Goal: Transaction & Acquisition: Obtain resource

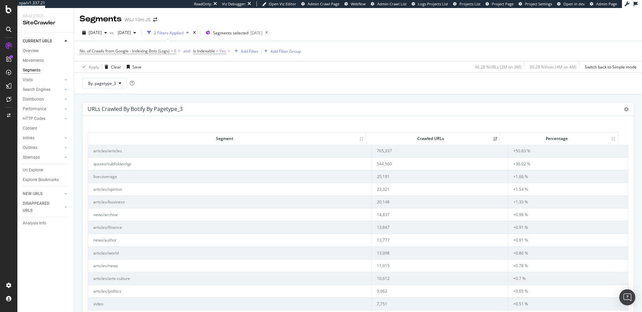
click at [618, 110] on div "URLs Crawled By Botify By pagetype_3 Sunburst Treemap Table Expand Export as CS…" at bounding box center [358, 109] width 551 height 13
click at [624, 110] on icon at bounding box center [626, 109] width 5 height 5
click at [524, 103] on div "URLs Crawled By Botify By pagetype_3 Sunburst Treemap Table Expand Export as CS…" at bounding box center [358, 109] width 551 height 13
click at [101, 85] on span "By: pagetype_3" at bounding box center [102, 84] width 28 height 6
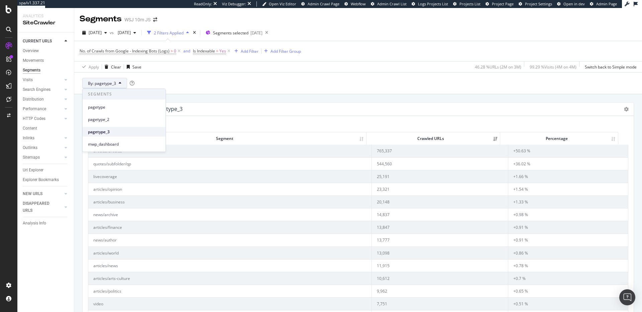
click at [120, 132] on span "pagetype_3" at bounding box center [124, 132] width 72 height 6
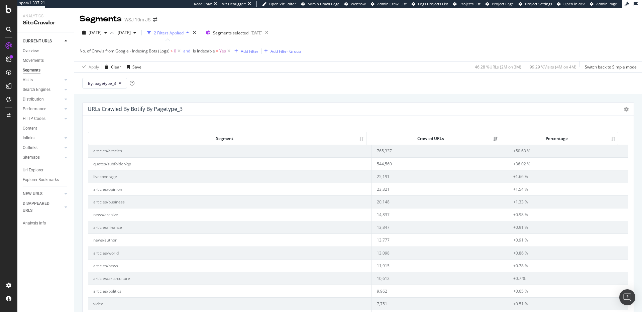
click at [209, 86] on div "By: pagetype_3" at bounding box center [358, 83] width 568 height 22
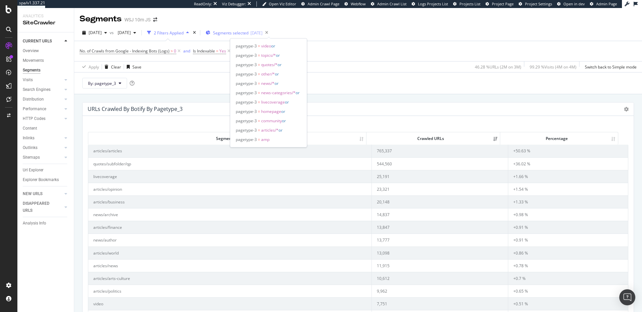
click at [248, 34] on span "Segments selected" at bounding box center [230, 33] width 35 height 6
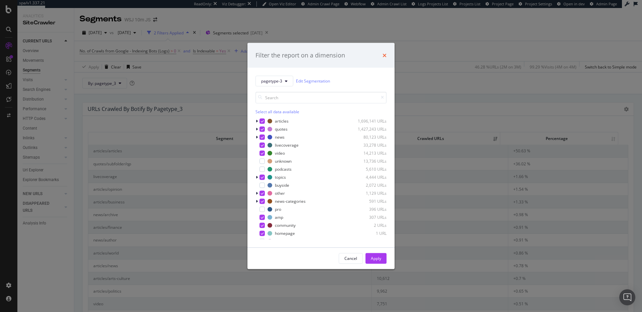
click at [385, 55] on icon "times" at bounding box center [384, 54] width 4 height 5
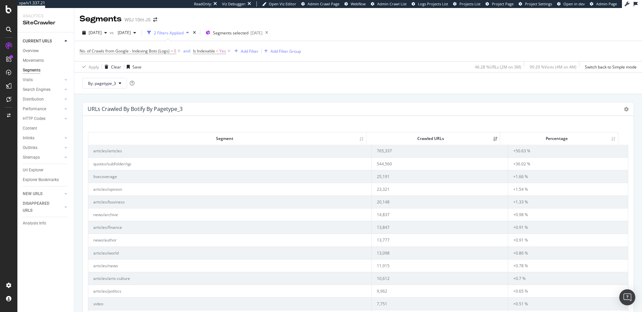
scroll to position [4, 0]
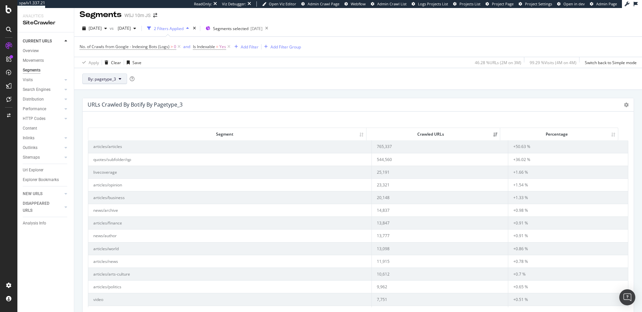
click at [107, 78] on span "By: pagetype_3" at bounding box center [102, 79] width 28 height 6
click at [108, 78] on span "By: pagetype_3" at bounding box center [102, 79] width 28 height 6
click at [624, 103] on icon at bounding box center [626, 105] width 5 height 5
click at [597, 131] on span "Treemap" at bounding box center [606, 128] width 53 height 9
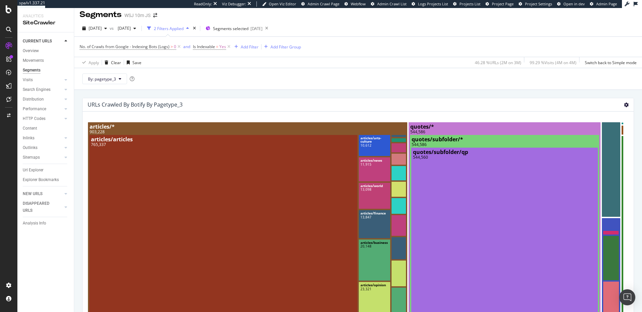
click at [624, 105] on icon at bounding box center [626, 105] width 5 height 5
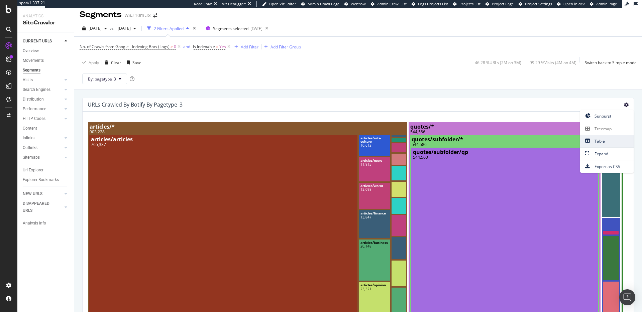
click at [601, 143] on span "Table" at bounding box center [606, 141] width 53 height 9
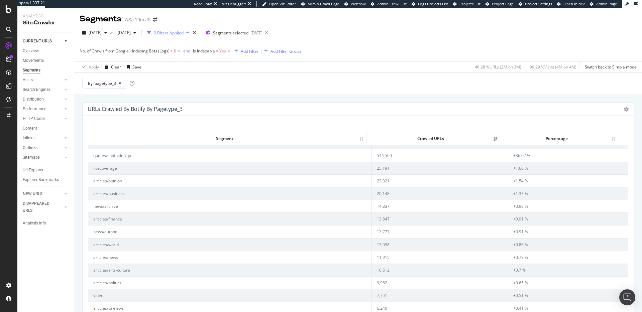
scroll to position [0, 0]
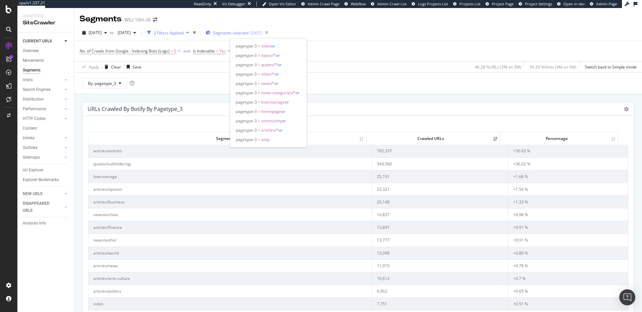
click at [248, 32] on span "Segments selected" at bounding box center [230, 33] width 35 height 6
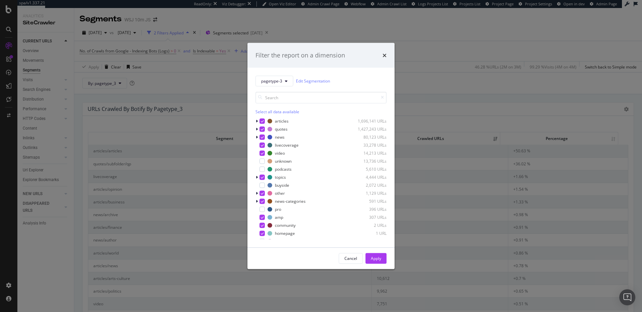
drag, startPoint x: 369, startPoint y: 33, endPoint x: 390, endPoint y: 41, distance: 22.5
click at [370, 32] on div "Filter the report on a dimension pagetype-3 Edit Segmentation Select all data a…" at bounding box center [321, 156] width 642 height 312
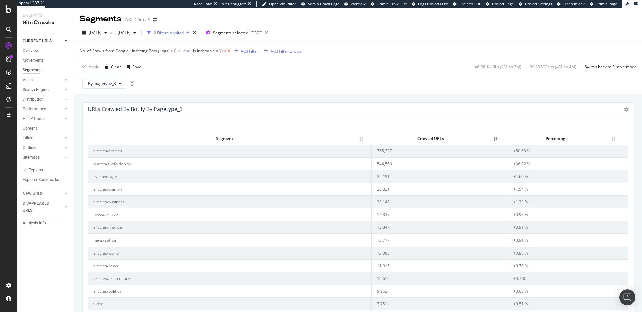
click at [229, 51] on icon at bounding box center [229, 51] width 6 height 7
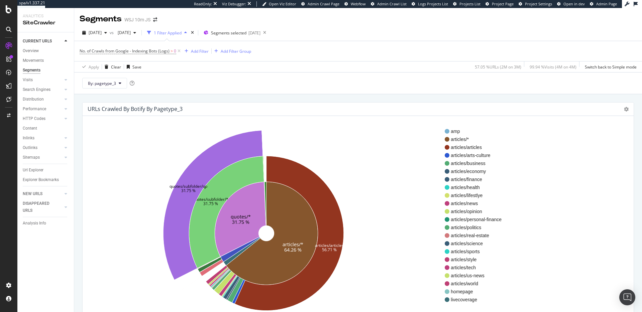
drag, startPoint x: 622, startPoint y: 108, endPoint x: 616, endPoint y: 110, distance: 5.9
click at [624, 108] on icon at bounding box center [626, 109] width 5 height 5
click at [607, 148] on span "Table" at bounding box center [606, 145] width 53 height 9
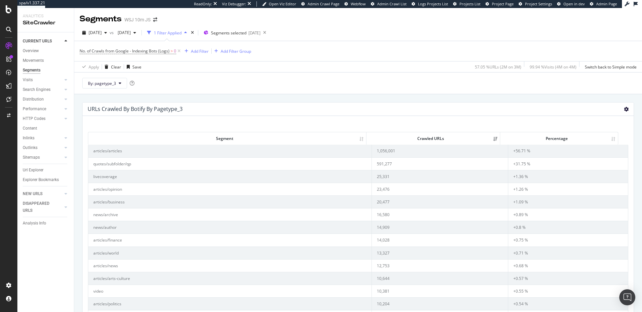
click at [624, 110] on icon at bounding box center [626, 109] width 5 height 5
click at [613, 168] on span "Export as CSV" at bounding box center [606, 170] width 53 height 9
click at [102, 34] on span "[DATE]" at bounding box center [95, 33] width 13 height 6
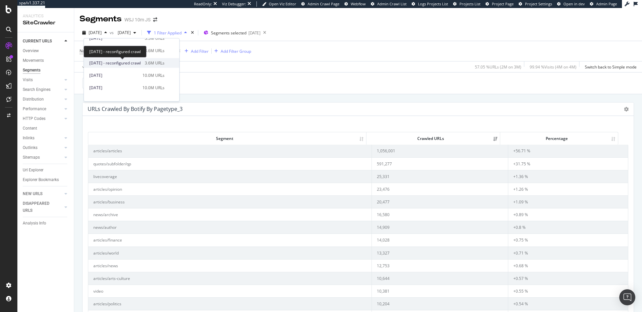
click at [129, 63] on span "2025 Apr. 19th - reconfigured crawl" at bounding box center [114, 63] width 51 height 6
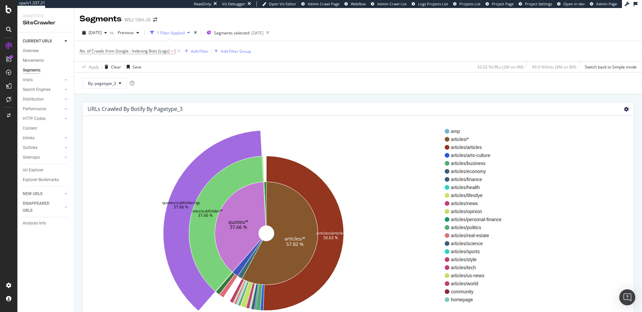
click at [624, 111] on icon at bounding box center [626, 109] width 5 height 5
click at [606, 146] on span "Table" at bounding box center [606, 145] width 53 height 9
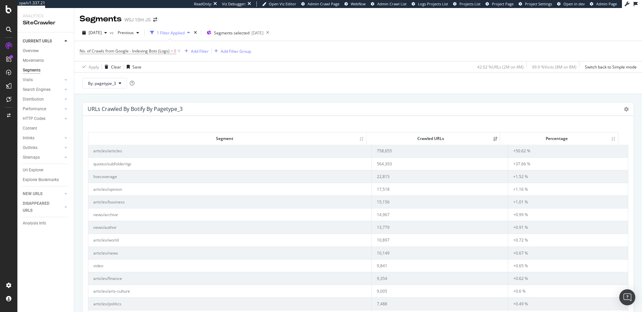
click at [624, 106] on div "URLs Crawled By Botify By pagetype_3 Sunburst Treemap Table Expand Export as CS…" at bounding box center [358, 109] width 551 height 13
click at [624, 110] on icon at bounding box center [626, 109] width 5 height 5
click at [598, 169] on span "Export as CSV" at bounding box center [606, 170] width 53 height 9
click at [243, 31] on span "Segments selected" at bounding box center [231, 33] width 35 height 6
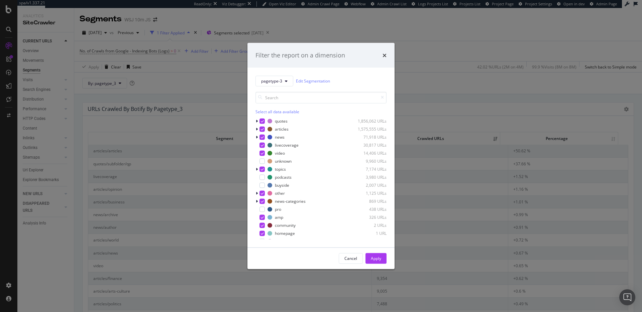
click at [348, 19] on div "Filter the report on a dimension pagetype-3 Edit Segmentation Select all data a…" at bounding box center [321, 156] width 642 height 312
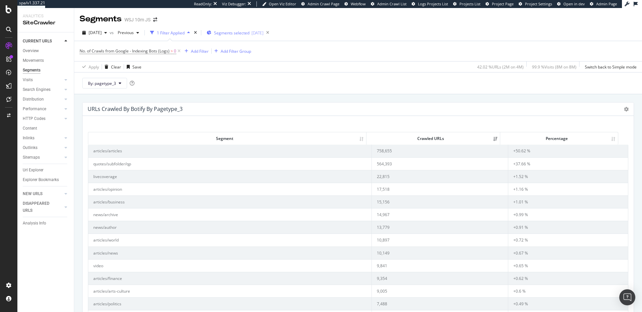
click at [263, 36] on div "Segments selected 2025-06-25" at bounding box center [235, 33] width 57 height 10
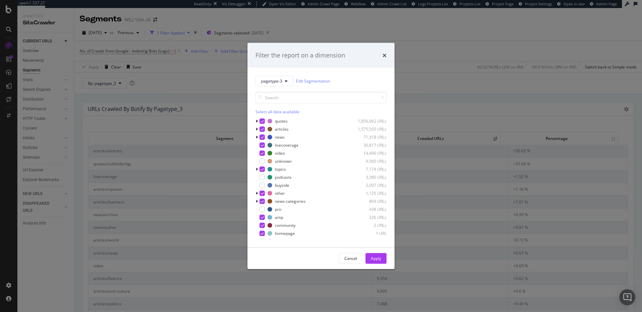
click at [282, 112] on div "Select all data available" at bounding box center [320, 112] width 131 height 6
click at [282, 112] on div "Unselect all data available" at bounding box center [320, 112] width 131 height 6
click at [376, 259] on div "Apply" at bounding box center [376, 259] width 10 height 6
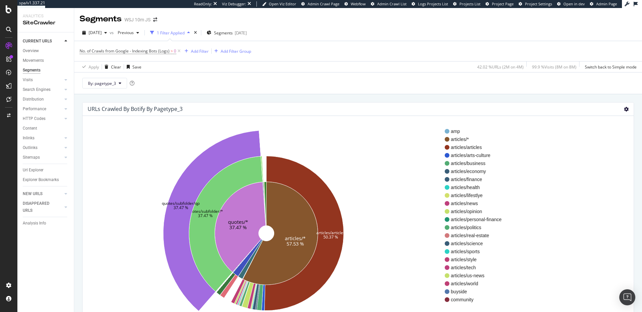
click at [624, 108] on icon at bounding box center [626, 109] width 5 height 5
click at [612, 147] on span "Table" at bounding box center [606, 145] width 53 height 9
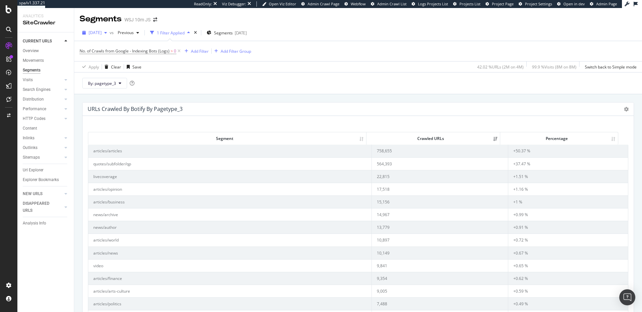
click at [102, 32] on span "2025 Apr. 19th" at bounding box center [95, 33] width 13 height 6
click at [112, 69] on div "2025 Aug. 30th" at bounding box center [115, 69] width 53 height 6
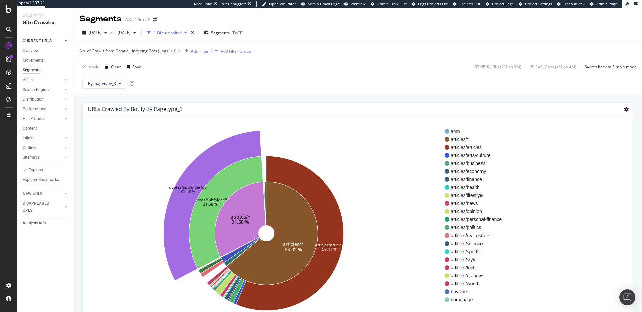
click at [624, 108] on icon at bounding box center [626, 109] width 5 height 5
click at [607, 148] on span "Table" at bounding box center [606, 145] width 53 height 9
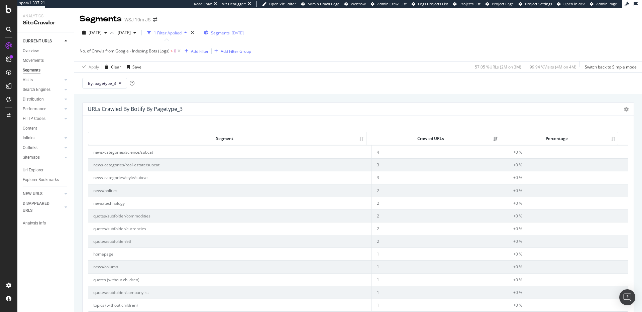
click at [244, 32] on div "[DATE]" at bounding box center [238, 33] width 12 height 6
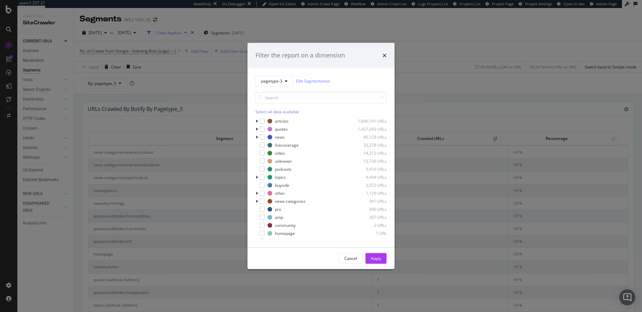
click at [362, 21] on div "Filter the report on a dimension pagetype-3 Edit Segmentation Select all data a…" at bounding box center [321, 156] width 642 height 312
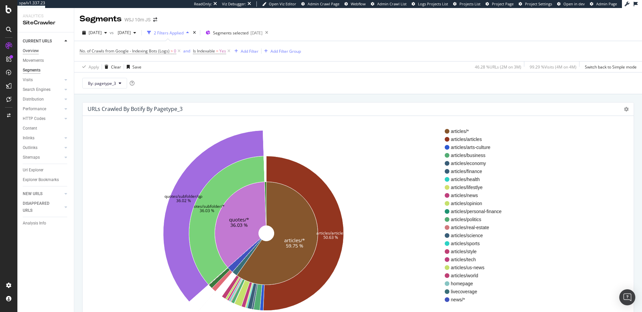
click at [38, 49] on div "Overview" at bounding box center [31, 50] width 16 height 7
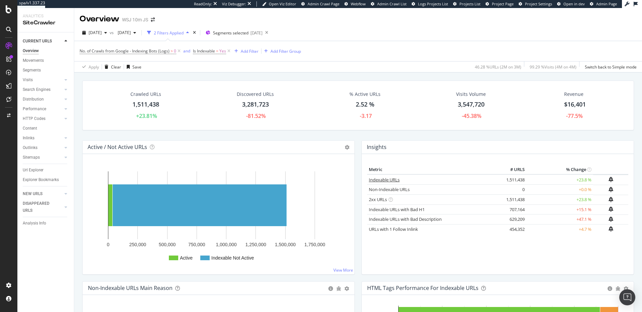
click at [381, 181] on link "Indexable URLs" at bounding box center [384, 180] width 31 height 6
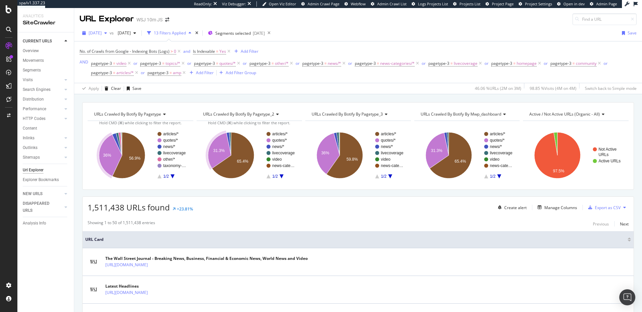
click at [102, 34] on span "[DATE]" at bounding box center [95, 33] width 13 height 6
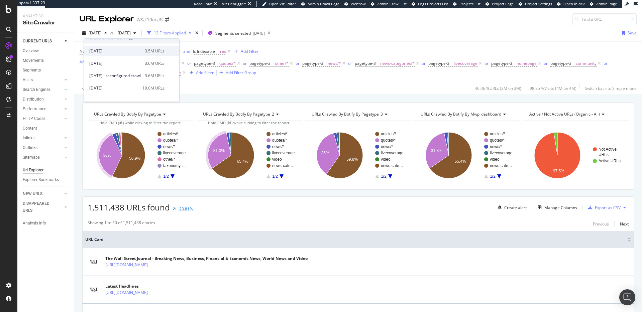
scroll to position [145, 0]
click at [130, 70] on span "[DATE] - reconfigured crawl" at bounding box center [114, 72] width 51 height 6
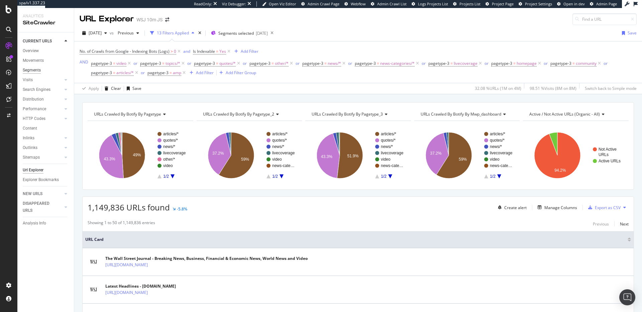
click at [40, 70] on div "Segments" at bounding box center [32, 70] width 18 height 7
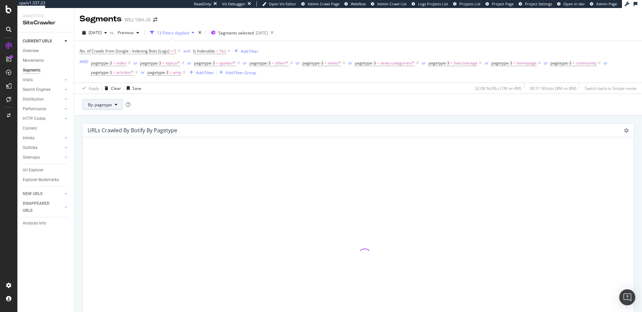
click at [108, 105] on span "By: pagetype" at bounding box center [100, 105] width 24 height 6
click at [194, 109] on div "By: pagetype" at bounding box center [358, 105] width 568 height 22
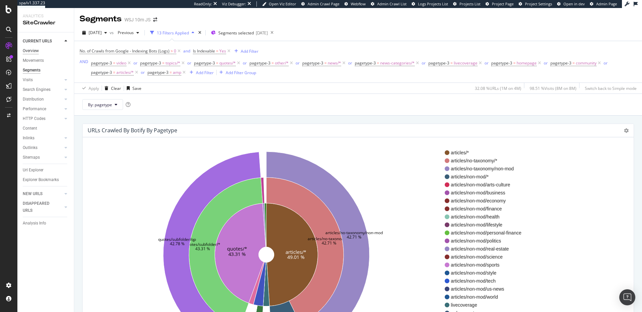
click at [26, 49] on div "Overview" at bounding box center [31, 50] width 16 height 7
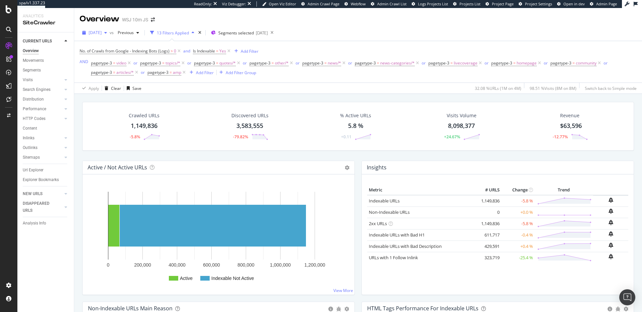
click at [102, 35] on span "[DATE]" at bounding box center [95, 33] width 13 height 6
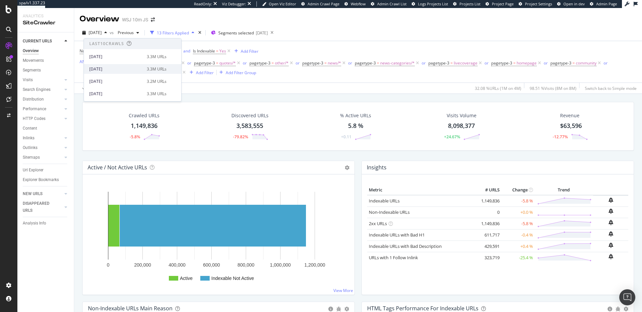
click at [109, 65] on div "2025 Aug. 30th 3.3M URLs" at bounding box center [132, 69] width 97 height 10
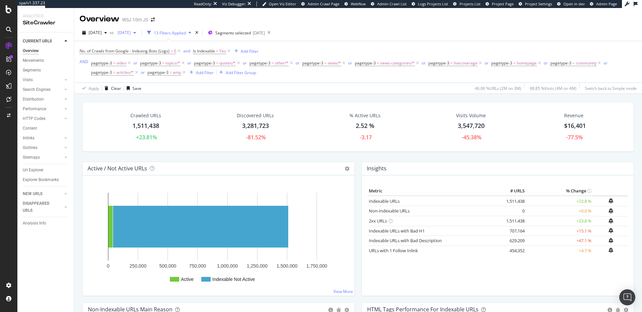
click at [131, 33] on span "2025 Mar. 22nd" at bounding box center [123, 33] width 16 height 6
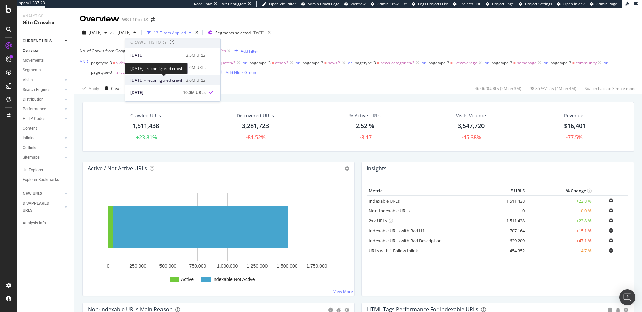
click at [167, 77] on span "[DATE] - reconfigured crawl" at bounding box center [155, 80] width 51 height 6
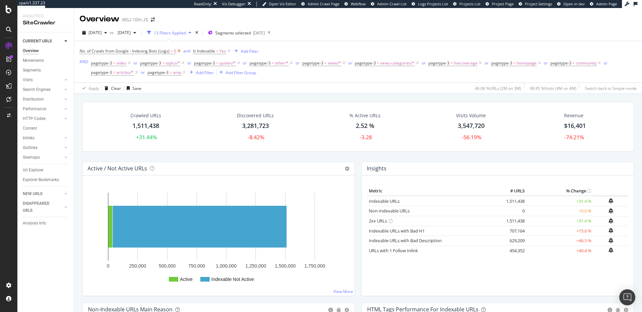
click at [180, 50] on icon at bounding box center [179, 51] width 6 height 7
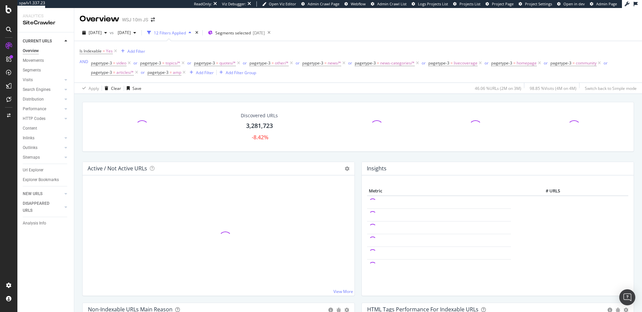
click at [115, 52] on icon at bounding box center [116, 51] width 6 height 7
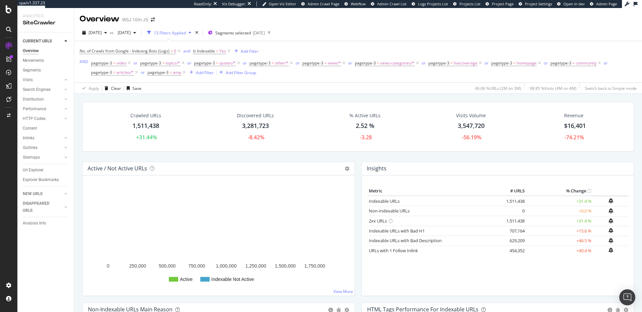
scroll to position [4, 0]
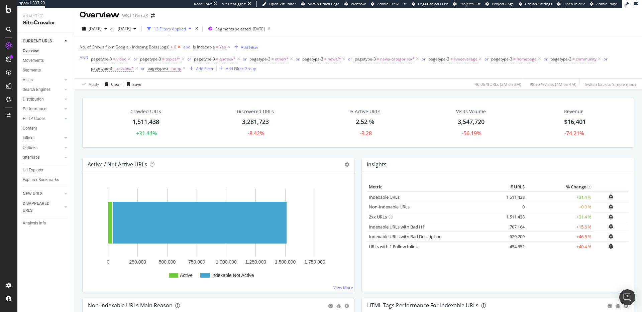
click at [179, 48] on icon at bounding box center [179, 47] width 6 height 7
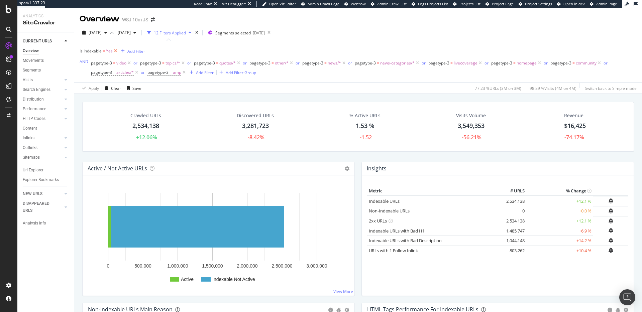
click at [117, 52] on icon at bounding box center [116, 51] width 6 height 7
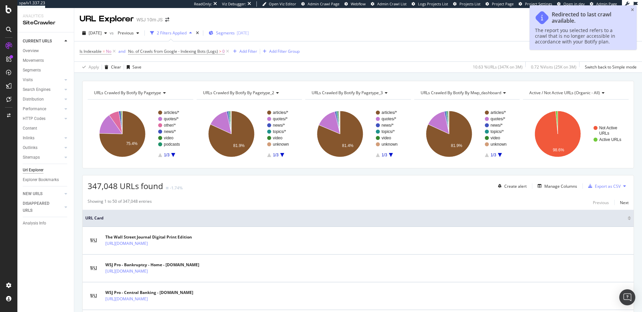
click at [235, 35] on span "Segments" at bounding box center [225, 33] width 19 height 6
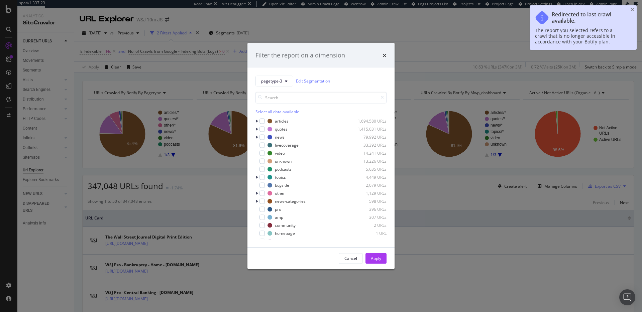
click at [333, 23] on div "Filter the report on a dimension pagetype-3 Edit Segmentation Select all data a…" at bounding box center [321, 156] width 642 height 312
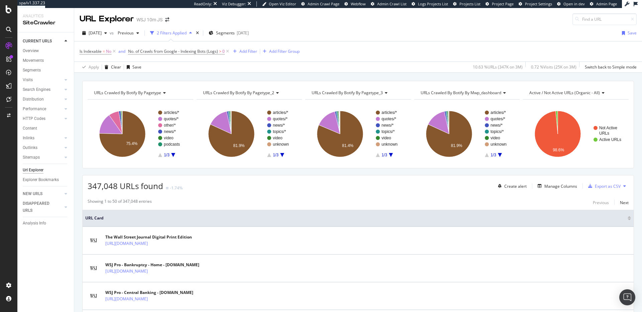
drag, startPoint x: 32, startPoint y: 51, endPoint x: 77, endPoint y: 61, distance: 45.4
click at [32, 51] on div "Overview" at bounding box center [31, 50] width 16 height 7
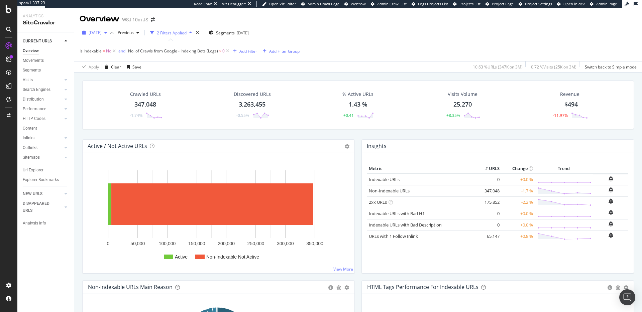
click at [102, 30] on span "2025 Sep. 6th" at bounding box center [95, 33] width 13 height 6
click at [112, 67] on div "[DATE]" at bounding box center [114, 69] width 51 height 6
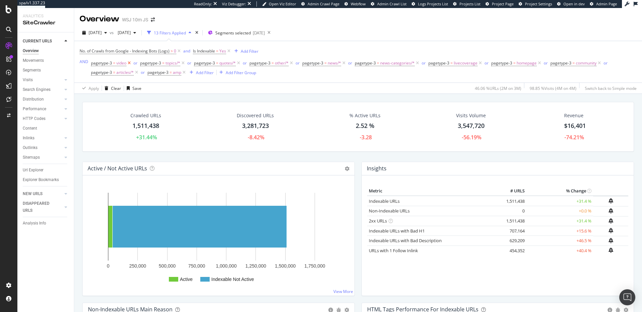
click at [128, 64] on icon at bounding box center [129, 63] width 6 height 7
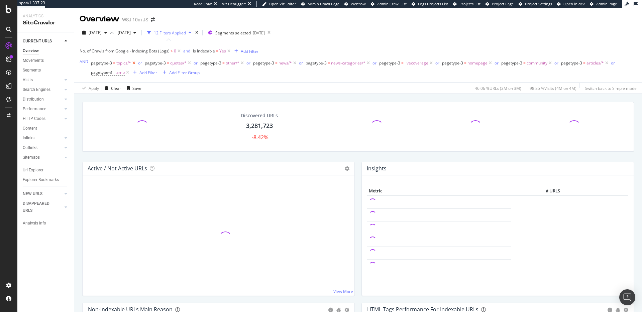
click at [132, 64] on icon at bounding box center [134, 63] width 6 height 7
click at [135, 64] on icon at bounding box center [136, 63] width 6 height 7
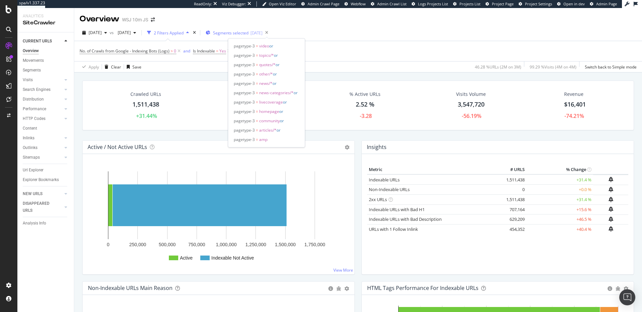
click at [248, 34] on span "Segments selected" at bounding box center [230, 33] width 35 height 6
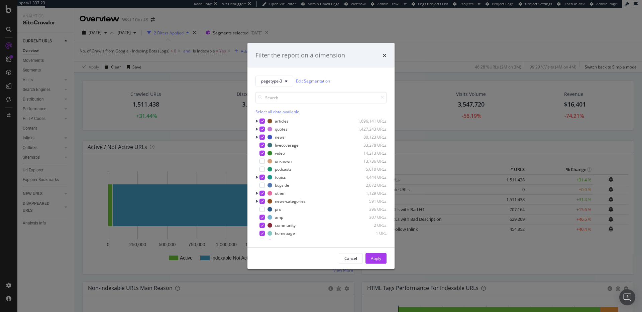
click at [282, 109] on div "Select all data available" at bounding box center [320, 112] width 131 height 6
click at [281, 110] on div "Unselect all data available" at bounding box center [320, 112] width 131 height 6
click at [371, 256] on div "Apply" at bounding box center [376, 259] width 10 height 6
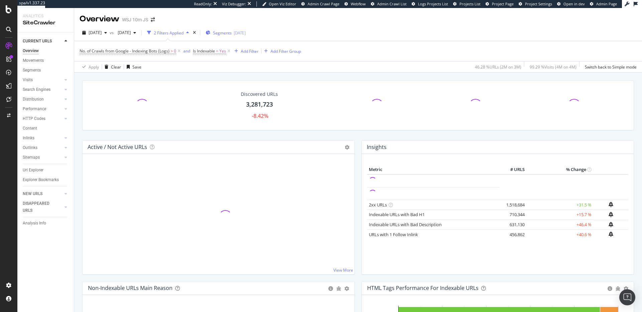
click at [246, 34] on div "[DATE]" at bounding box center [240, 33] width 12 height 6
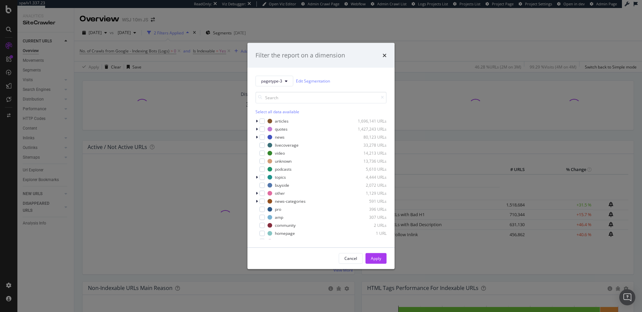
click at [330, 23] on div "Filter the report on a dimension pagetype-3 Edit Segmentation Select all data a…" at bounding box center [321, 156] width 642 height 312
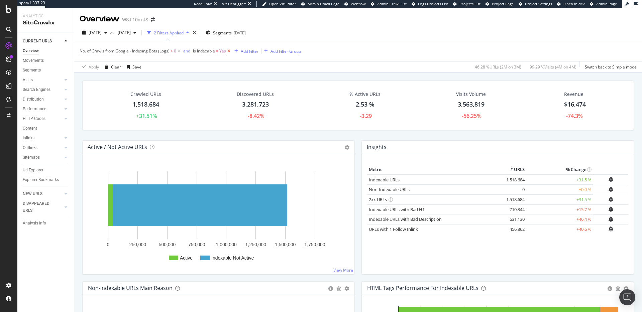
click at [229, 51] on icon at bounding box center [229, 51] width 6 height 7
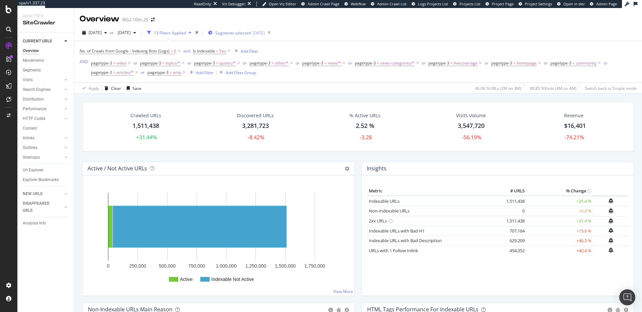
click at [265, 30] on div "Segments selected [DATE]" at bounding box center [236, 33] width 57 height 6
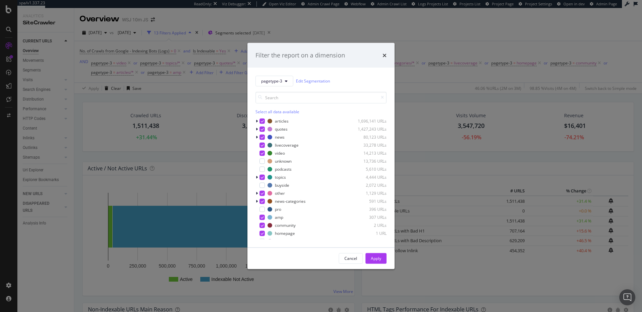
click at [280, 109] on div "Select all data available" at bounding box center [320, 112] width 131 height 6
click at [280, 110] on div "Unselect all data available" at bounding box center [320, 112] width 131 height 6
click at [378, 260] on div "Apply" at bounding box center [376, 259] width 10 height 6
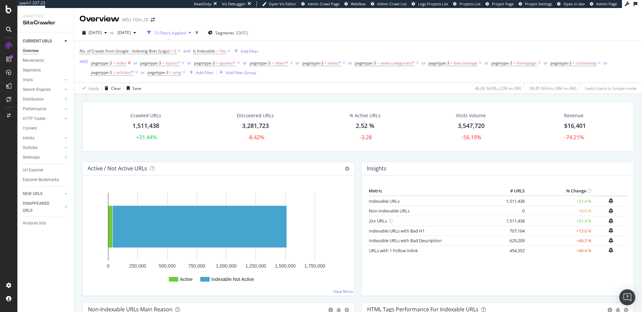
click at [130, 64] on icon at bounding box center [129, 63] width 6 height 7
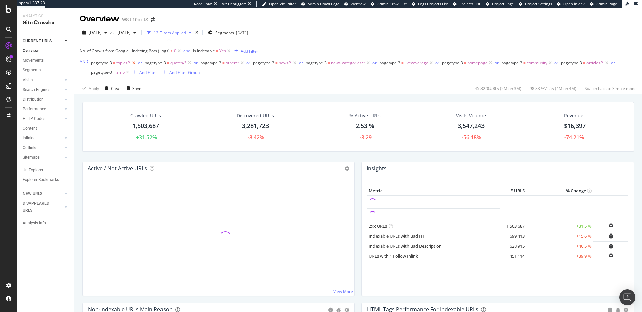
click at [132, 63] on icon at bounding box center [134, 63] width 6 height 7
click at [135, 65] on icon at bounding box center [136, 63] width 6 height 7
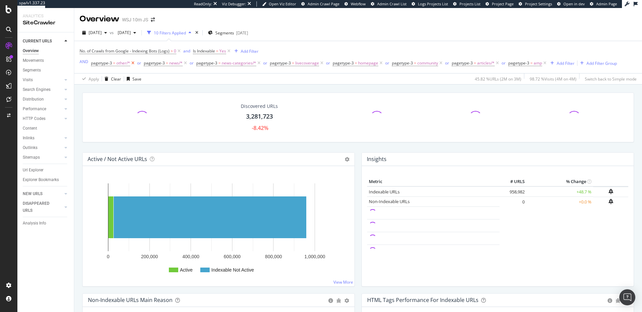
click at [133, 64] on icon at bounding box center [133, 63] width 6 height 7
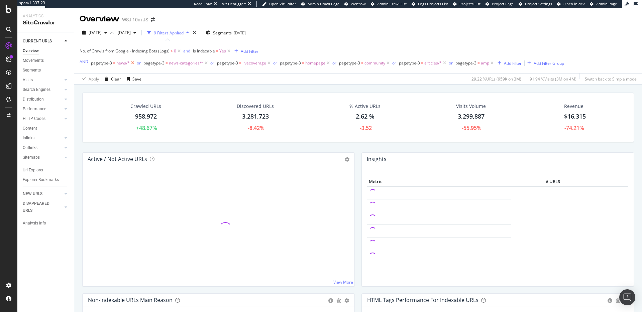
click at [133, 63] on icon at bounding box center [133, 63] width 6 height 7
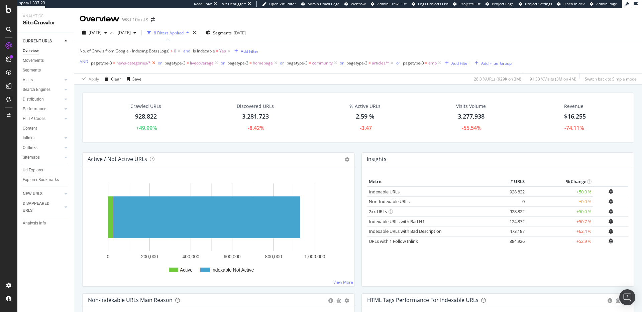
click at [151, 63] on icon at bounding box center [154, 63] width 6 height 7
click at [143, 62] on icon at bounding box center [143, 63] width 6 height 7
click at [139, 62] on icon at bounding box center [139, 63] width 6 height 7
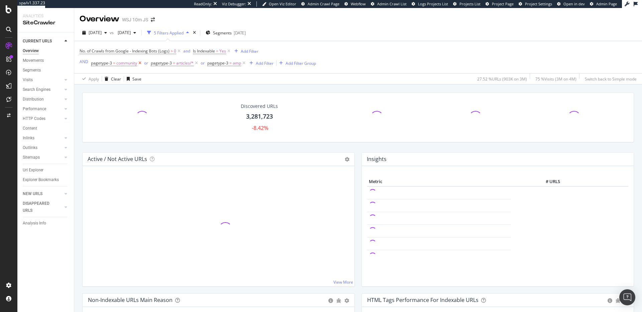
click at [141, 64] on icon at bounding box center [140, 63] width 6 height 7
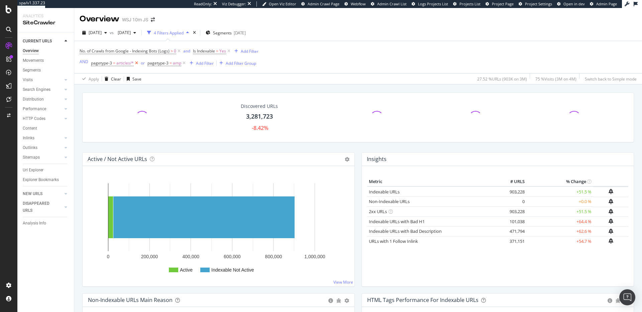
click at [137, 63] on icon at bounding box center [137, 63] width 6 height 7
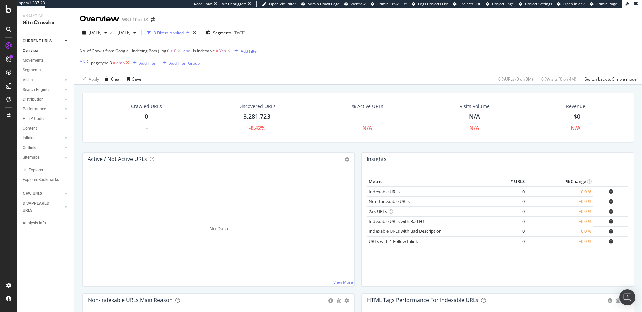
click at [128, 63] on icon at bounding box center [128, 63] width 6 height 7
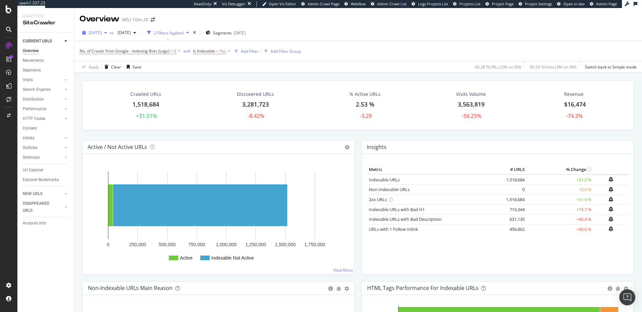
click at [102, 33] on span "[DATE]" at bounding box center [95, 33] width 13 height 6
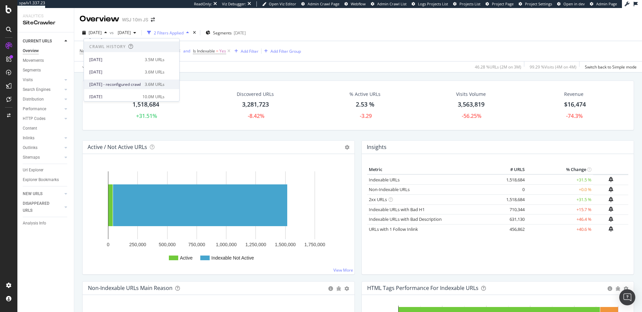
scroll to position [136, 0]
click at [125, 80] on span "[DATE] - reconfigured crawl" at bounding box center [114, 80] width 51 height 6
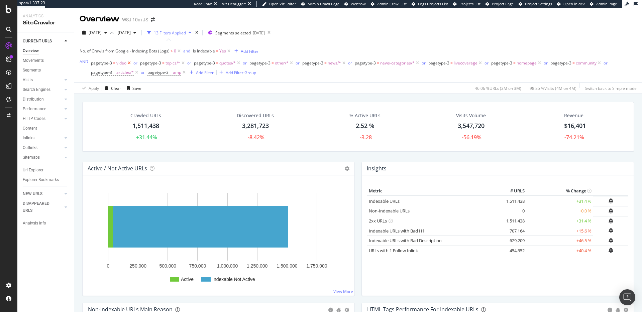
click at [128, 63] on icon at bounding box center [129, 63] width 6 height 7
click at [134, 64] on icon at bounding box center [134, 63] width 6 height 7
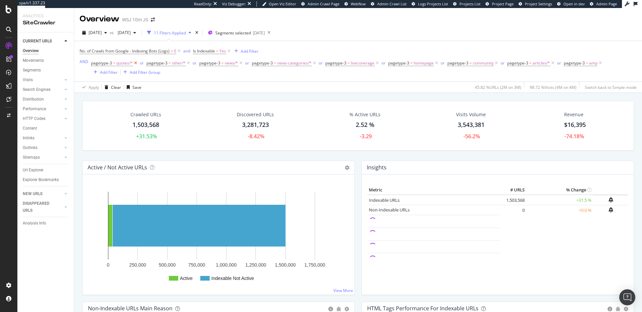
click at [135, 64] on icon at bounding box center [136, 63] width 6 height 7
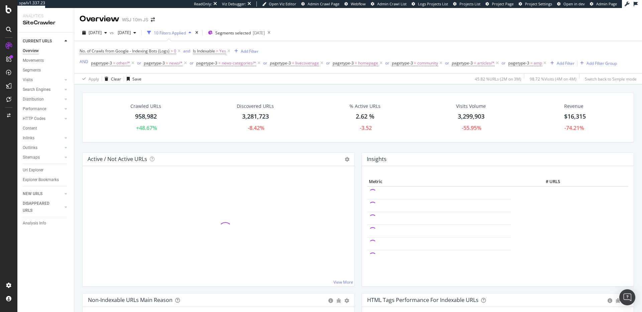
click at [133, 63] on icon at bounding box center [133, 63] width 6 height 7
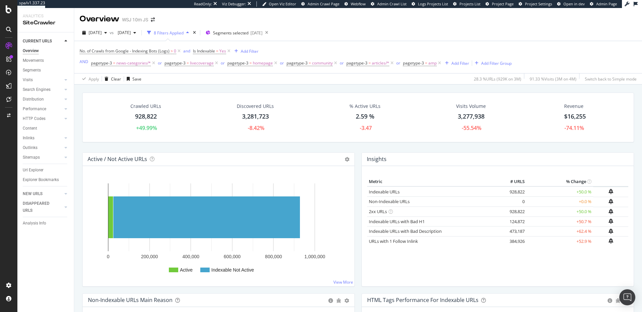
click at [151, 63] on icon at bounding box center [154, 63] width 6 height 7
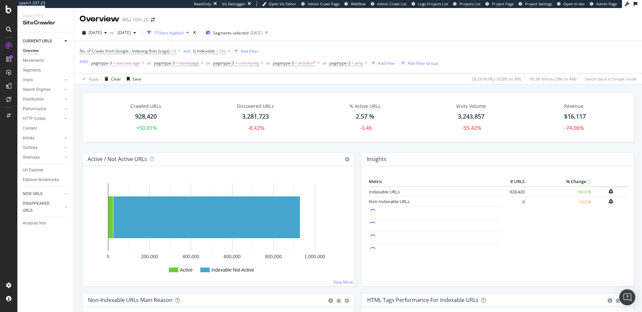
click at [137, 62] on span "livecoverage" at bounding box center [128, 62] width 24 height 9
click at [141, 63] on div "pagetype-3" at bounding box center [133, 62] width 79 height 11
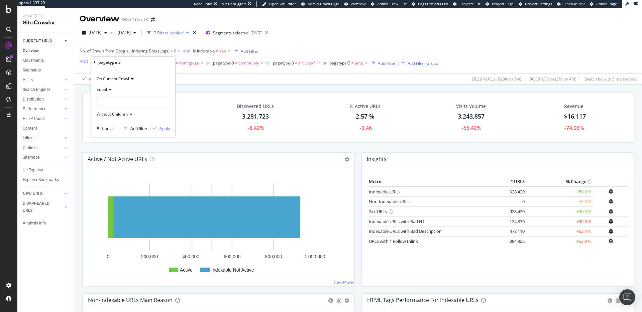
click at [191, 80] on div "Apply Clear Save 28.29 % URLs ( 928K on 3M ) 90.38 % Visits ( 3M on 4M ) Switch…" at bounding box center [358, 78] width 568 height 11
click at [144, 64] on icon at bounding box center [143, 63] width 6 height 7
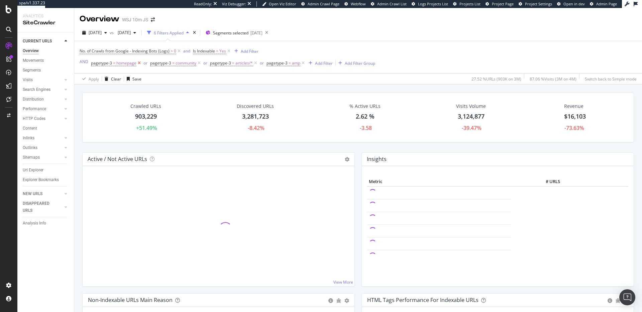
click at [140, 63] on icon at bounding box center [139, 63] width 6 height 7
click at [140, 64] on icon at bounding box center [140, 63] width 6 height 7
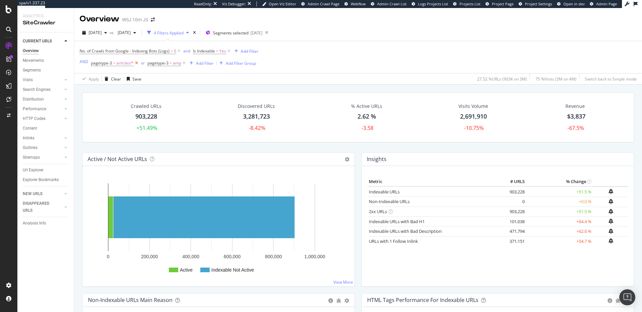
click at [136, 62] on icon at bounding box center [137, 63] width 6 height 7
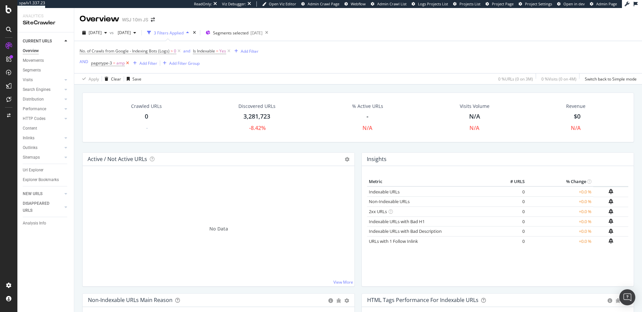
click at [128, 62] on icon at bounding box center [128, 63] width 6 height 7
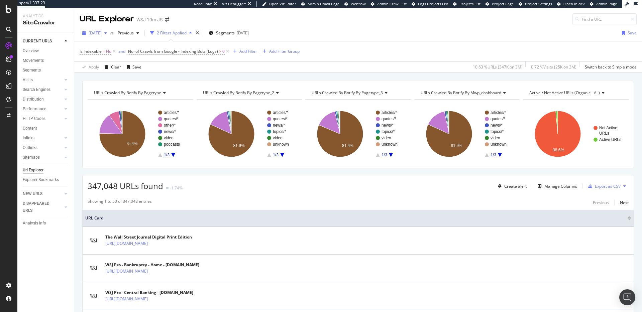
click at [102, 33] on span "[DATE]" at bounding box center [95, 33] width 13 height 6
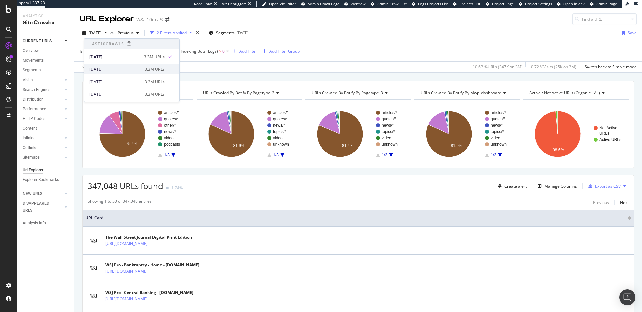
click at [109, 66] on div "[DATE] 3.3M URLs" at bounding box center [131, 70] width 95 height 10
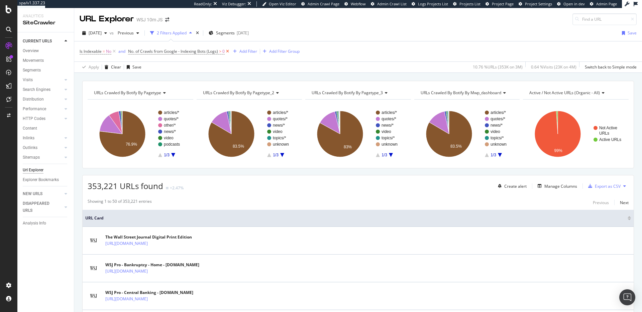
click at [227, 51] on icon at bounding box center [228, 51] width 6 height 7
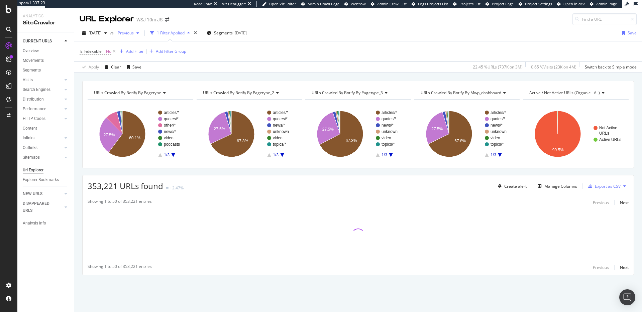
click at [134, 31] on span "Previous" at bounding box center [124, 33] width 19 height 6
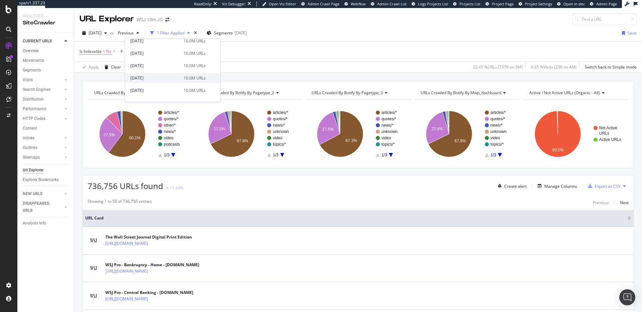
scroll to position [149, 0]
click at [171, 66] on span "2025 Apr. 19th - reconfigured crawl" at bounding box center [155, 67] width 51 height 6
click at [38, 48] on div "Overview" at bounding box center [31, 50] width 16 height 7
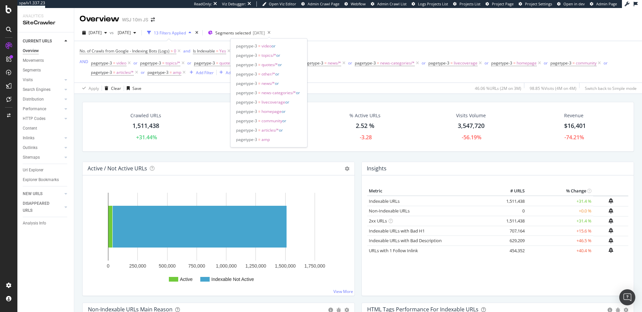
drag, startPoint x: 242, startPoint y: 35, endPoint x: 246, endPoint y: 38, distance: 5.2
click at [242, 35] on div "Segments selected 2025-06-25" at bounding box center [236, 33] width 57 height 6
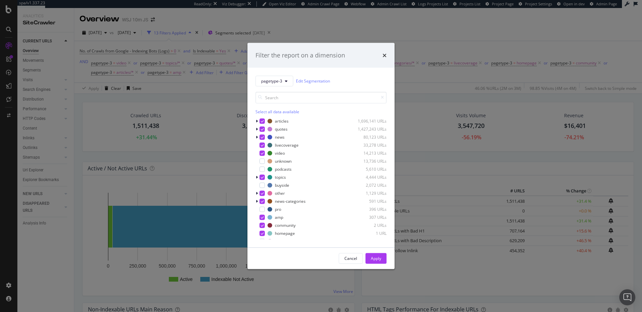
click at [284, 112] on div "Select all data available" at bounding box center [320, 112] width 131 height 6
click at [282, 112] on div "Unselect all data available" at bounding box center [320, 112] width 131 height 6
drag, startPoint x: 379, startPoint y: 259, endPoint x: 174, endPoint y: 107, distance: 255.0
click at [379, 259] on div "Apply" at bounding box center [376, 259] width 10 height 6
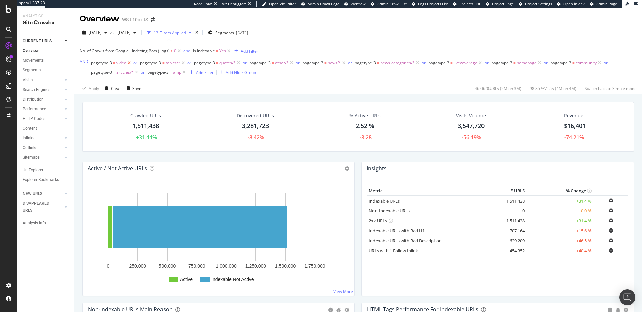
click at [130, 64] on icon at bounding box center [129, 63] width 6 height 7
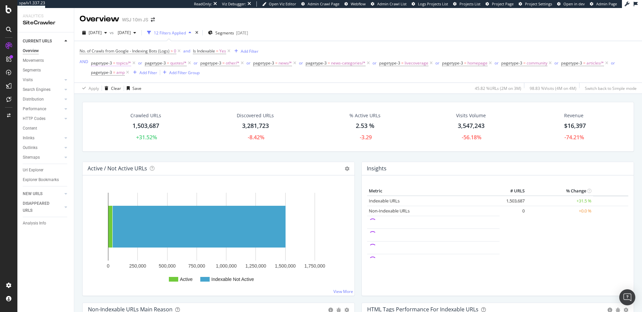
click at [130, 64] on span "topics/*" at bounding box center [123, 62] width 15 height 9
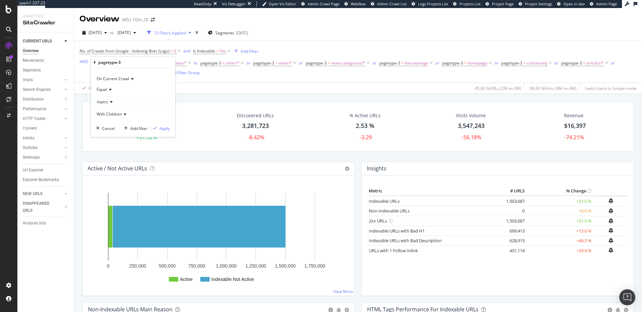
click at [95, 63] on icon at bounding box center [95, 63] width 2 height 4
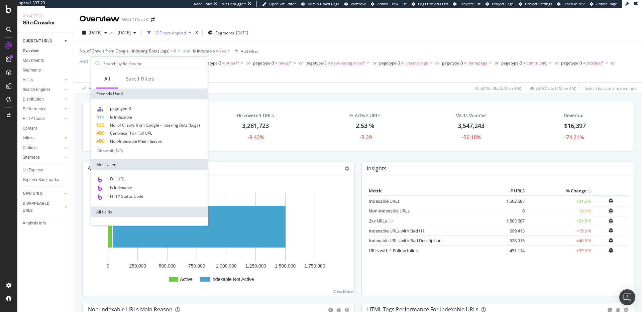
click at [242, 91] on div "Apply Clear Save 45.82 % URLs ( 2M on 3M ) 98.83 % Visits ( 4M on 4M ) Switch b…" at bounding box center [358, 88] width 568 height 11
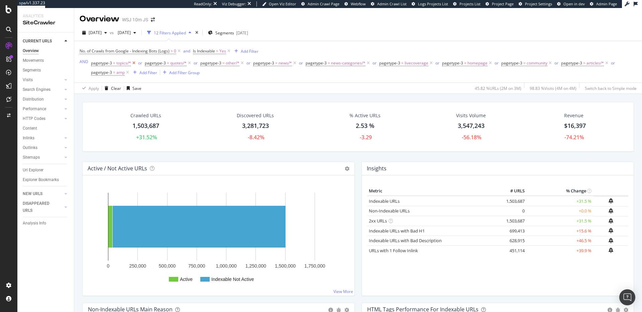
click at [134, 62] on icon at bounding box center [134, 63] width 6 height 7
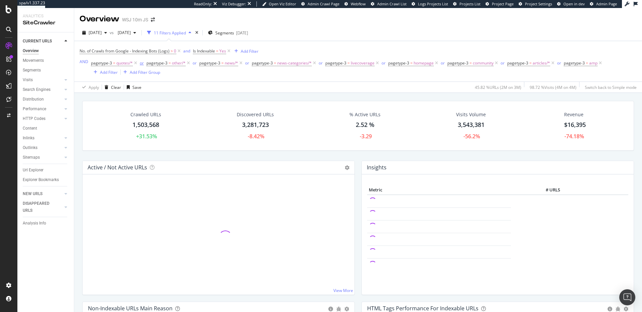
click at [135, 63] on icon at bounding box center [136, 63] width 6 height 7
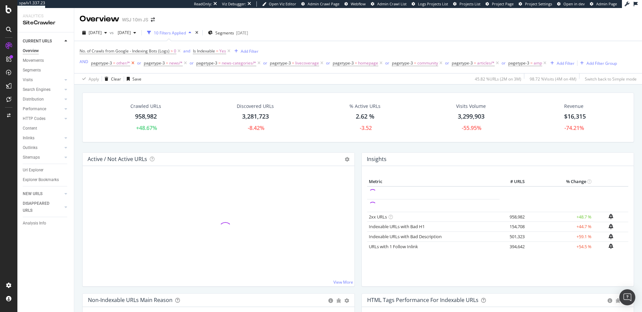
click at [132, 63] on icon at bounding box center [133, 63] width 6 height 7
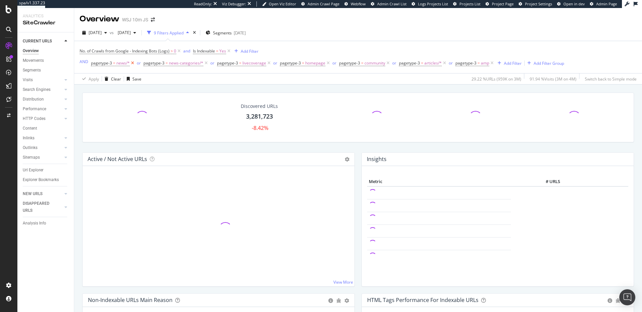
click at [133, 63] on icon at bounding box center [133, 63] width 6 height 7
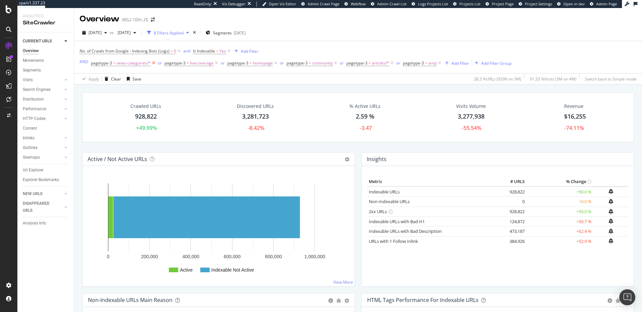
click at [152, 64] on icon at bounding box center [154, 63] width 6 height 7
click at [143, 63] on icon at bounding box center [143, 63] width 6 height 7
click at [140, 63] on icon at bounding box center [139, 63] width 6 height 7
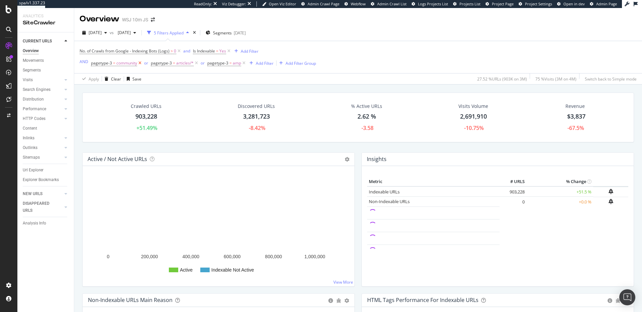
click at [141, 64] on icon at bounding box center [140, 63] width 6 height 7
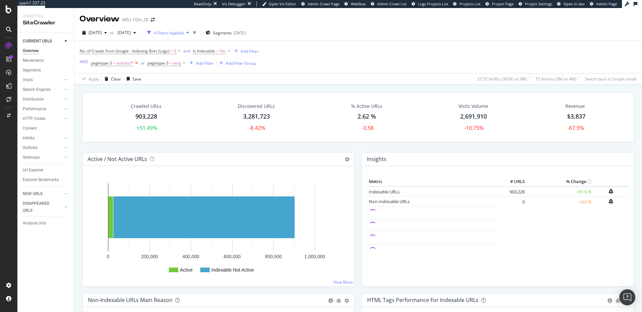
click at [136, 63] on icon at bounding box center [137, 63] width 6 height 7
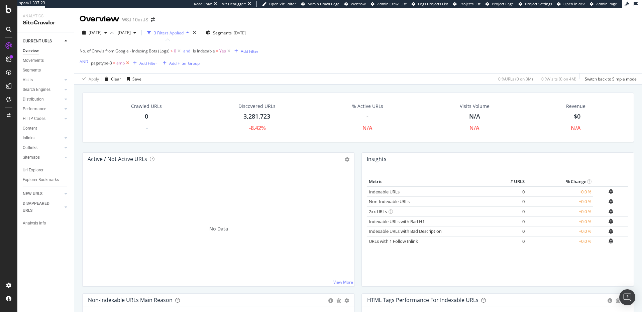
click at [127, 63] on icon at bounding box center [128, 63] width 6 height 7
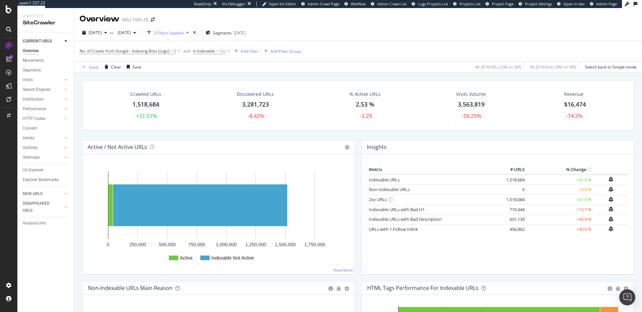
click at [349, 31] on div "2025 Aug. 30th vs 2025 Apr. 19th 2 Filters Applied Segments 2025-06-25" at bounding box center [358, 33] width 568 height 13
click at [228, 53] on icon at bounding box center [229, 51] width 6 height 7
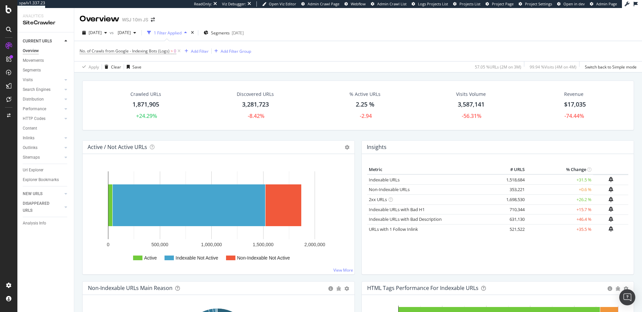
click at [434, 41] on div "No. of Crawls from Google - Indexing Bots (Logs) > 0 Add Filter Add Filter Group" at bounding box center [358, 51] width 557 height 20
click at [180, 52] on icon at bounding box center [179, 51] width 6 height 7
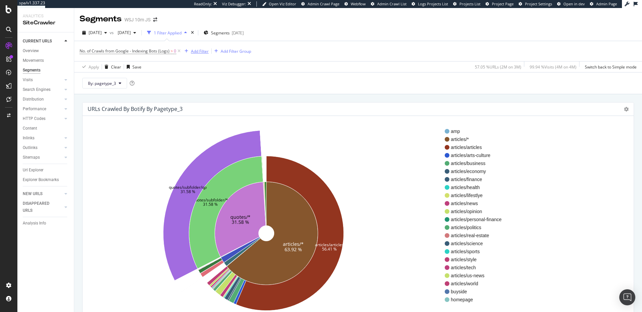
click at [196, 50] on div "Add Filter" at bounding box center [200, 51] width 18 height 6
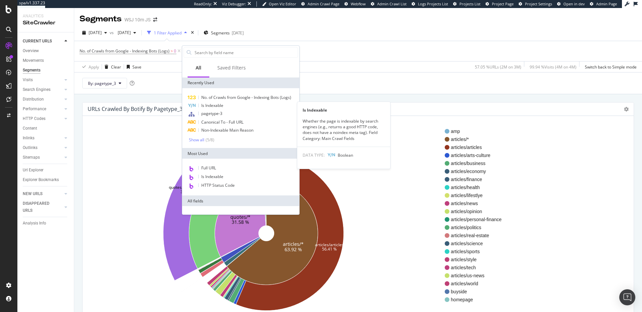
click at [234, 105] on div "Is Indexable" at bounding box center [241, 106] width 114 height 8
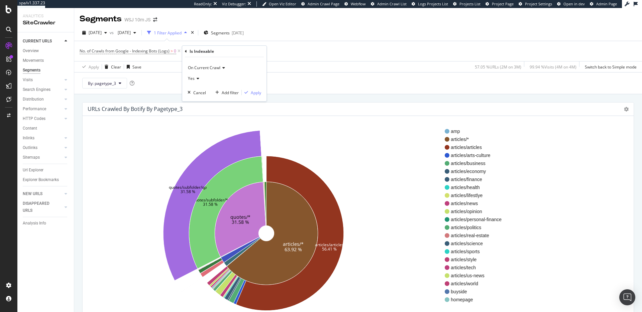
click at [195, 79] on icon at bounding box center [197, 79] width 5 height 4
click at [198, 97] on div "No" at bounding box center [225, 101] width 72 height 9
click at [251, 93] on div "Apply" at bounding box center [256, 93] width 10 height 6
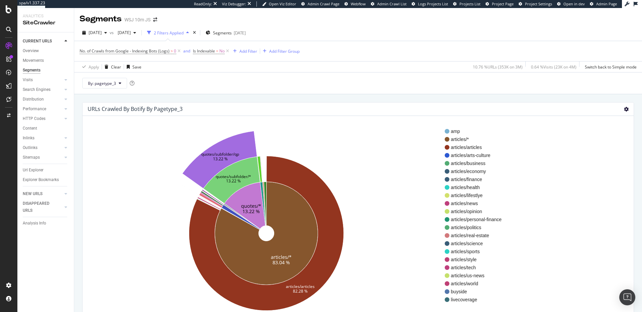
click at [624, 112] on icon at bounding box center [626, 109] width 5 height 5
click at [607, 140] on link "Table" at bounding box center [606, 145] width 53 height 12
click at [624, 109] on icon at bounding box center [626, 109] width 5 height 5
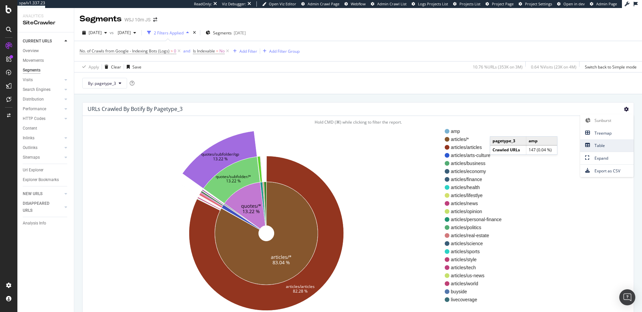
click at [602, 142] on span "Table" at bounding box center [606, 145] width 53 height 9
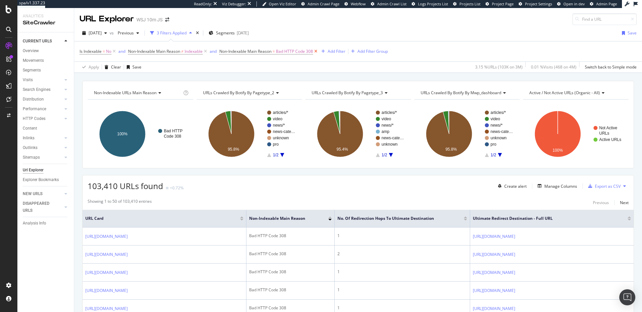
click at [318, 52] on icon at bounding box center [316, 51] width 6 height 7
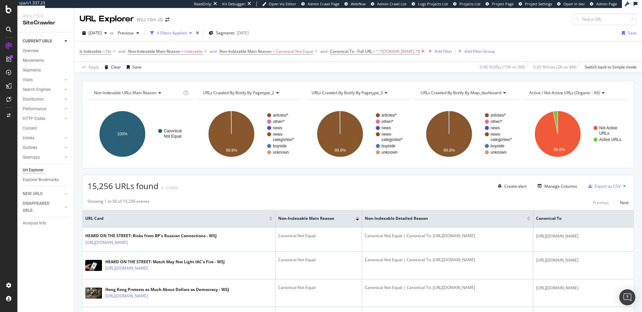
click at [420, 52] on icon at bounding box center [423, 51] width 6 height 7
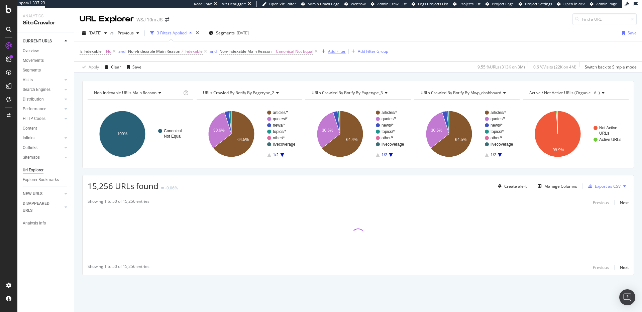
click at [342, 52] on div "Add Filter" at bounding box center [337, 51] width 18 height 6
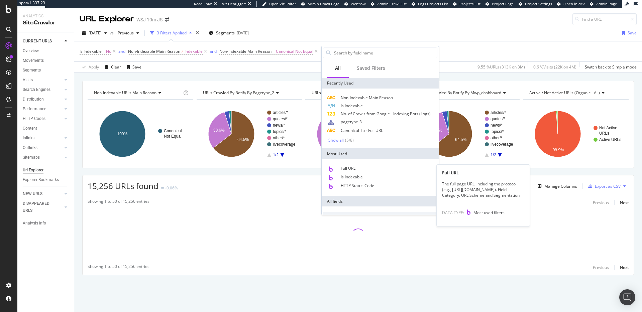
click at [351, 165] on span "Full URL" at bounding box center [348, 168] width 15 height 6
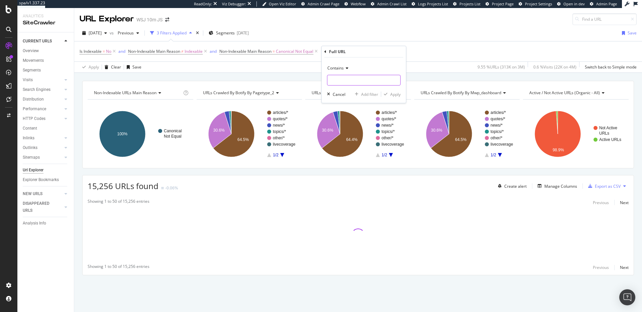
click at [360, 78] on input "text" at bounding box center [363, 80] width 73 height 11
type input "?"
click at [396, 97] on div "Apply" at bounding box center [395, 95] width 10 height 6
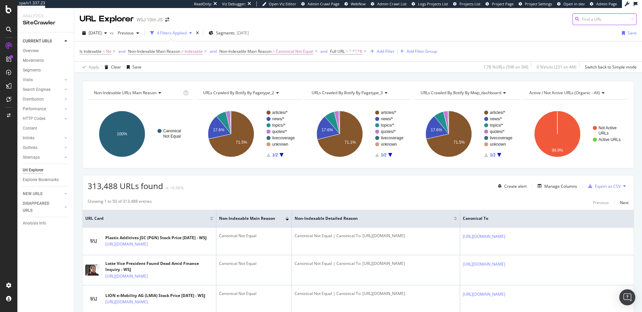
click at [594, 16] on input at bounding box center [604, 19] width 64 height 12
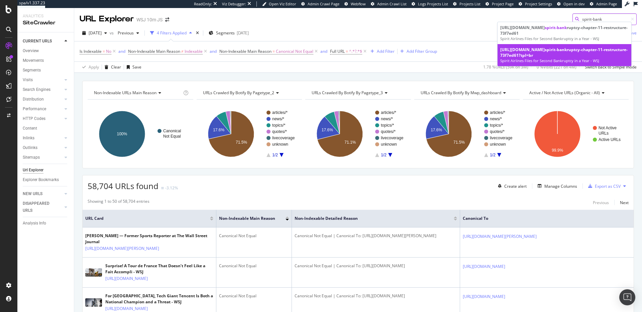
type input "spirit-bank"
click at [558, 57] on div "[URL][DOMAIN_NAME] spirit-bank ruptcy-chapter-11-restructure-73f7ed61?tpl=br" at bounding box center [564, 52] width 128 height 11
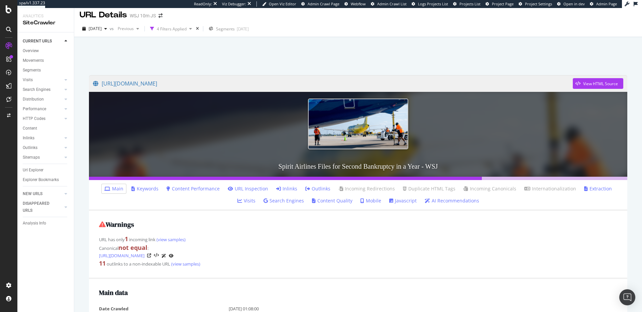
scroll to position [8, 0]
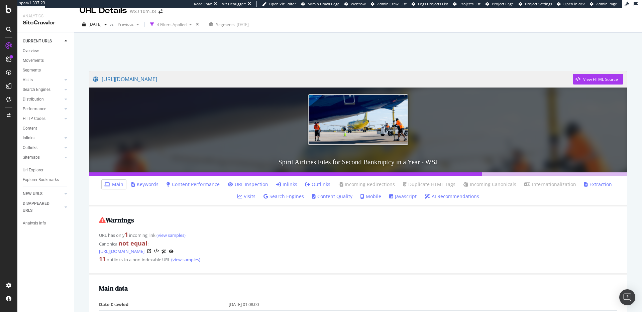
click at [276, 185] on link "Inlinks" at bounding box center [286, 184] width 21 height 7
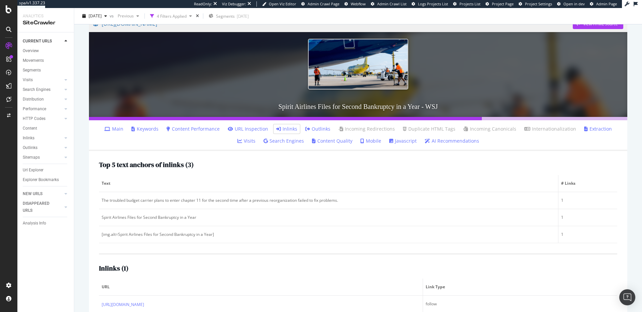
scroll to position [82, 0]
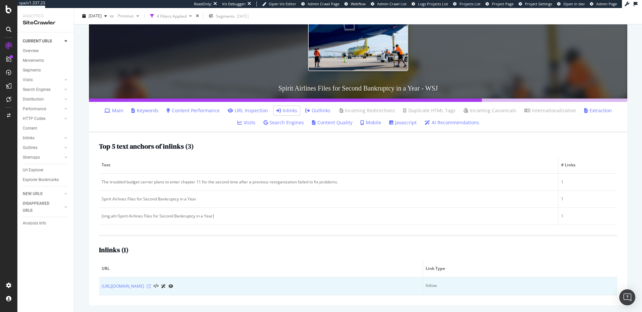
click at [151, 285] on icon at bounding box center [149, 286] width 4 height 4
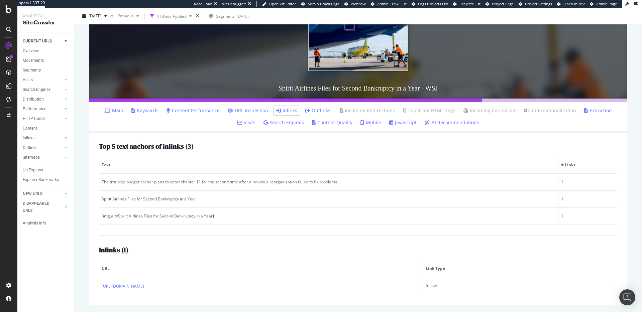
scroll to position [0, 0]
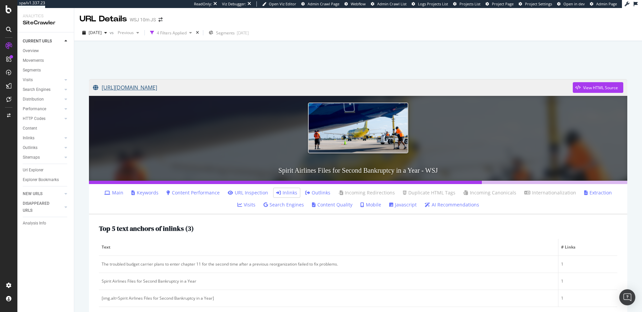
click at [314, 88] on link "[URL][DOMAIN_NAME]" at bounding box center [333, 87] width 480 height 17
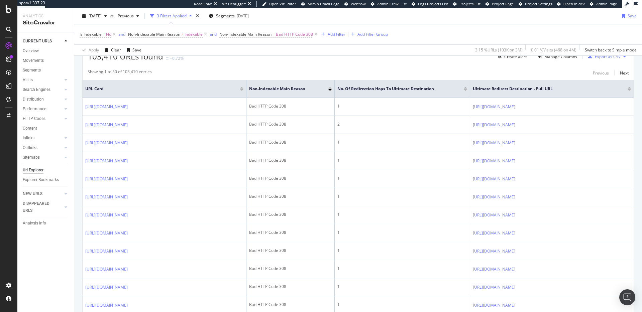
scroll to position [141, 0]
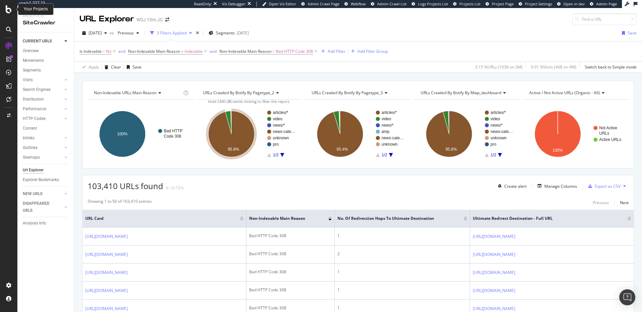
click at [10, 11] on icon at bounding box center [9, 9] width 6 height 8
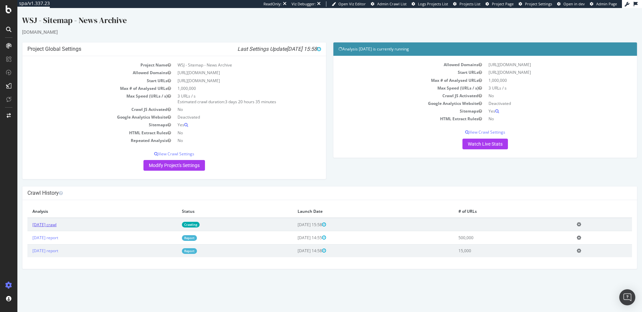
click at [56, 228] on link "2025 Sep. 8th crawl" at bounding box center [44, 225] width 24 height 6
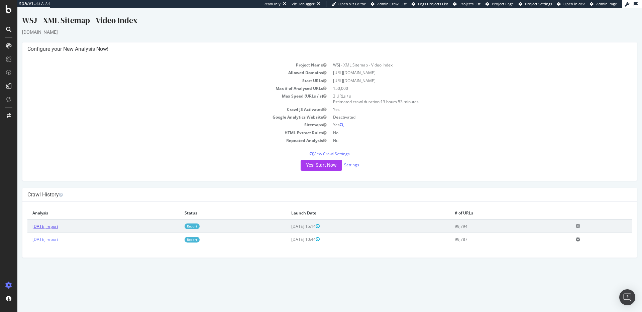
click at [58, 225] on link "[DATE] report" at bounding box center [45, 227] width 26 height 6
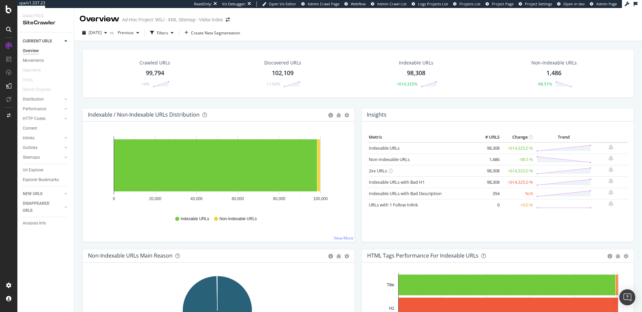
scroll to position [13, 0]
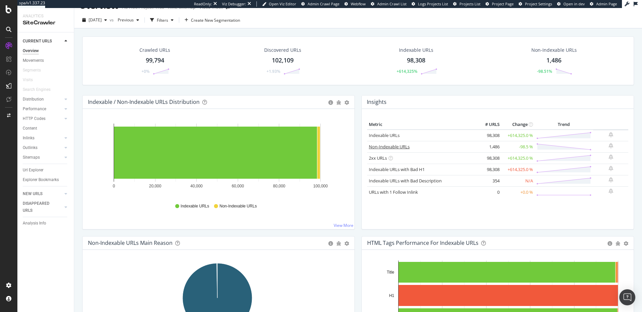
click at [388, 147] on link "Non-Indexable URLs" at bounding box center [389, 147] width 41 height 6
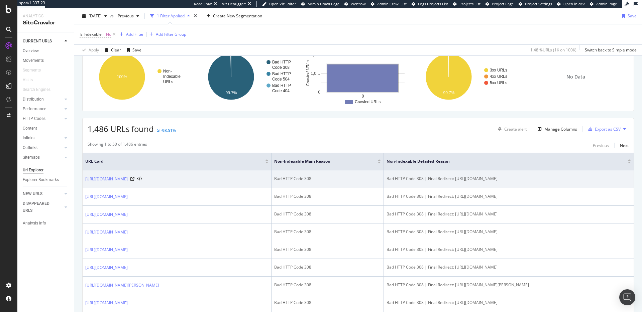
scroll to position [81, 0]
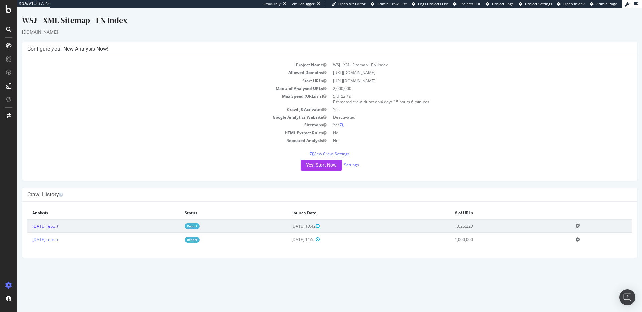
click at [58, 227] on link "[DATE] report" at bounding box center [45, 227] width 26 height 6
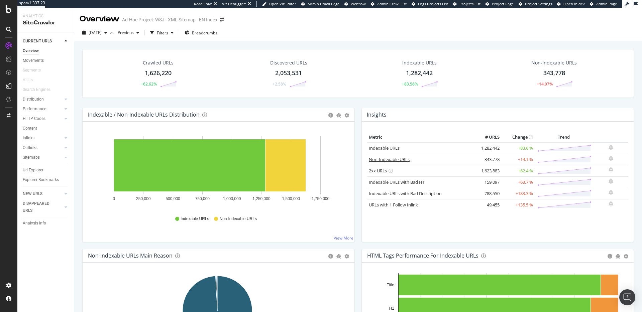
click at [384, 158] on link "Non-Indexable URLs" at bounding box center [389, 159] width 41 height 6
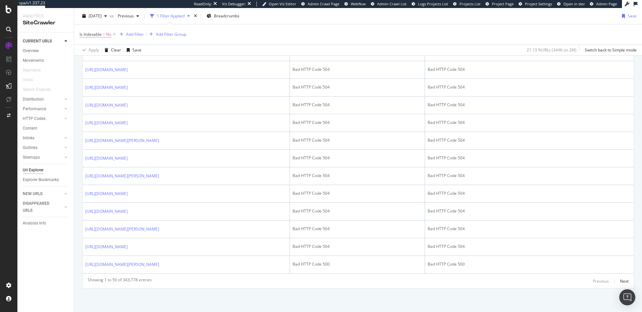
scroll to position [920, 0]
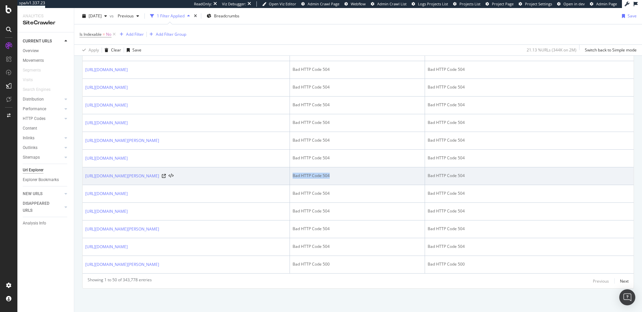
drag, startPoint x: 343, startPoint y: 162, endPoint x: 309, endPoint y: 163, distance: 34.4
click at [307, 167] on td "Bad HTTP Code 504" at bounding box center [357, 176] width 135 height 18
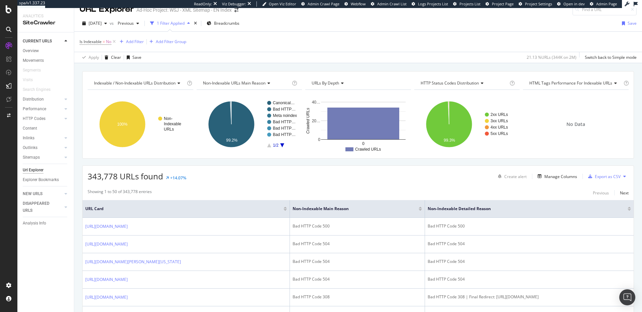
scroll to position [0, 0]
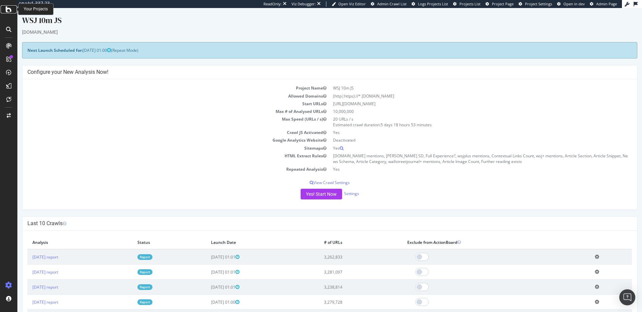
click at [6, 10] on icon at bounding box center [9, 9] width 6 height 8
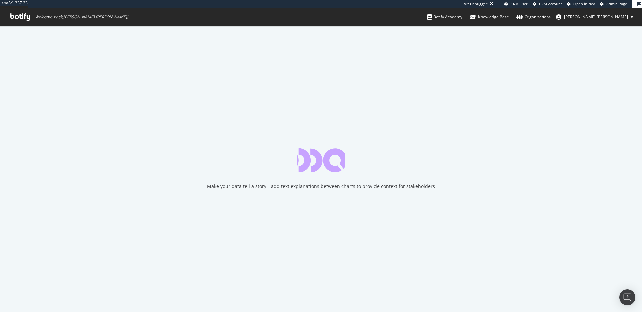
click at [608, 3] on span "Admin Page" at bounding box center [616, 3] width 21 height 5
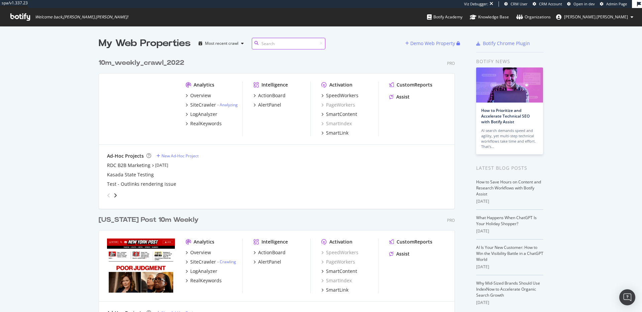
scroll to position [1979, 356]
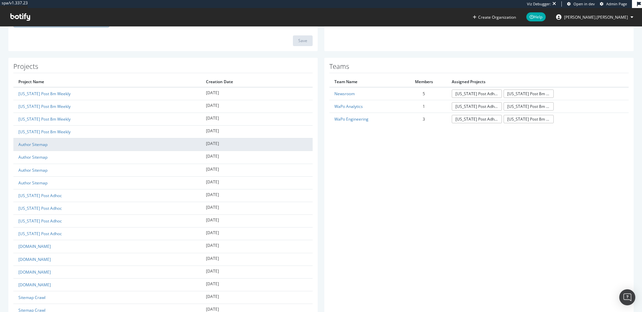
scroll to position [37, 0]
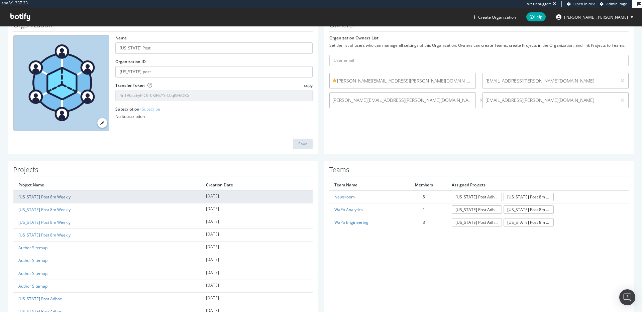
click at [64, 197] on link "[US_STATE] Post 8m Weekly" at bounding box center [44, 197] width 52 height 6
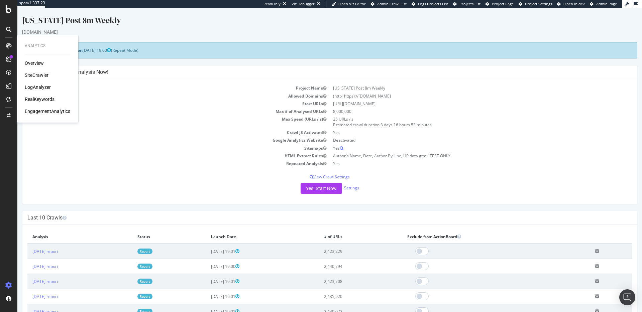
click at [52, 98] on div "RealKeywords" at bounding box center [40, 99] width 30 height 7
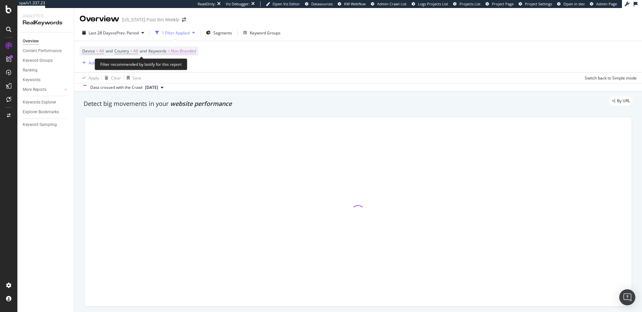
click at [186, 51] on span "Non-Branded" at bounding box center [183, 50] width 25 height 9
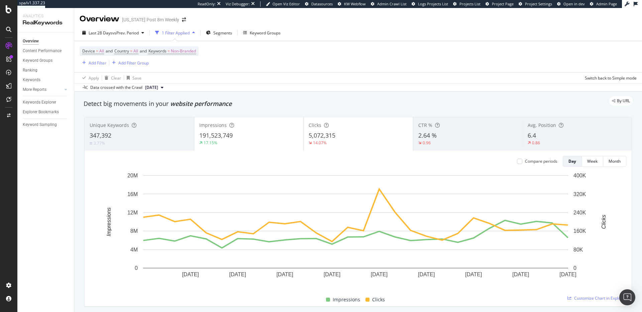
click at [277, 56] on div "Device = All and Country = All and Keywords = Non-Branded Add Filter Add Filter…" at bounding box center [358, 56] width 557 height 31
click at [120, 34] on span "vs Prev. Period" at bounding box center [125, 33] width 26 height 6
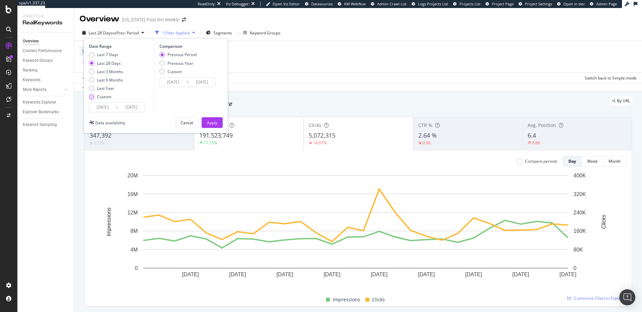
click at [94, 97] on div "Custom" at bounding box center [91, 96] width 5 height 5
click at [105, 106] on input "2025/08/12" at bounding box center [102, 107] width 27 height 9
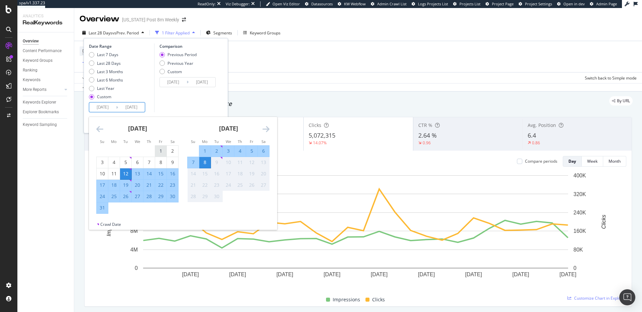
click at [160, 150] on div "1" at bounding box center [160, 151] width 11 height 7
type input "[DATE]"
type input "2025/06/23"
type input "[DATE]"
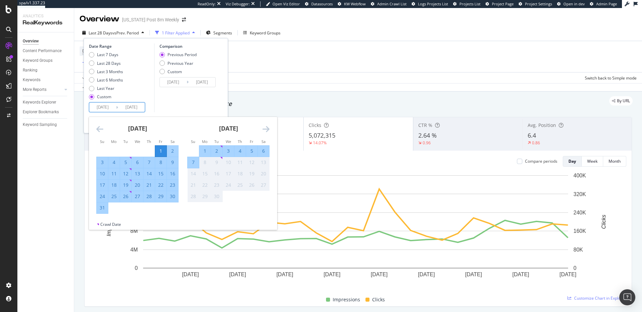
click at [102, 210] on div "31" at bounding box center [102, 208] width 11 height 7
type input "[DATE]"
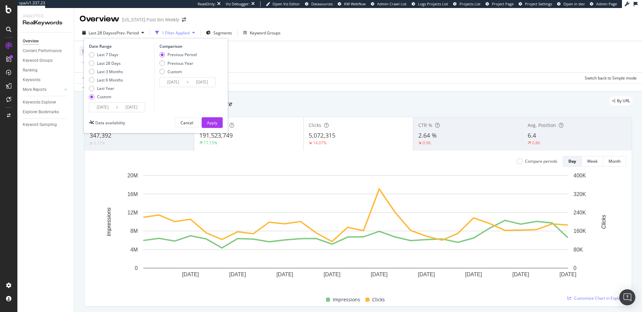
click at [187, 82] on icon at bounding box center [188, 82] width 2 height 6
click at [217, 123] on div "Apply" at bounding box center [212, 123] width 10 height 6
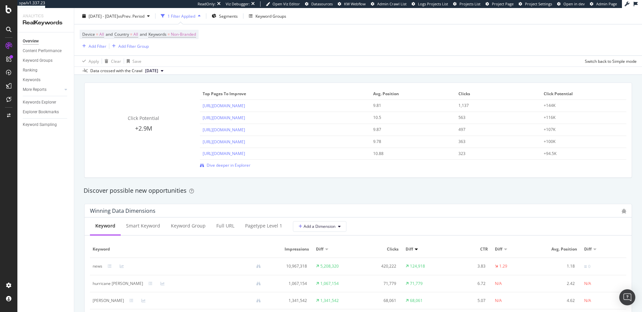
scroll to position [510, 0]
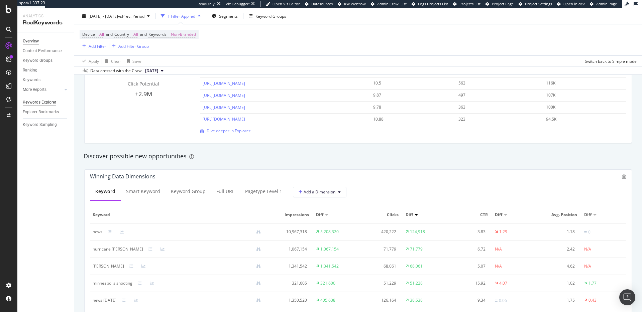
click at [50, 103] on div "Keywords Explorer" at bounding box center [39, 102] width 33 height 7
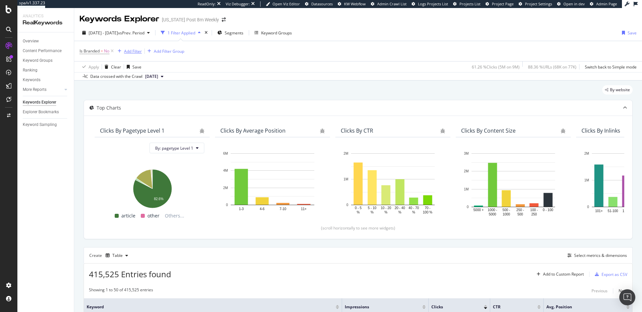
click at [127, 51] on div "Add Filter" at bounding box center [133, 51] width 18 height 6
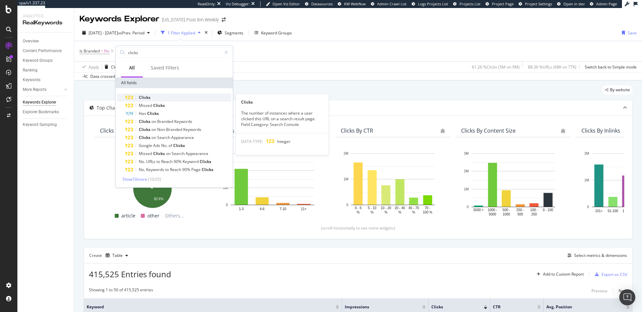
type input "clicks"
drag, startPoint x: 165, startPoint y: 94, endPoint x: 248, endPoint y: 90, distance: 83.0
click at [165, 94] on div "Clicks" at bounding box center [178, 98] width 106 height 8
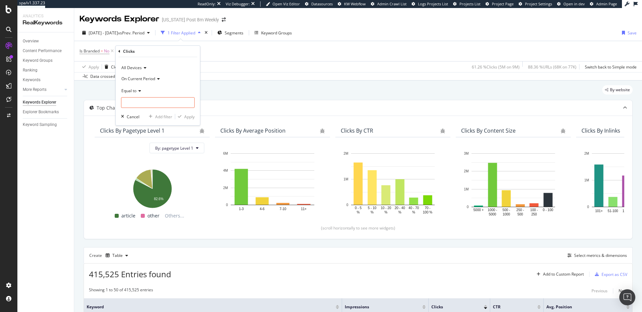
click at [123, 52] on div "Clicks" at bounding box center [129, 51] width 12 height 6
click at [120, 51] on div "Clicks" at bounding box center [157, 51] width 79 height 11
click at [120, 50] on icon at bounding box center [119, 51] width 2 height 4
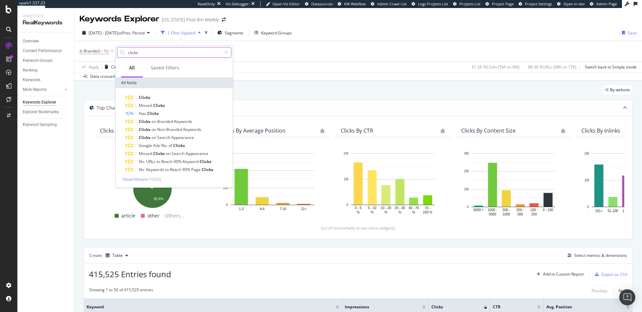
click at [138, 53] on input "clicks" at bounding box center [174, 52] width 94 height 10
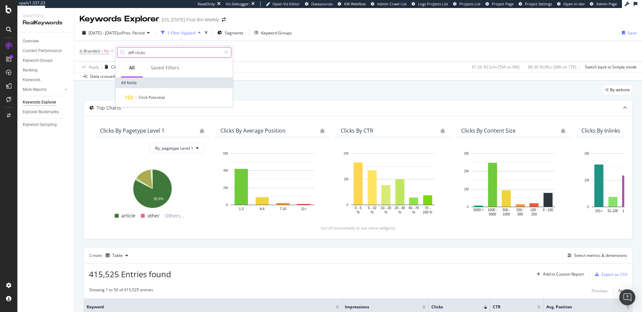
click at [154, 51] on input "diff clicks" at bounding box center [174, 52] width 94 height 10
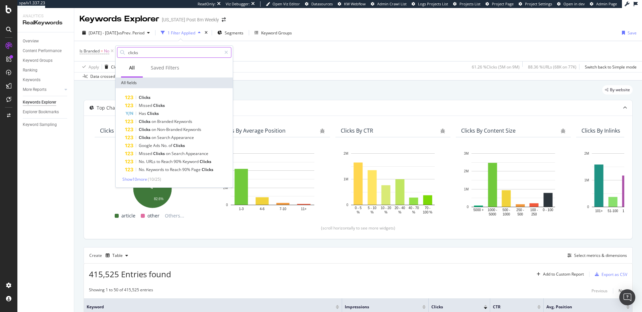
type input "clicks"
click at [138, 182] on div "Clicks Missed Clicks Has Clicks Clicks on Branded Keywords Clicks on Non-Brande…" at bounding box center [174, 137] width 117 height 99
click at [140, 179] on span "Show 10 more" at bounding box center [134, 179] width 25 height 6
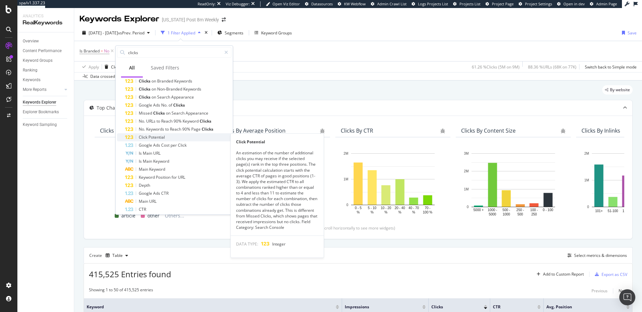
scroll to position [53, 0]
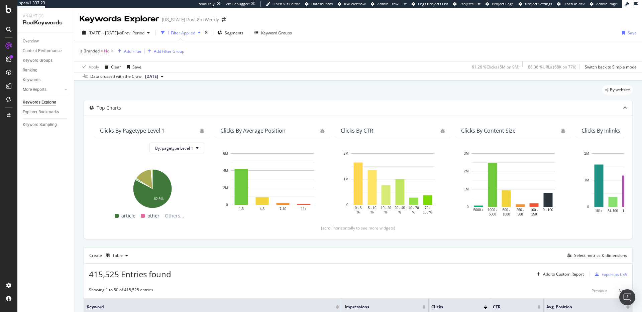
click at [278, 80] on div "Data crossed with the Crawl 2025 Aug. 26th" at bounding box center [358, 76] width 568 height 8
click at [124, 52] on div "Add Filter" at bounding box center [133, 51] width 18 height 6
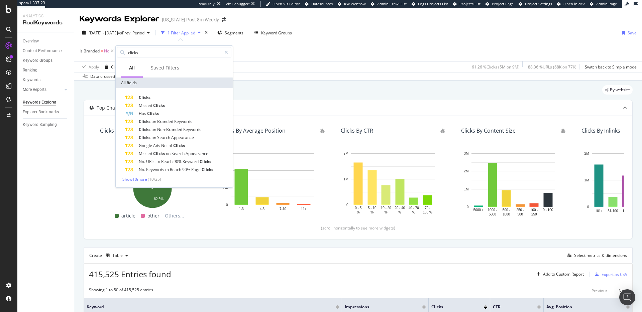
click at [166, 92] on div "Clicks Missed Clicks Has Clicks Clicks on Branded Keywords Clicks on Non-Brande…" at bounding box center [174, 137] width 117 height 99
click at [165, 95] on div "Clicks" at bounding box center [178, 98] width 106 height 8
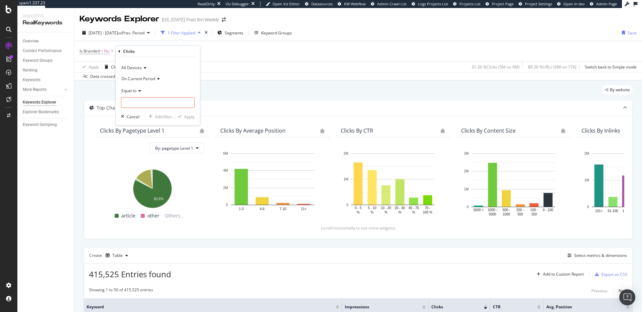
click at [137, 91] on icon at bounding box center [138, 91] width 5 height 4
click at [150, 139] on div "Greater than" at bounding box center [159, 139] width 72 height 9
click at [145, 89] on span "Greater than" at bounding box center [133, 91] width 24 height 6
click at [148, 119] on div "Less than" at bounding box center [159, 121] width 72 height 9
click at [154, 103] on input "number" at bounding box center [158, 102] width 74 height 11
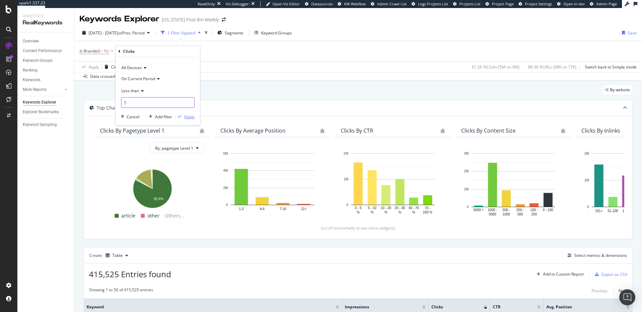
type input "5"
click at [188, 116] on div "Apply" at bounding box center [189, 117] width 10 height 6
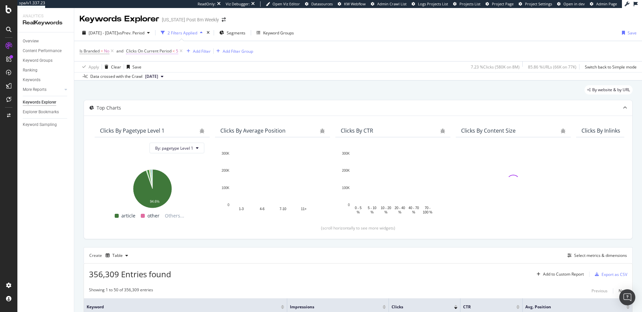
click at [146, 51] on span "Clicks On Current Period" at bounding box center [148, 51] width 45 height 6
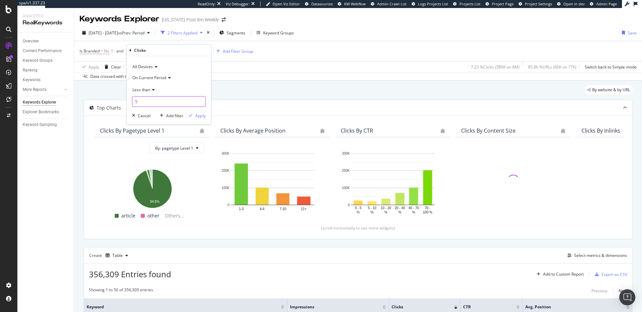
click at [133, 101] on input "5" at bounding box center [169, 101] width 74 height 11
type input "-5"
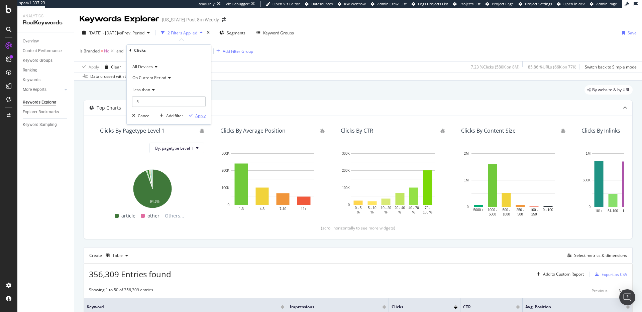
click at [196, 116] on div "Apply" at bounding box center [200, 116] width 10 height 6
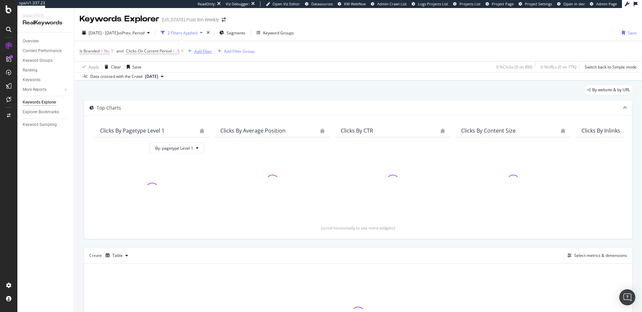
click at [205, 52] on div "Add Filter" at bounding box center [203, 51] width 18 height 6
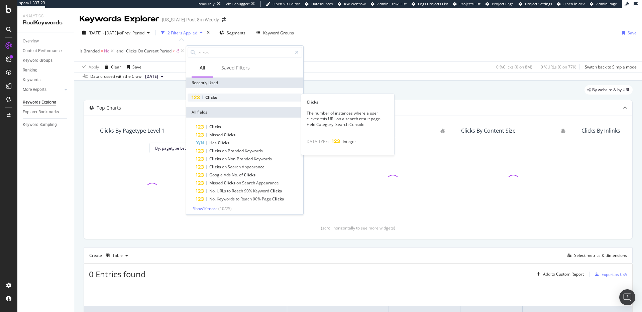
click at [218, 100] on div "Clicks" at bounding box center [245, 98] width 114 height 8
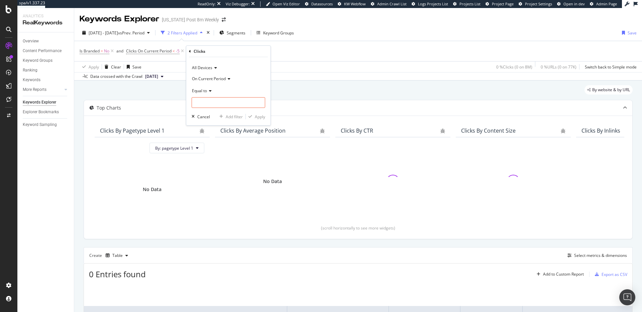
click at [205, 77] on span "On Current Period" at bounding box center [209, 79] width 34 height 6
click at [207, 99] on span "On Compared Period" at bounding box center [214, 101] width 39 height 6
click at [206, 92] on span "Equal to" at bounding box center [199, 91] width 15 height 6
click at [205, 138] on span "Greater than" at bounding box center [207, 139] width 24 height 6
click at [214, 102] on input "number" at bounding box center [229, 102] width 74 height 11
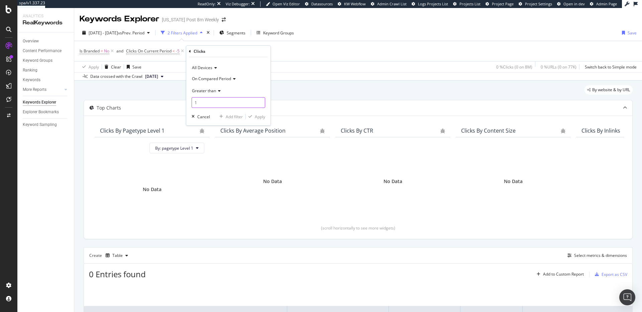
type input "1"
click at [261, 114] on div "Apply" at bounding box center [260, 117] width 10 height 6
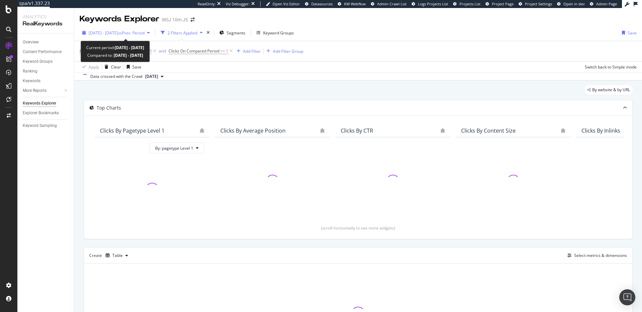
click at [118, 33] on span "[DATE] - [DATE]" at bounding box center [103, 33] width 29 height 6
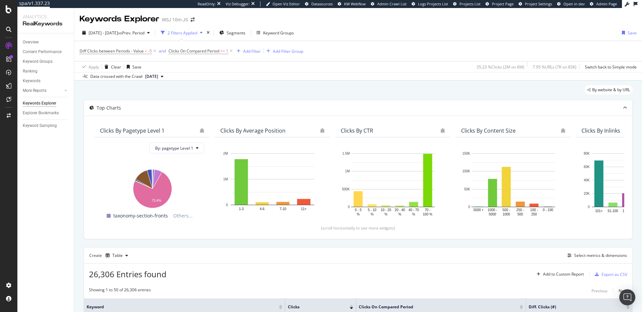
click at [334, 75] on div "Data crossed with the Crawl [DATE]" at bounding box center [358, 76] width 568 height 8
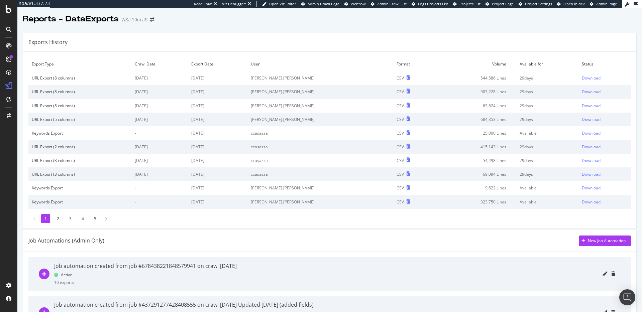
click at [58, 218] on li "2" at bounding box center [57, 218] width 9 height 9
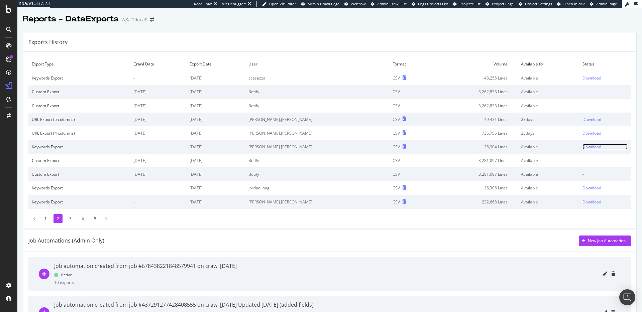
click at [582, 147] on div "Download" at bounding box center [591, 147] width 19 height 6
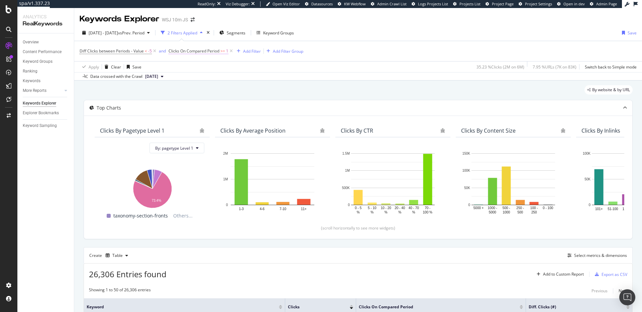
click at [193, 50] on span "Clicks On Compared Period" at bounding box center [193, 51] width 51 height 6
click at [123, 51] on span "Diff Clicks between Periods - Value" at bounding box center [112, 51] width 64 height 6
click at [440, 23] on div "Keywords Explorer WSJ 10m JS" at bounding box center [358, 16] width 568 height 17
click at [24, 40] on div "Overview" at bounding box center [31, 42] width 16 height 7
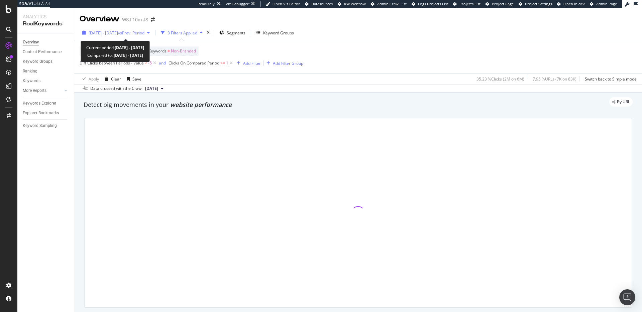
click at [114, 29] on div "[DATE] - [DATE] vs Prev. Period" at bounding box center [116, 33] width 73 height 10
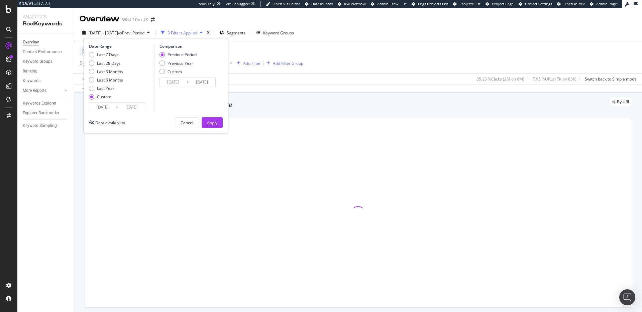
click at [96, 107] on input "[DATE]" at bounding box center [102, 107] width 27 height 9
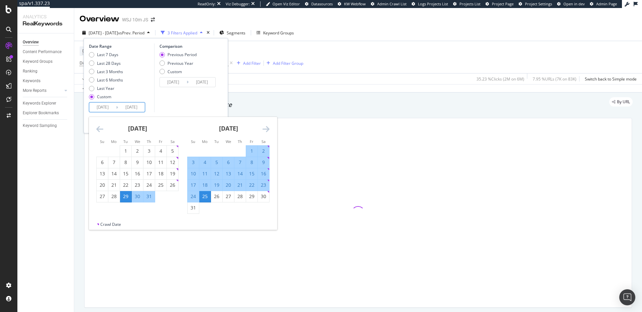
click at [251, 150] on div "1" at bounding box center [251, 151] width 11 height 7
type input "[DATE]"
click at [195, 209] on div "31" at bounding box center [193, 208] width 11 height 7
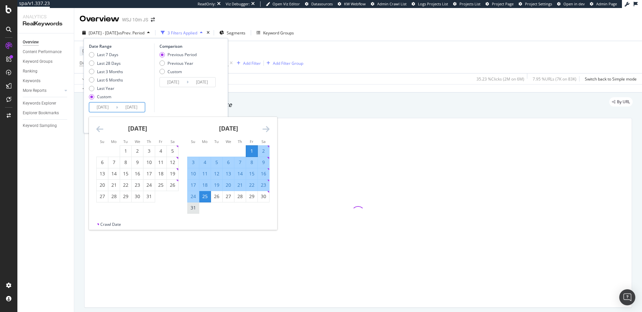
type input "[DATE]"
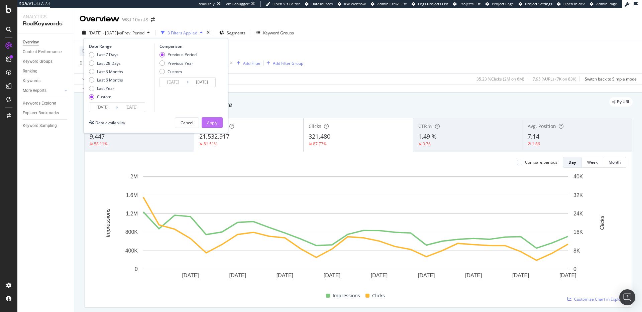
click at [213, 121] on div "Apply" at bounding box center [212, 123] width 10 height 6
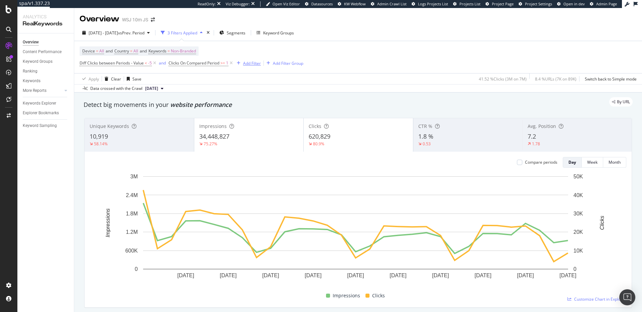
click at [156, 64] on icon at bounding box center [155, 63] width 6 height 7
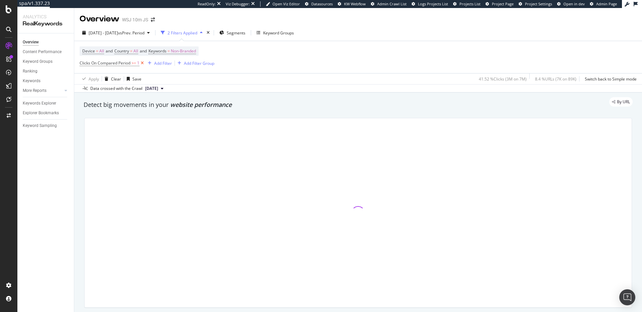
click at [143, 63] on icon at bounding box center [142, 63] width 6 height 7
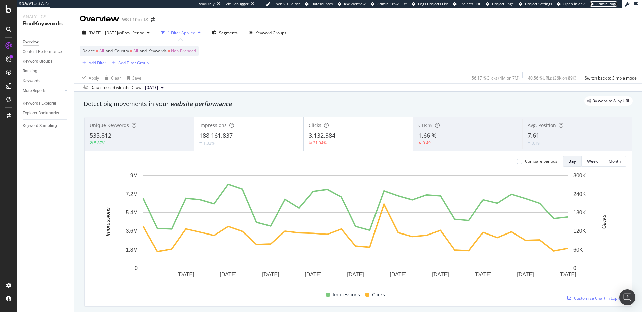
click at [603, 3] on span "Admin Page" at bounding box center [606, 3] width 21 height 5
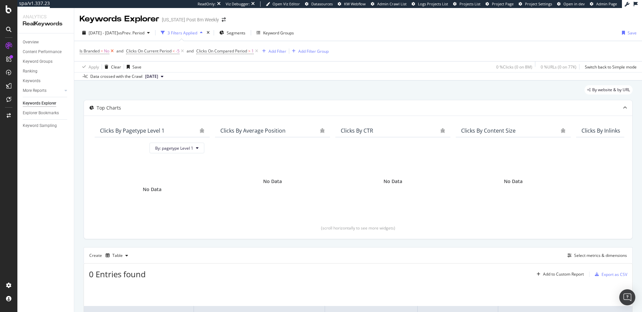
click at [112, 50] on icon at bounding box center [112, 51] width 6 height 7
click at [184, 52] on span "Clicks On Compared Period" at bounding box center [175, 51] width 51 height 6
click at [173, 87] on span "Greater than" at bounding box center [168, 90] width 24 height 6
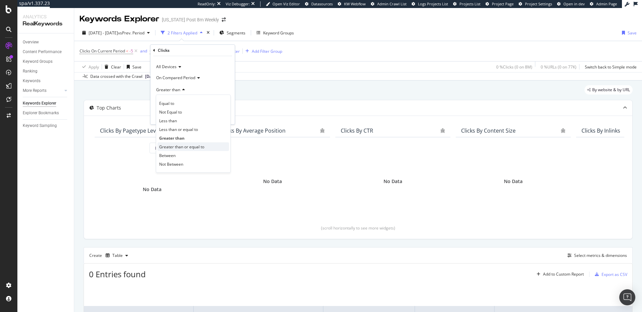
click at [183, 146] on span "Greater than or equal to" at bounding box center [181, 147] width 45 height 6
click at [222, 118] on div "Apply" at bounding box center [224, 116] width 10 height 6
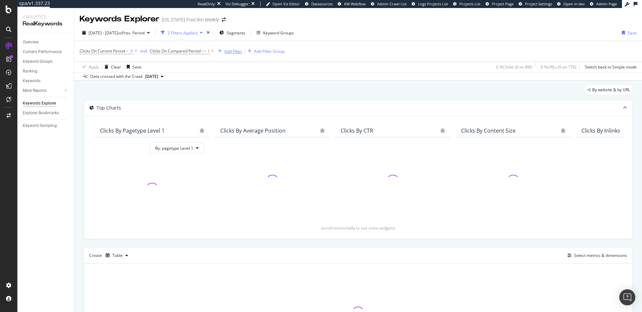
click at [227, 48] on div "Add Filter" at bounding box center [228, 50] width 27 height 7
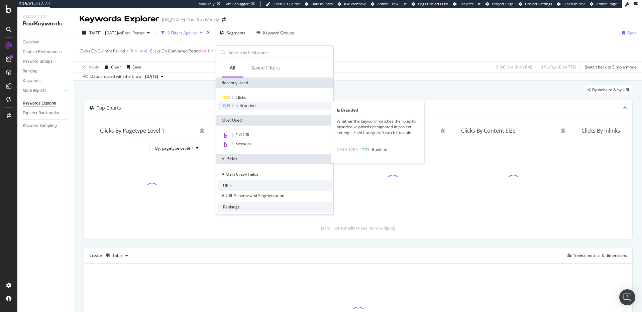
click at [251, 107] on span "Is Branded" at bounding box center [245, 106] width 20 height 6
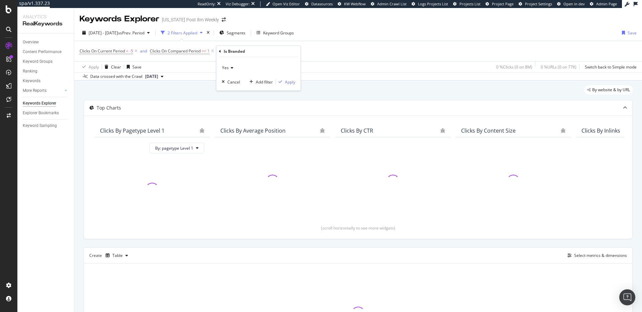
click at [231, 68] on icon at bounding box center [231, 68] width 5 height 4
click at [237, 87] on div "No" at bounding box center [259, 90] width 72 height 9
click at [292, 84] on div "Apply" at bounding box center [290, 82] width 10 height 6
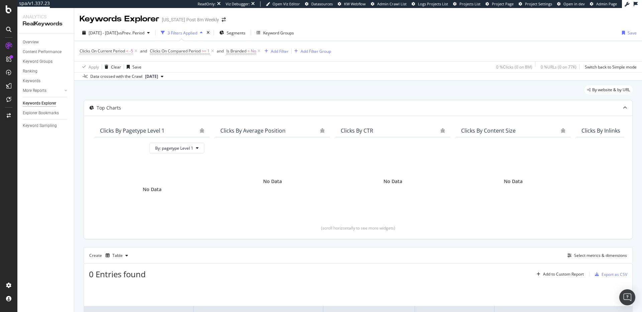
click at [111, 48] on span "Clicks On Current Period" at bounding box center [102, 51] width 45 height 6
click at [106, 78] on span "On Current Period" at bounding box center [103, 78] width 34 height 6
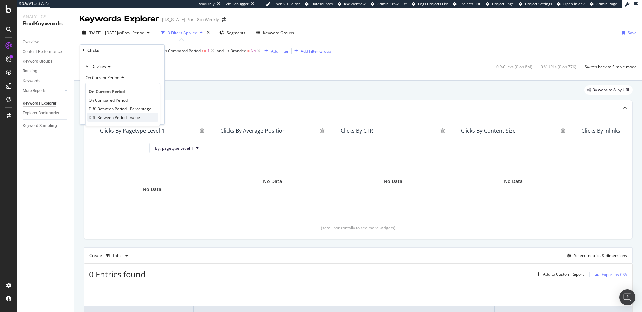
click at [114, 117] on span "Diff. Between Period - value" at bounding box center [114, 118] width 51 height 6
click at [147, 117] on div "button" at bounding box center [143, 116] width 9 height 4
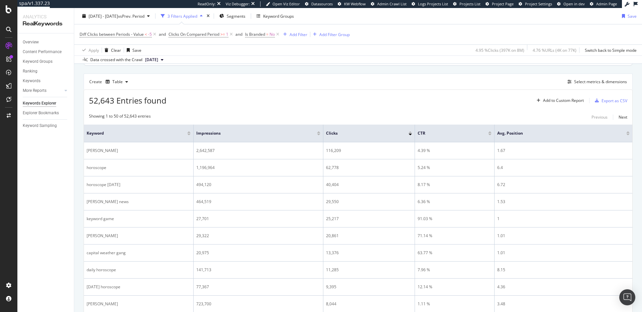
scroll to position [139, 0]
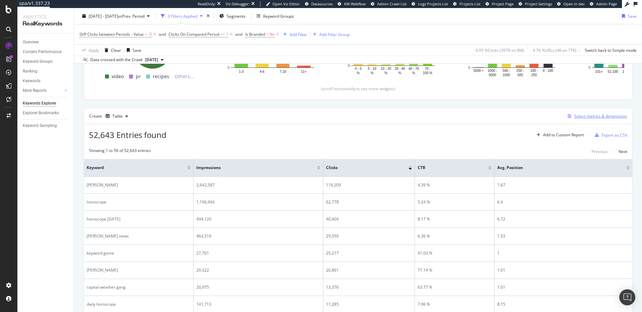
click at [584, 113] on div "Select metrics & dimensions" at bounding box center [596, 116] width 62 height 7
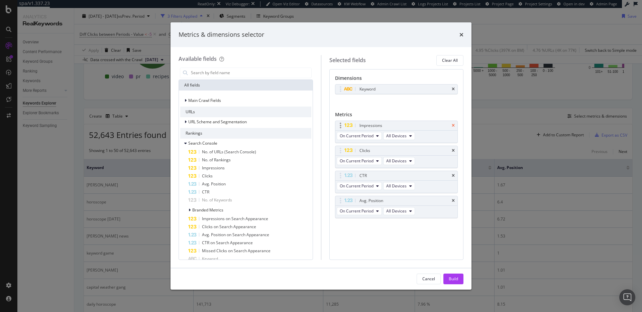
click at [454, 125] on icon "times" at bounding box center [453, 126] width 3 height 4
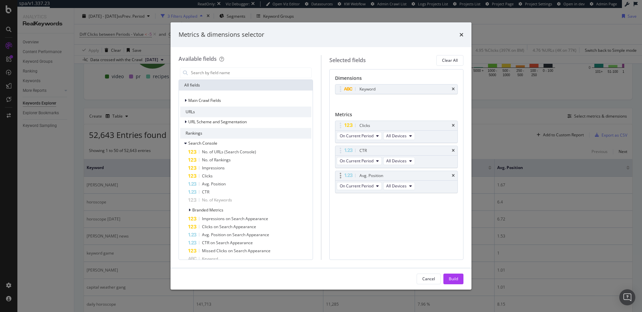
click at [452, 151] on icon "times" at bounding box center [453, 151] width 3 height 4
click at [453, 151] on icon "times" at bounding box center [453, 151] width 3 height 4
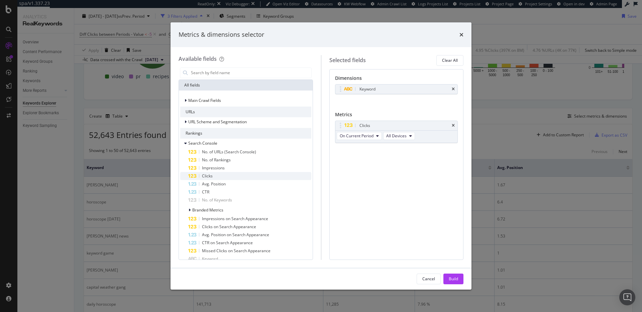
click at [229, 174] on div "Clicks" at bounding box center [249, 176] width 123 height 8
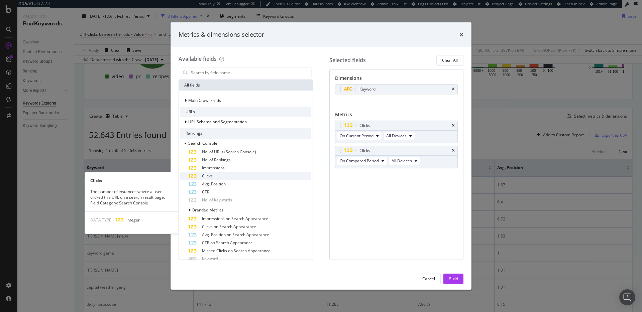
click at [230, 175] on div "Clicks" at bounding box center [249, 176] width 123 height 8
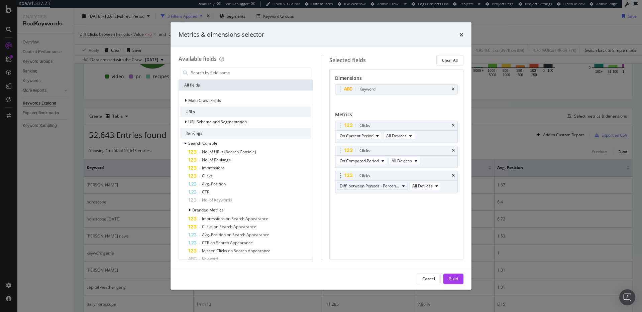
click at [384, 185] on span "Diff. between Periods - Percentage" at bounding box center [370, 186] width 60 height 6
click at [392, 231] on div "Diff. between Periods - Value" at bounding box center [375, 235] width 77 height 10
click at [457, 279] on div "Build" at bounding box center [453, 279] width 9 height 6
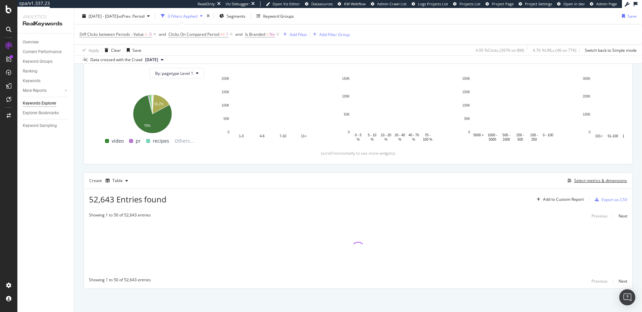
scroll to position [75, 0]
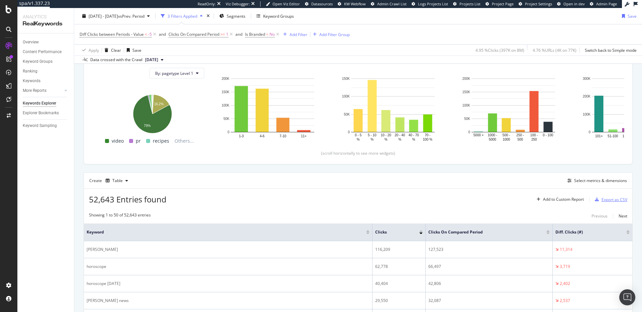
click at [607, 201] on div "Export as CSV" at bounding box center [614, 200] width 26 height 6
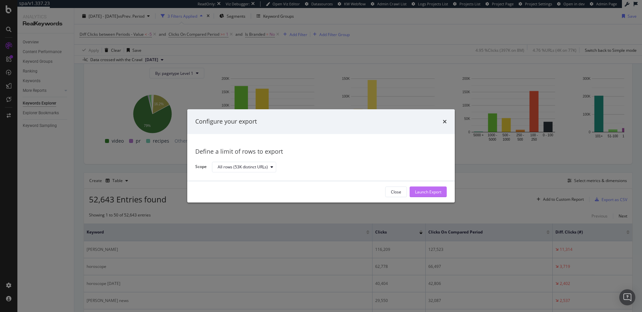
click at [431, 195] on div "Launch Export" at bounding box center [428, 192] width 26 height 6
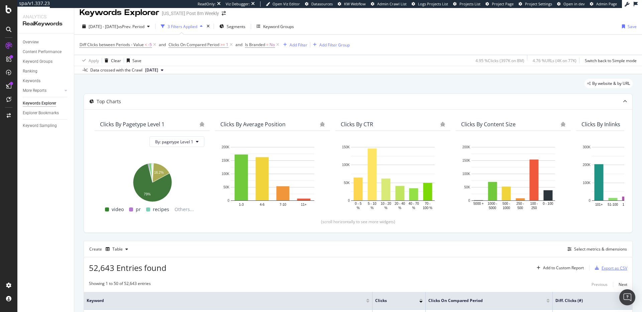
scroll to position [0, 0]
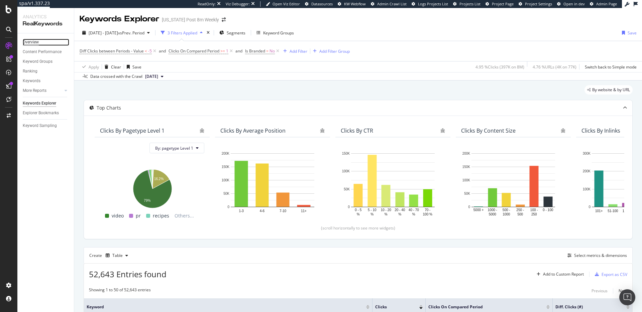
click at [35, 42] on div "Overview" at bounding box center [31, 42] width 16 height 7
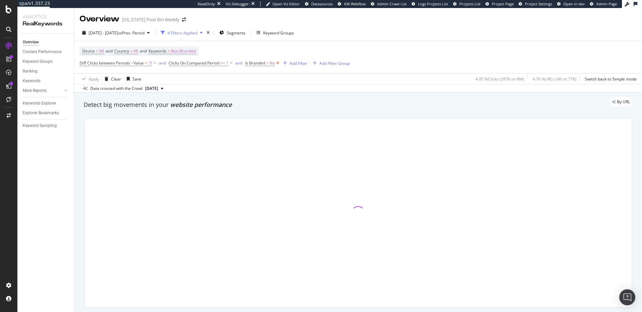
click at [277, 64] on icon at bounding box center [278, 63] width 6 height 7
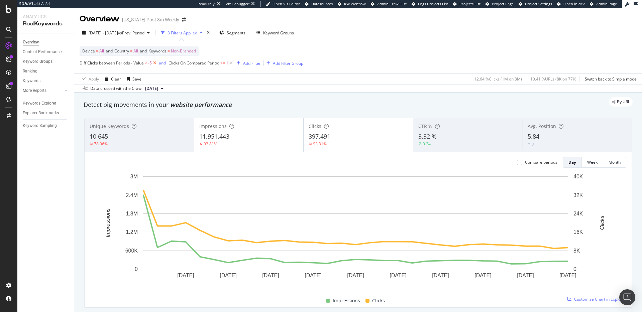
click at [154, 64] on icon at bounding box center [155, 63] width 6 height 7
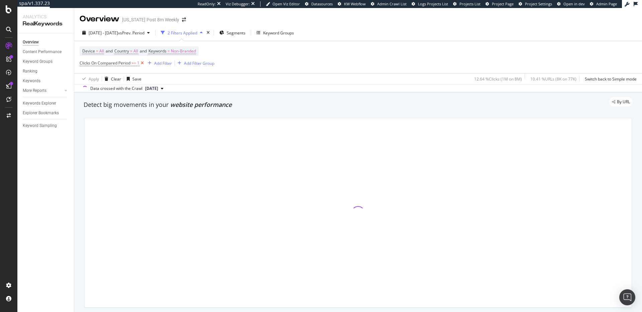
click at [143, 64] on icon at bounding box center [142, 63] width 6 height 7
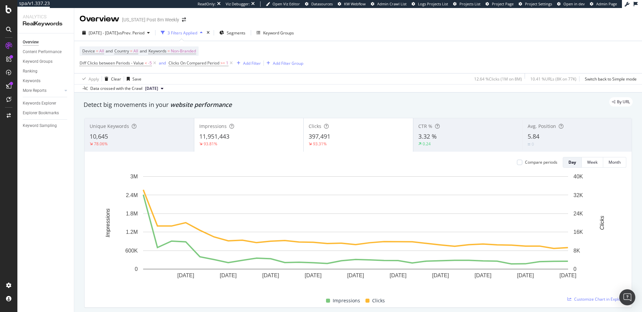
click at [221, 48] on div "Device = All and Country = All and Keywords = Non-Branded Diff Clicks between P…" at bounding box center [192, 56] width 224 height 21
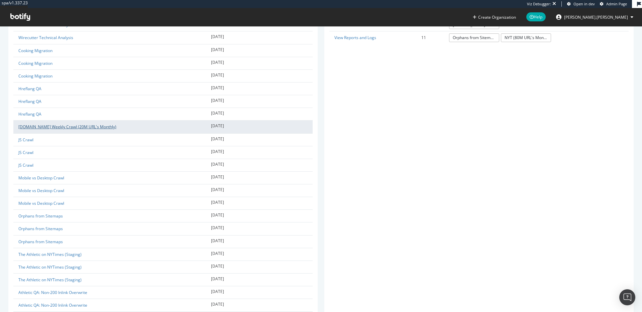
scroll to position [153, 0]
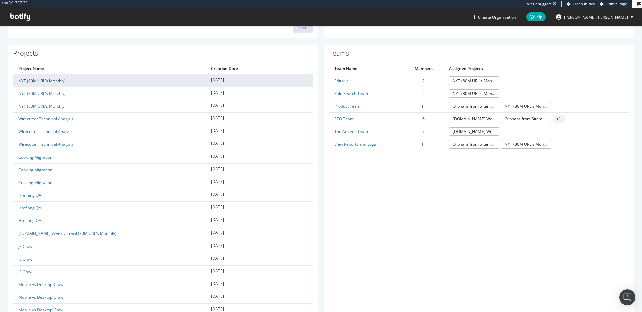
click at [45, 81] on link "NYT (80M URL's Monthly)" at bounding box center [41, 81] width 47 height 6
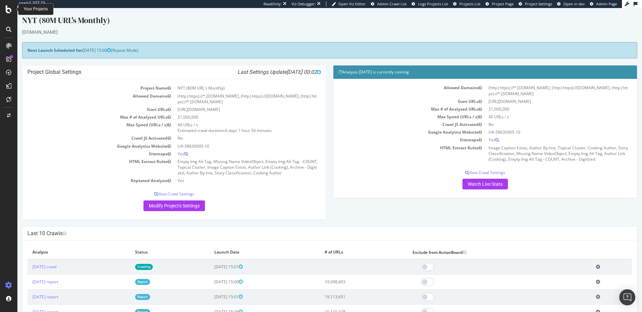
click at [6, 10] on icon at bounding box center [9, 9] width 6 height 8
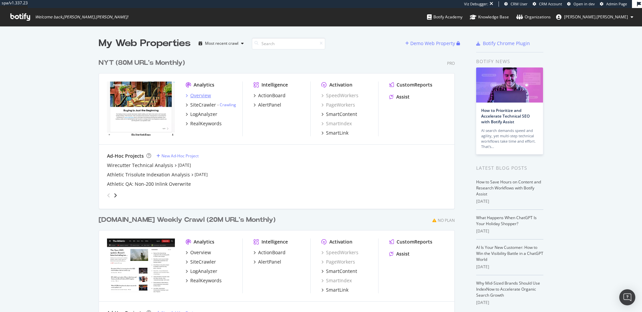
click at [199, 95] on div "Overview" at bounding box center [200, 95] width 21 height 7
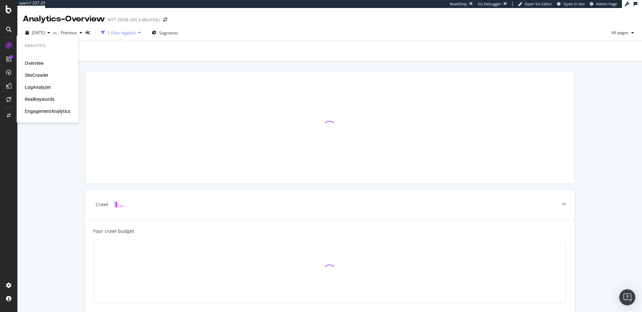
click at [47, 99] on div "RealKeywords" at bounding box center [40, 99] width 30 height 7
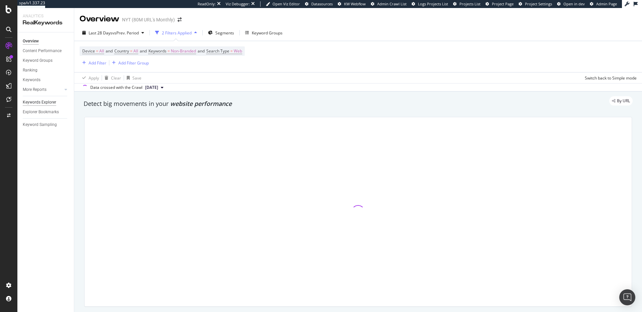
click at [44, 102] on div "Keywords Explorer" at bounding box center [39, 102] width 33 height 7
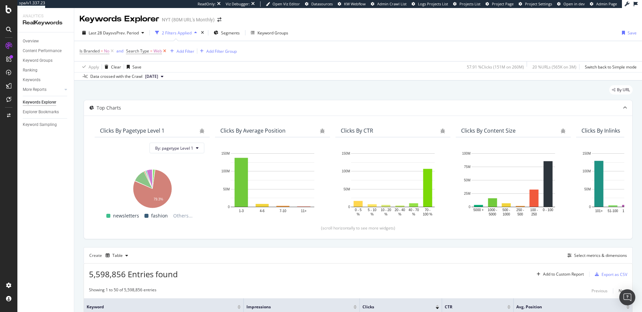
click at [166, 51] on icon at bounding box center [165, 51] width 6 height 7
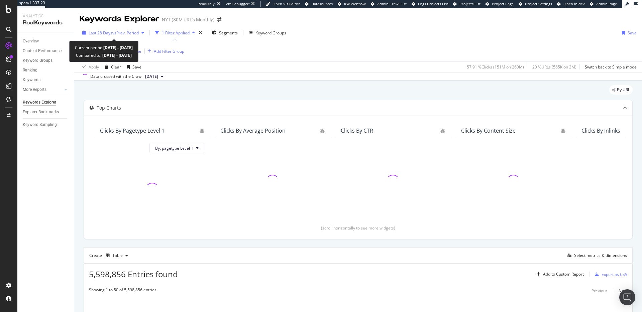
click at [115, 28] on div "Last 28 Days vs Prev. Period" at bounding box center [113, 33] width 67 height 10
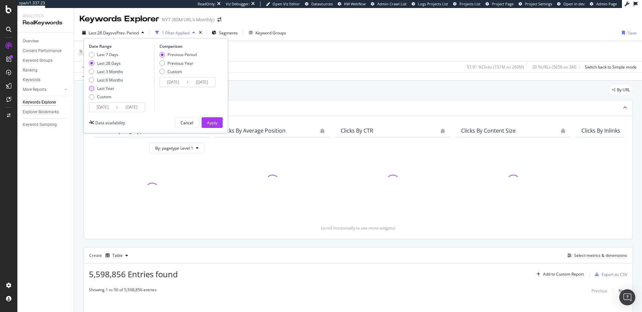
click at [104, 88] on div "Last Year" at bounding box center [105, 89] width 17 height 6
type input "[DATE]"
click at [100, 98] on div "Custom" at bounding box center [104, 97] width 14 height 6
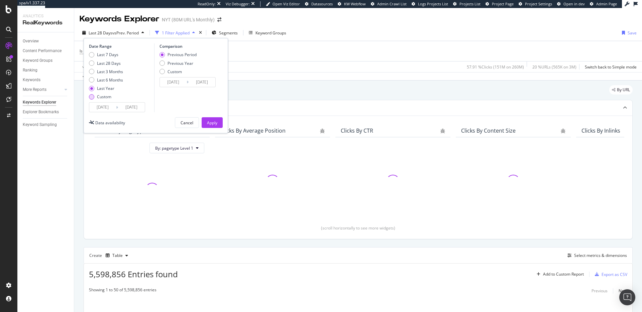
type input "[DATE]"
click at [103, 104] on input "[DATE]" at bounding box center [102, 107] width 27 height 9
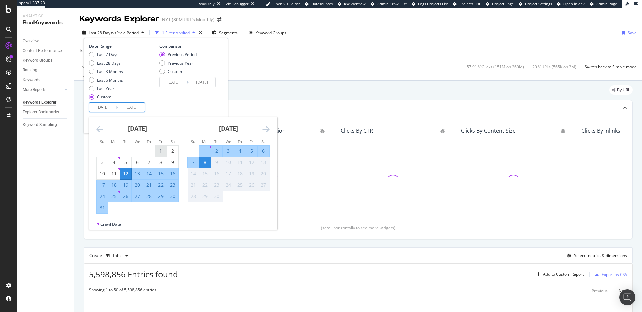
click at [158, 149] on div "1" at bounding box center [160, 151] width 11 height 7
type input "[DATE]"
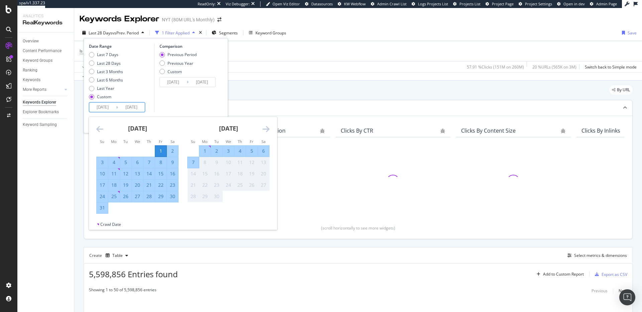
click at [104, 211] on div "31" at bounding box center [102, 208] width 11 height 7
type input "[DATE]"
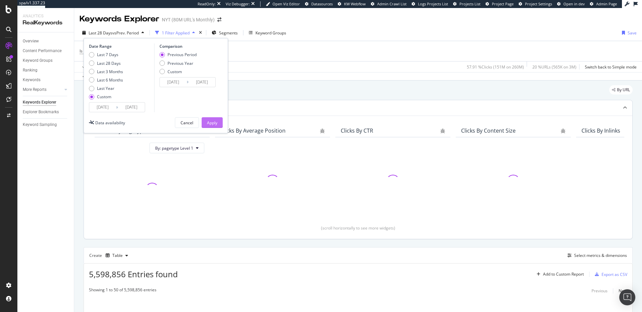
click at [213, 123] on div "Apply" at bounding box center [212, 123] width 10 height 6
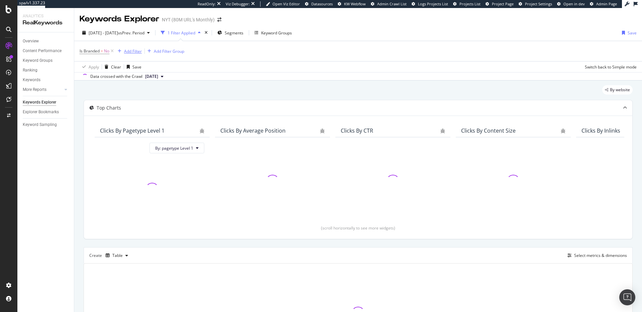
click at [130, 52] on div "Add Filter" at bounding box center [133, 51] width 18 height 6
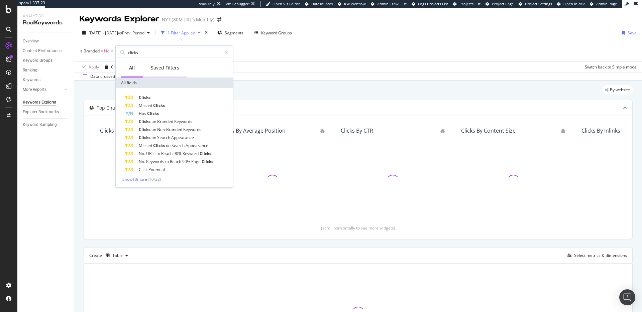
type input "clicks"
click at [176, 94] on div "Clicks" at bounding box center [178, 98] width 106 height 8
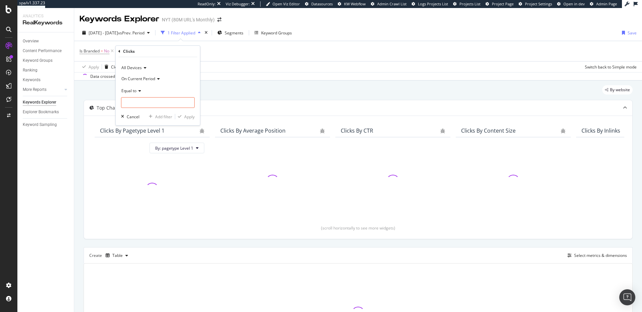
click at [136, 91] on span "Equal to" at bounding box center [128, 91] width 15 height 6
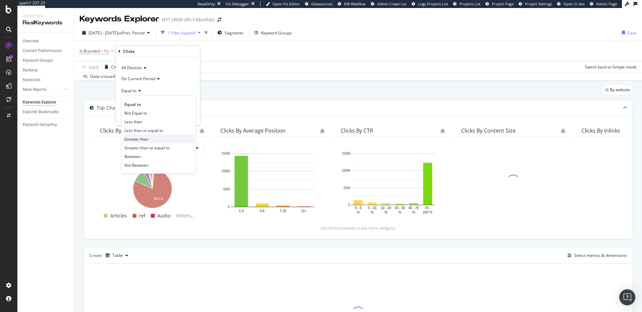
click at [154, 140] on div "Greater than" at bounding box center [159, 139] width 72 height 9
click at [150, 104] on input "number" at bounding box center [158, 102] width 74 height 11
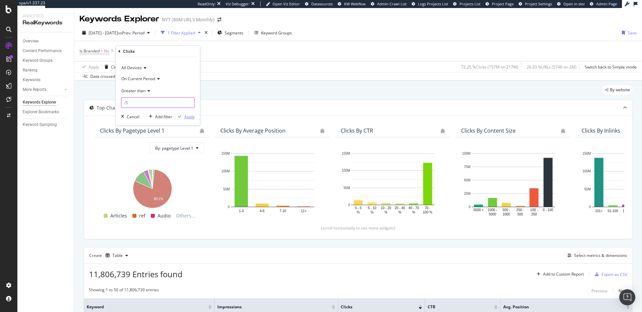
type input "-5"
click at [188, 117] on div "Apply" at bounding box center [189, 117] width 10 height 6
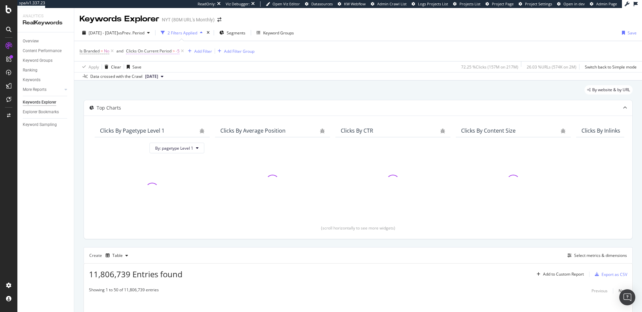
click at [146, 52] on span "Clicks On Current Period" at bounding box center [148, 51] width 45 height 6
click at [150, 67] on span "All Devices" at bounding box center [142, 67] width 20 height 6
click at [169, 59] on div "All Devices On Current Period Greater than -5 Cancel Add filter Apply" at bounding box center [169, 90] width 84 height 68
click at [164, 75] on span "On Current Period" at bounding box center [149, 78] width 34 height 6
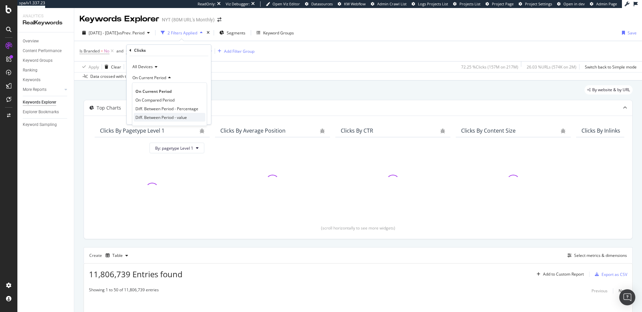
click at [177, 116] on span "Diff. Between Period - value" at bounding box center [160, 118] width 51 height 6
click at [201, 116] on div "Apply" at bounding box center [200, 116] width 10 height 6
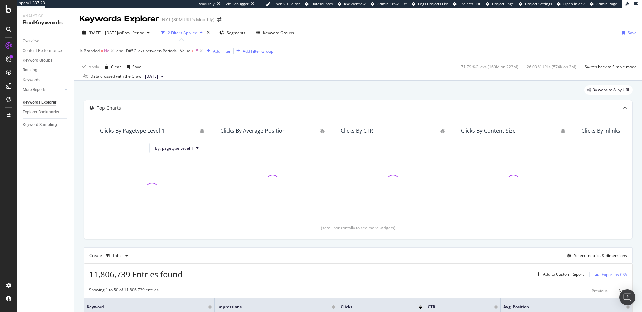
click at [168, 54] on span "Diff Clicks between Periods - Value > -5" at bounding box center [162, 51] width 72 height 6
click at [157, 91] on icon at bounding box center [158, 90] width 5 height 4
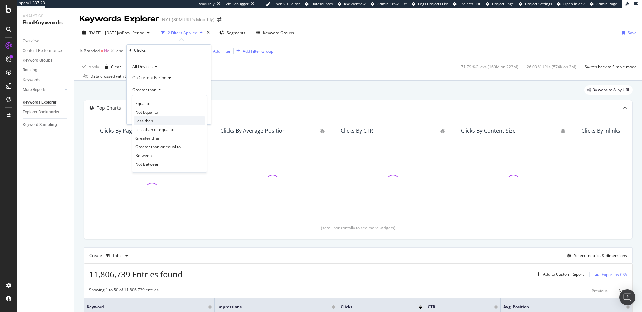
click at [153, 122] on div "Less than" at bounding box center [170, 120] width 72 height 9
click at [203, 116] on div "Apply" at bounding box center [200, 116] width 10 height 6
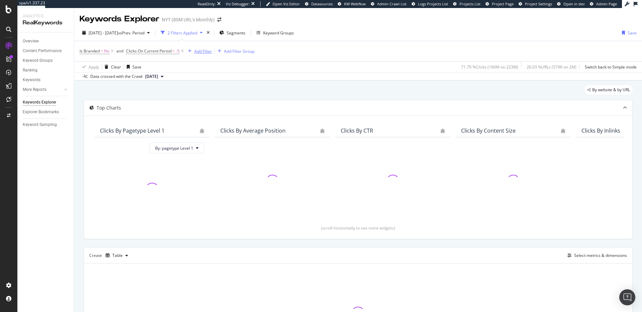
click at [202, 49] on div "Add Filter" at bounding box center [203, 51] width 18 height 6
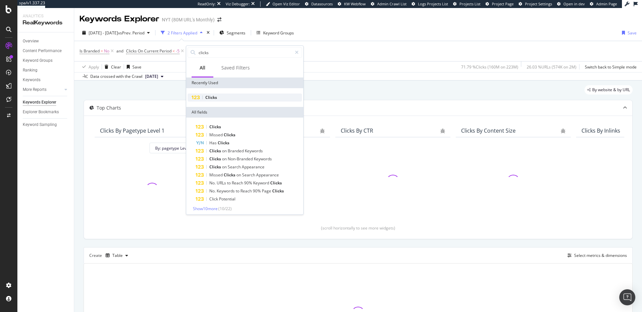
click at [219, 100] on div "Clicks" at bounding box center [245, 98] width 114 height 8
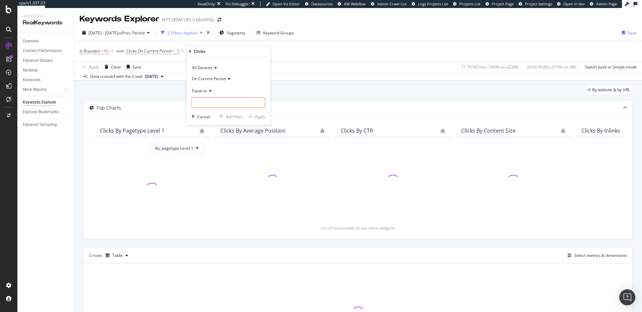
click at [218, 79] on span "On Current Period" at bounding box center [209, 79] width 34 height 6
click at [214, 99] on span "On Compared Period" at bounding box center [214, 101] width 39 height 6
click at [209, 91] on icon at bounding box center [209, 91] width 5 height 4
click at [211, 140] on span "Greater than" at bounding box center [207, 139] width 24 height 6
click at [227, 104] on input "number" at bounding box center [229, 102] width 74 height 11
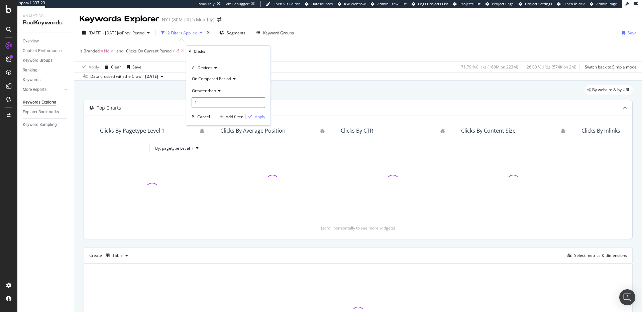
type input "1"
click at [257, 117] on div "Apply" at bounding box center [260, 117] width 10 height 6
click at [156, 54] on span "Clicks On Current Period < -5" at bounding box center [152, 51] width 53 height 6
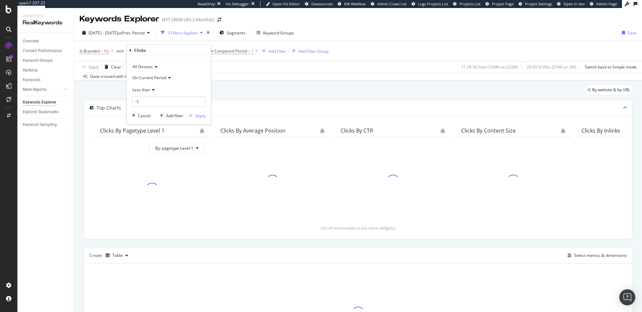
click at [157, 75] on span "On Current Period" at bounding box center [149, 78] width 34 height 6
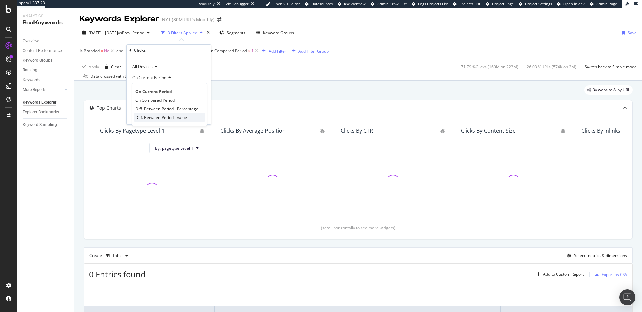
click at [164, 117] on span "Diff. Between Period - value" at bounding box center [160, 118] width 51 height 6
click at [202, 114] on div "Apply" at bounding box center [200, 116] width 10 height 6
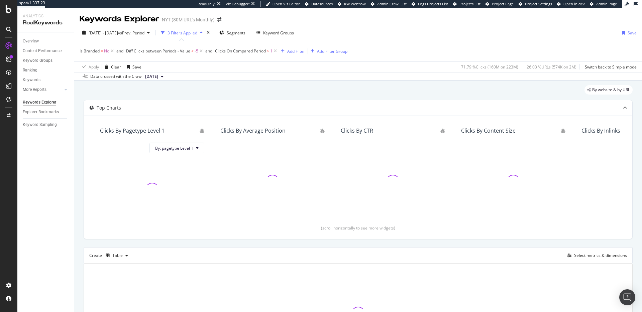
click at [247, 50] on span "Clicks On Compared Period" at bounding box center [240, 51] width 51 height 6
click at [249, 88] on icon at bounding box center [248, 90] width 5 height 4
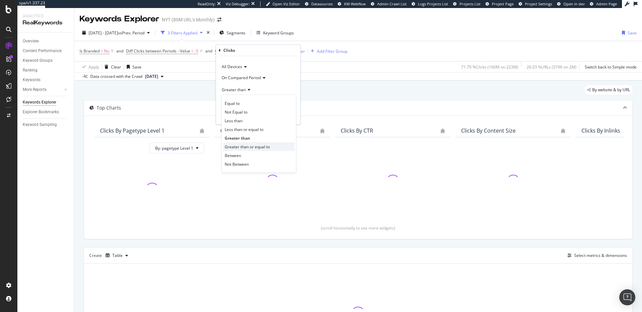
click at [243, 144] on span "Greater than or equal to" at bounding box center [247, 147] width 45 height 6
click at [288, 116] on div "Apply" at bounding box center [289, 116] width 10 height 6
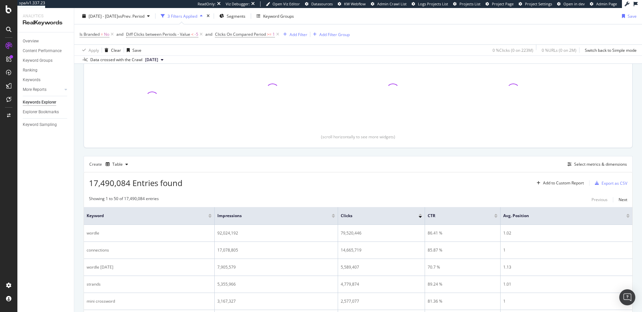
scroll to position [57, 0]
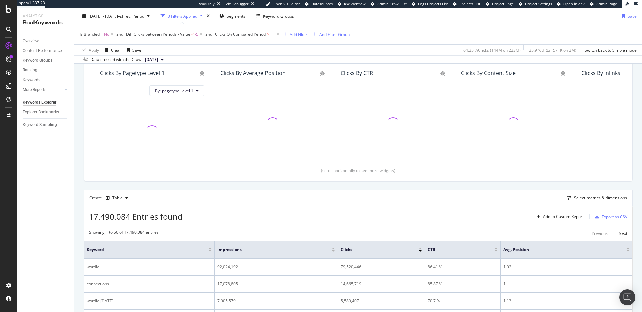
click at [606, 217] on div "Export as CSV" at bounding box center [614, 217] width 26 height 6
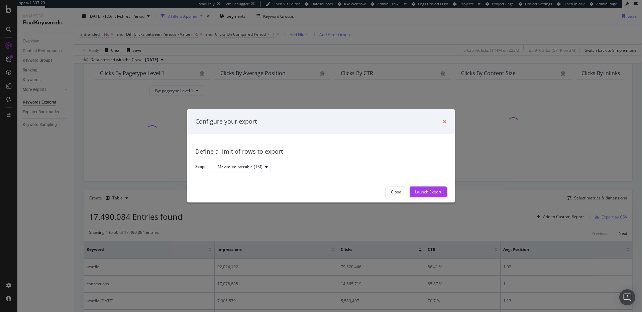
click at [445, 122] on icon "times" at bounding box center [445, 121] width 4 height 5
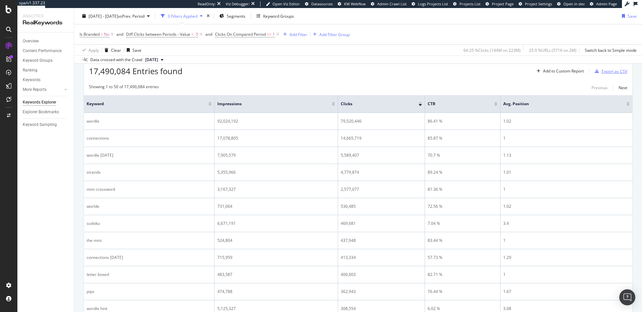
scroll to position [108, 0]
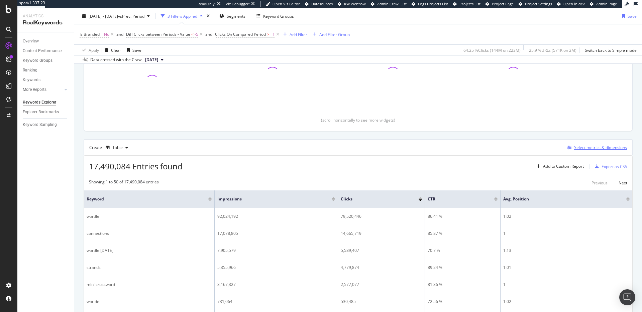
click at [585, 145] on div "Select metrics & dimensions" at bounding box center [600, 148] width 53 height 6
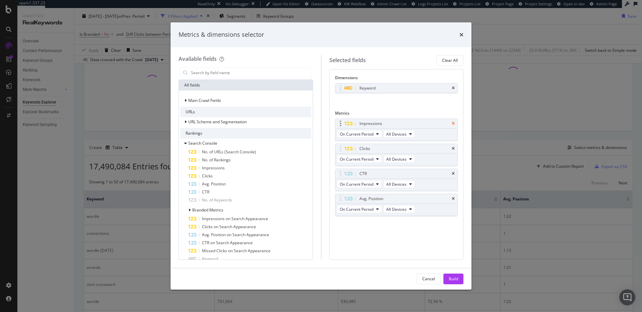
click at [454, 125] on icon "times" at bounding box center [453, 124] width 3 height 4
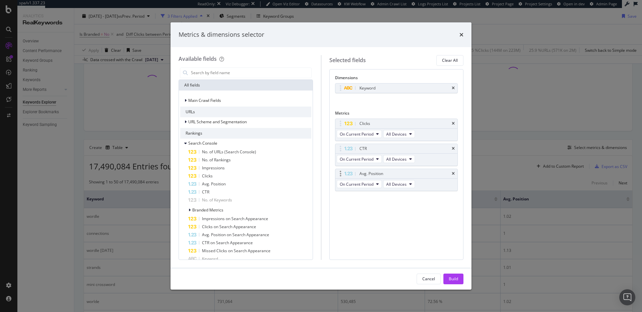
click at [453, 148] on icon "times" at bounding box center [453, 149] width 3 height 4
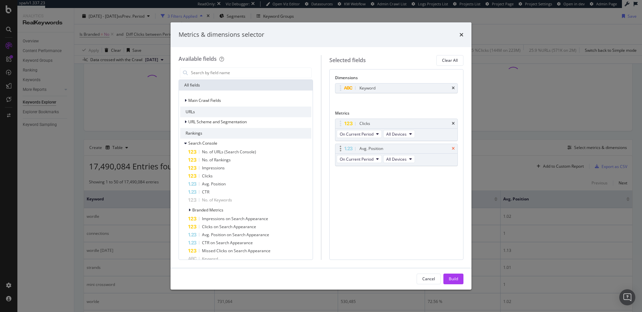
click at [454, 148] on icon "times" at bounding box center [453, 149] width 3 height 4
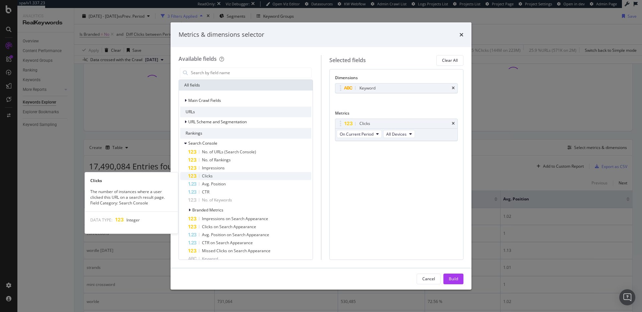
click at [229, 176] on div "Clicks" at bounding box center [249, 176] width 123 height 8
click at [213, 173] on div "Clicks" at bounding box center [249, 176] width 123 height 8
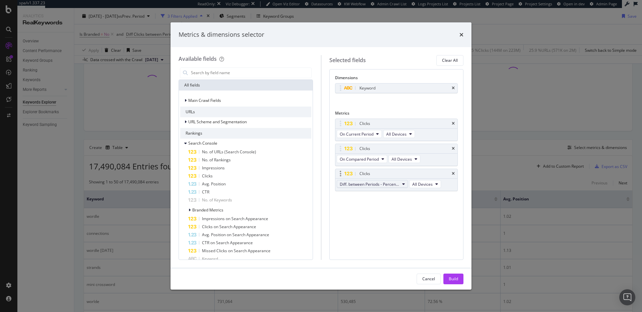
click at [388, 182] on span "Diff. between Periods - Percentage" at bounding box center [370, 185] width 60 height 6
click at [390, 230] on span "Diff. between Periods - Value" at bounding box center [375, 233] width 67 height 6
drag, startPoint x: 452, startPoint y: 274, endPoint x: 457, endPoint y: 267, distance: 8.4
click at [452, 274] on div "Build" at bounding box center [453, 279] width 9 height 10
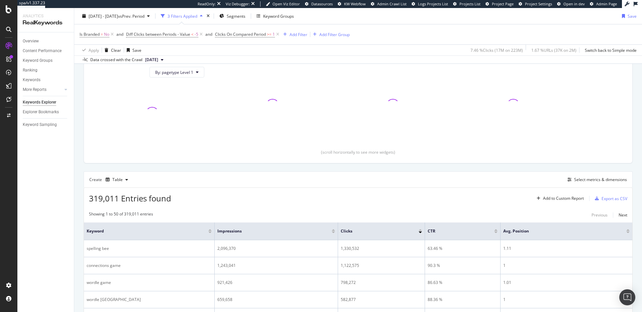
scroll to position [47, 0]
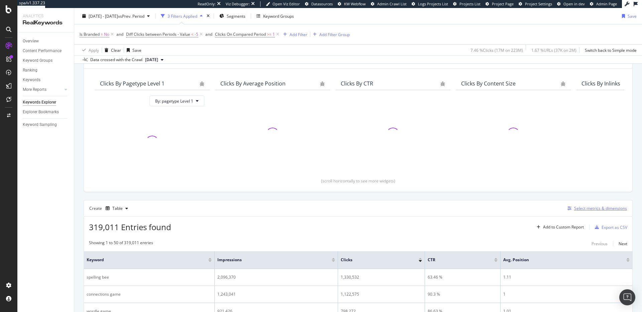
click at [574, 210] on div "Select metrics & dimensions" at bounding box center [600, 209] width 53 height 6
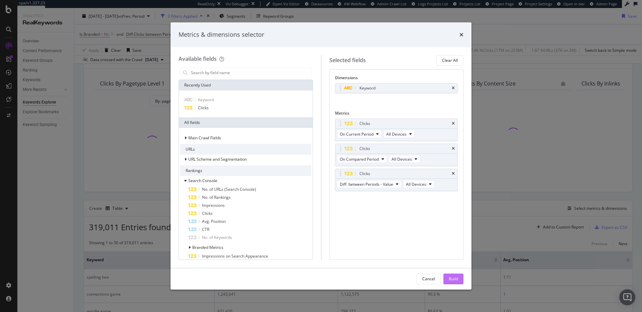
click at [457, 278] on div "Build" at bounding box center [453, 279] width 9 height 6
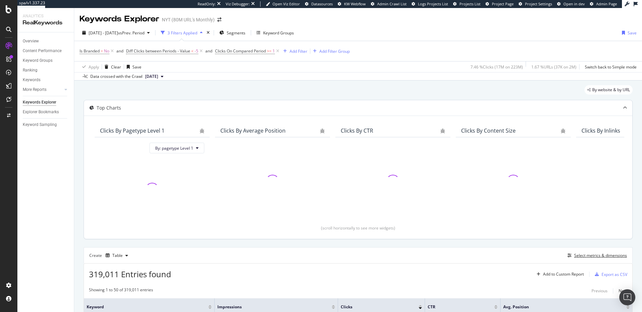
scroll to position [149, 0]
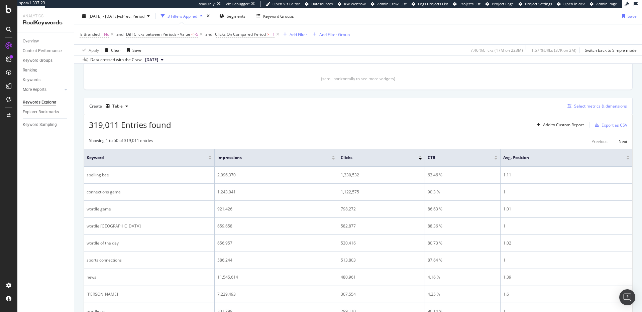
click at [594, 105] on div "Select metrics & dimensions" at bounding box center [600, 106] width 53 height 6
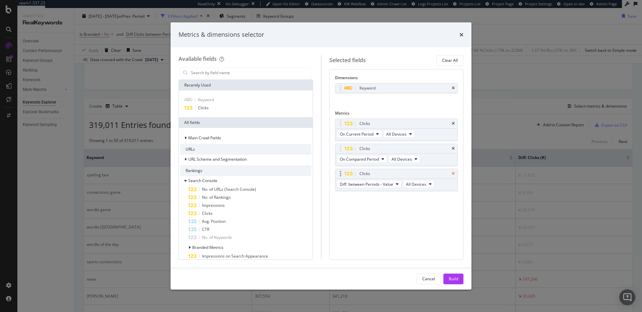
click at [454, 174] on icon "times" at bounding box center [453, 174] width 3 height 4
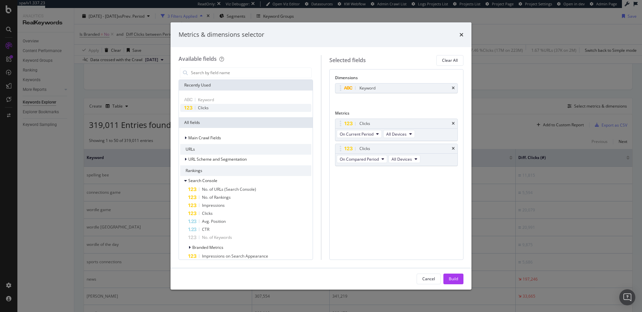
click at [211, 105] on div "Clicks" at bounding box center [245, 108] width 131 height 8
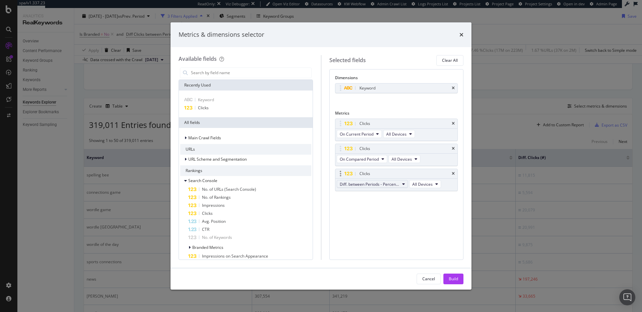
click at [368, 186] on span "Diff. between Periods - Percentage" at bounding box center [370, 185] width 60 height 6
click at [371, 236] on div "Diff. between Periods - Value" at bounding box center [375, 233] width 77 height 10
click at [450, 277] on div "Build" at bounding box center [453, 279] width 9 height 6
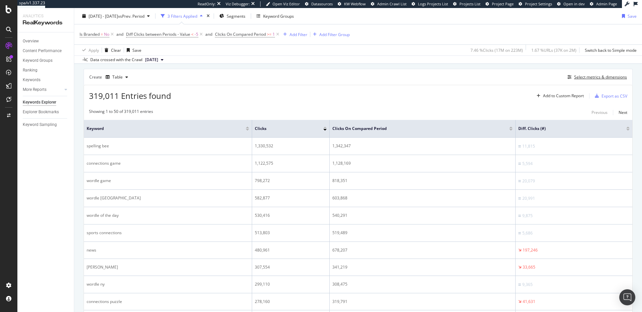
scroll to position [144, 0]
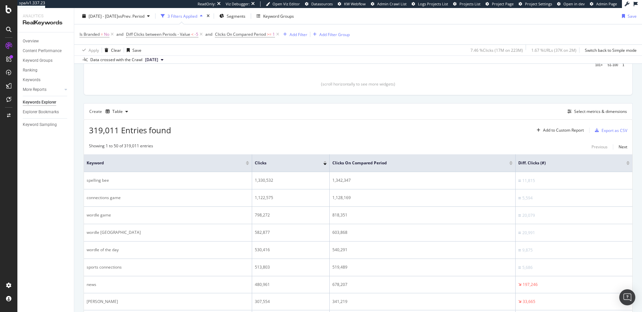
click at [626, 164] on div at bounding box center [627, 164] width 3 height 2
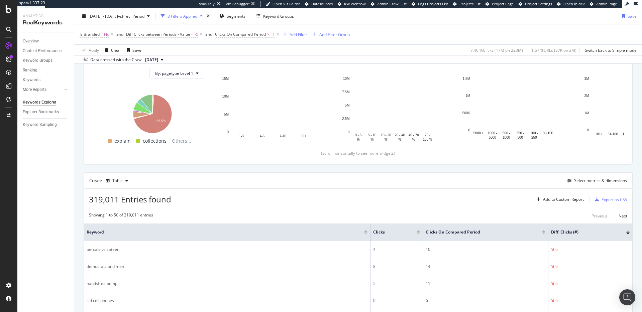
scroll to position [144, 0]
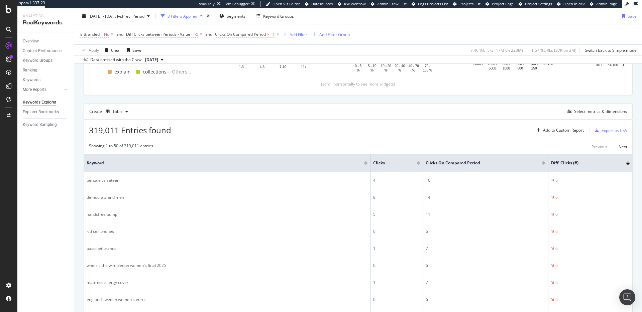
click at [626, 162] on div at bounding box center [627, 162] width 3 height 2
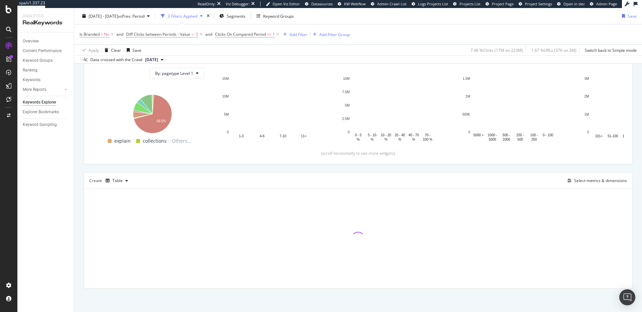
scroll to position [144, 0]
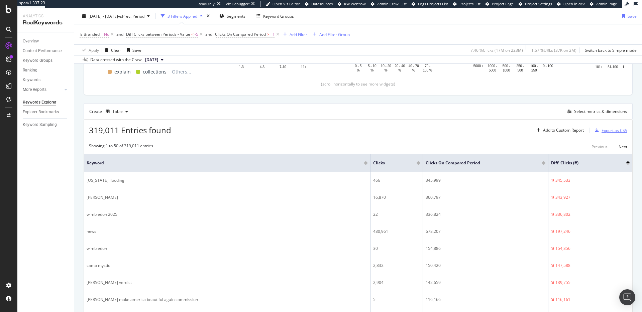
click at [601, 132] on div "Export as CSV" at bounding box center [614, 131] width 26 height 6
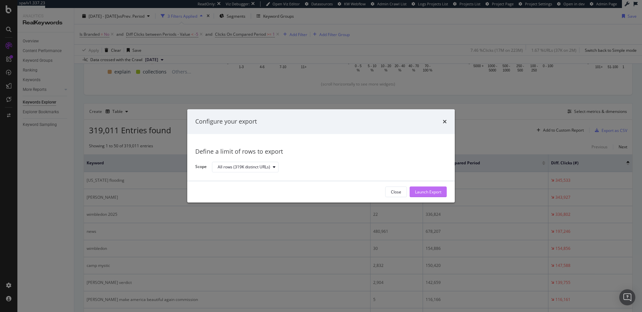
click at [433, 193] on div "Launch Export" at bounding box center [428, 192] width 26 height 6
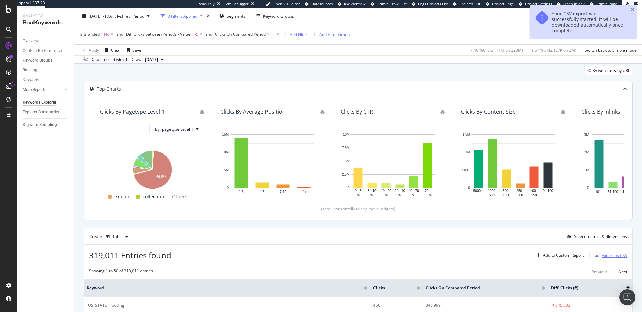
scroll to position [0, 0]
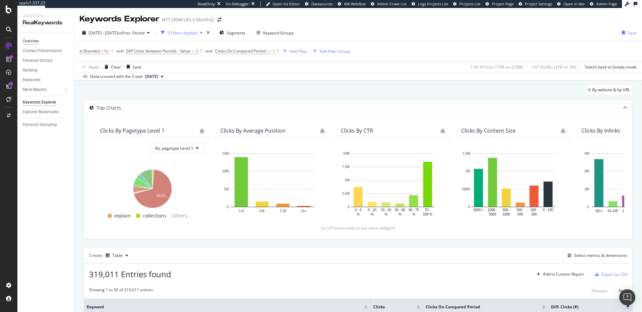
click at [34, 41] on div "Overview" at bounding box center [31, 41] width 16 height 7
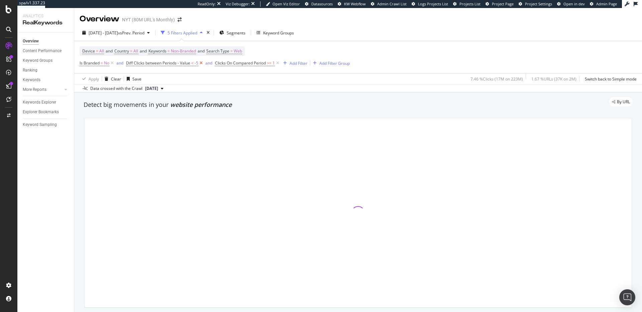
click at [202, 64] on icon at bounding box center [201, 63] width 6 height 7
click at [188, 63] on icon at bounding box center [189, 63] width 6 height 7
click at [114, 63] on icon at bounding box center [112, 63] width 6 height 7
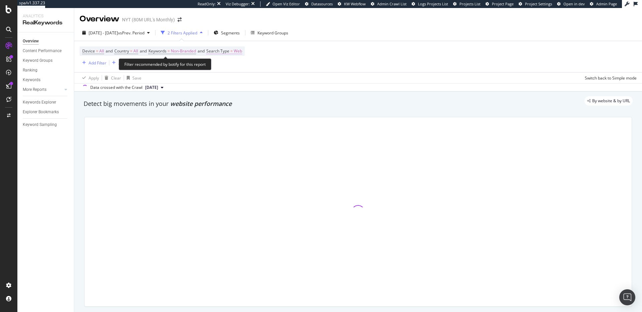
click at [229, 50] on span "Search Type" at bounding box center [217, 51] width 23 height 6
click at [231, 68] on icon at bounding box center [229, 67] width 5 height 4
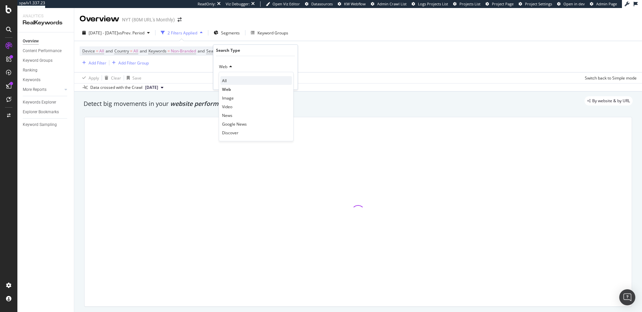
click at [229, 76] on div "All" at bounding box center [256, 80] width 72 height 9
click at [282, 80] on div "Apply" at bounding box center [287, 81] width 10 height 6
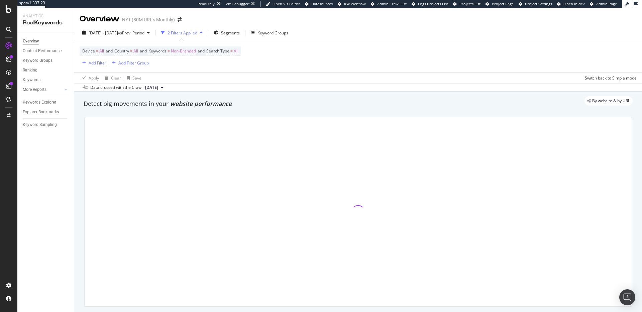
click at [371, 52] on div "Device = All and Country = All and Keywords = Non-Branded and Search Type = All…" at bounding box center [358, 56] width 557 height 31
click at [233, 53] on span "=" at bounding box center [231, 51] width 2 height 6
click at [221, 68] on span "All" at bounding box center [221, 67] width 5 height 6
click at [231, 90] on div "Web" at bounding box center [256, 89] width 72 height 9
drag, startPoint x: 285, startPoint y: 83, endPoint x: 311, endPoint y: 74, distance: 27.0
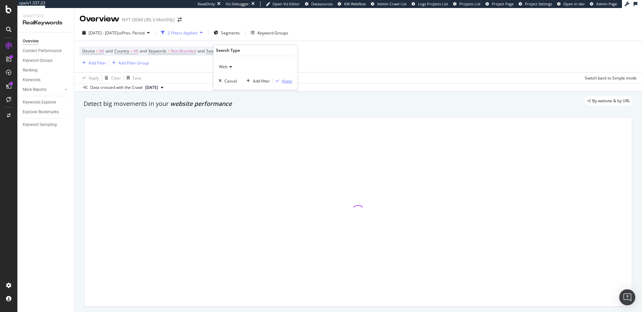
click at [286, 83] on div "Apply" at bounding box center [287, 81] width 10 height 6
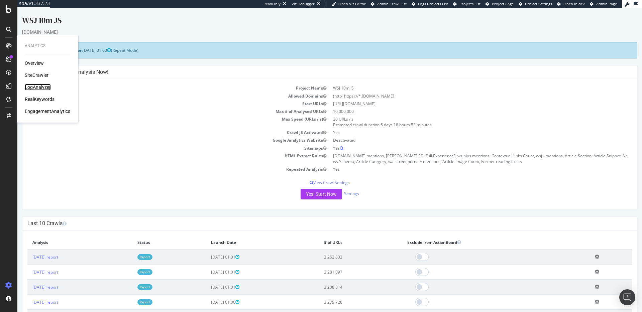
drag, startPoint x: 46, startPoint y: 87, endPoint x: 68, endPoint y: 89, distance: 21.9
click at [47, 87] on div "LogAnalyzer" at bounding box center [38, 87] width 26 height 7
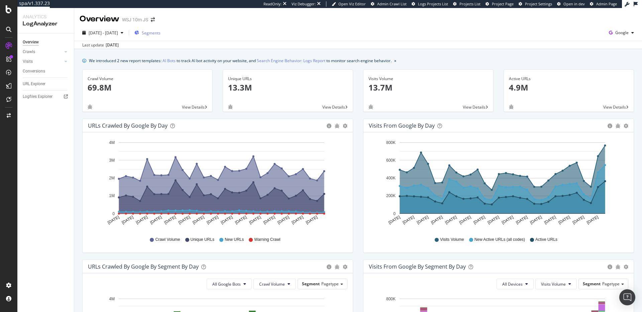
click at [160, 34] on span "Segments" at bounding box center [151, 33] width 19 height 6
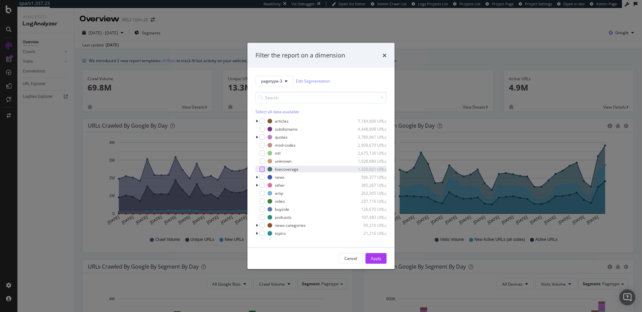
click at [264, 168] on div "modal" at bounding box center [261, 168] width 5 height 5
click at [383, 257] on button "Apply" at bounding box center [375, 258] width 21 height 11
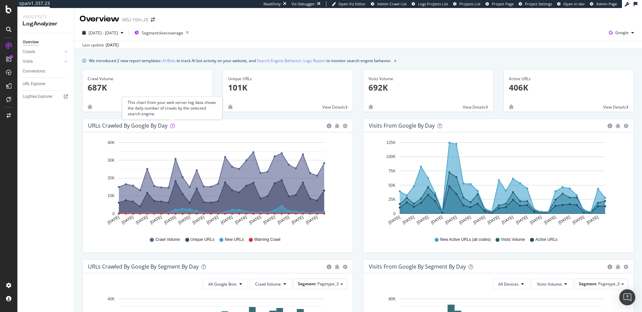
click at [173, 126] on icon at bounding box center [172, 126] width 5 height 5
click at [236, 134] on div "Hold CMD (⌘) while clicking to filter the report. Aug 11 2025 Aug 13 2025 Aug 1…" at bounding box center [218, 192] width 270 height 120
click at [151, 126] on div "URLs Crawled by Google by day" at bounding box center [128, 125] width 80 height 7
click at [334, 106] on span "View Details" at bounding box center [333, 107] width 23 height 6
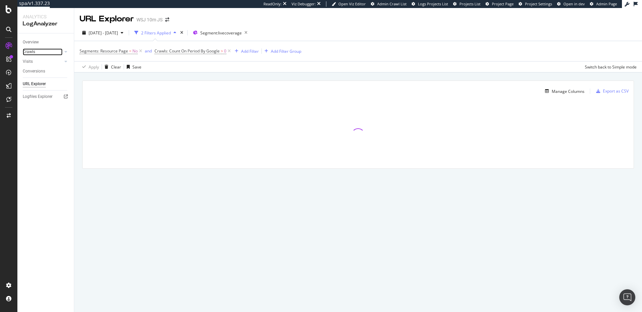
click at [43, 49] on link "Crawls" at bounding box center [43, 51] width 40 height 7
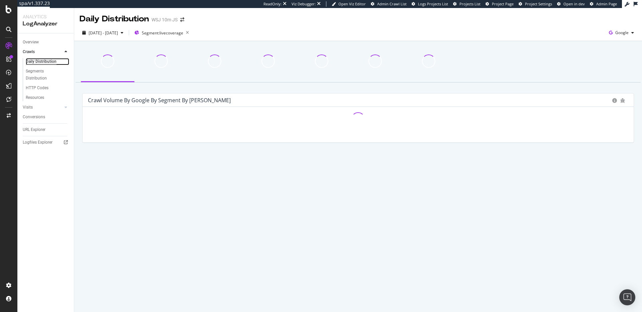
click at [42, 62] on div "Daily Distribution" at bounding box center [41, 61] width 31 height 7
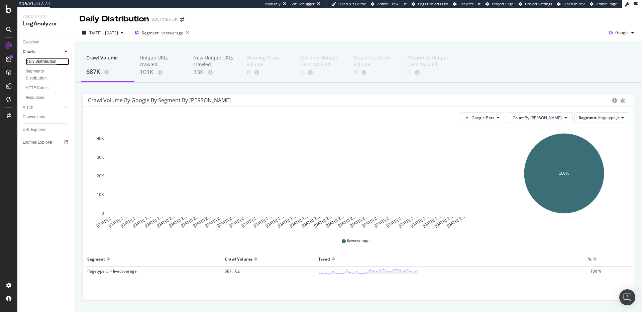
scroll to position [18, 0]
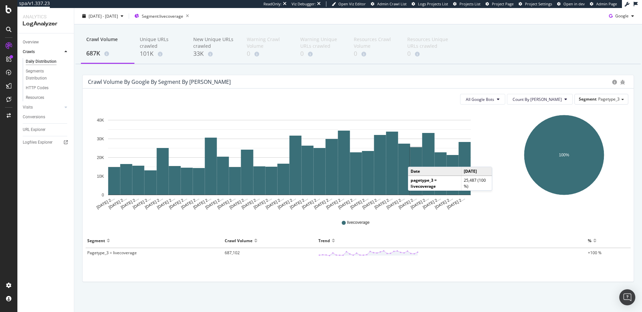
click at [414, 160] on rect "A chart." at bounding box center [416, 170] width 12 height 47
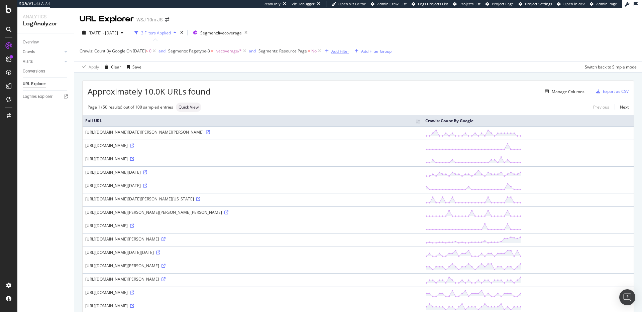
click at [349, 50] on div "Add Filter" at bounding box center [340, 51] width 18 height 6
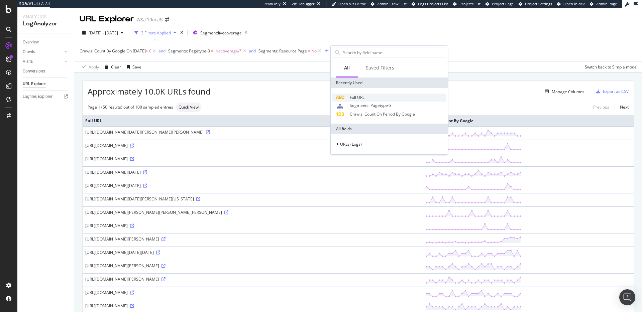
click at [358, 95] on span "Full URL" at bounding box center [357, 98] width 15 height 6
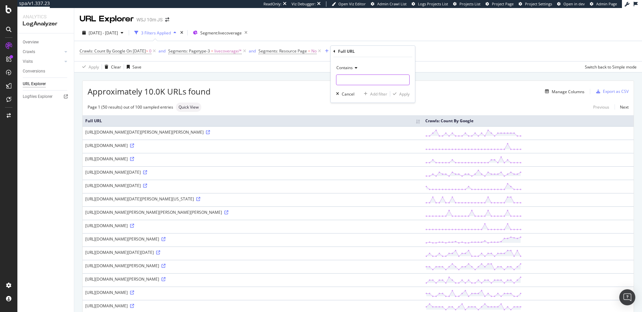
click at [363, 77] on input "text" at bounding box center [372, 80] width 73 height 11
drag, startPoint x: 342, startPoint y: 81, endPoint x: 319, endPoint y: 78, distance: 23.6
click at [319, 78] on body "spa/v1.337.23 ReadOnly: Viz Debugger: Open Viz Editor Admin Crawl List Logs Pro…" at bounding box center [321, 156] width 642 height 312
type input "vidia"
click at [406, 95] on div "Apply" at bounding box center [404, 94] width 10 height 6
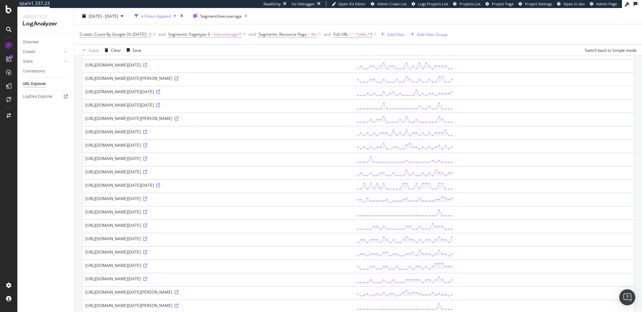
scroll to position [459, 0]
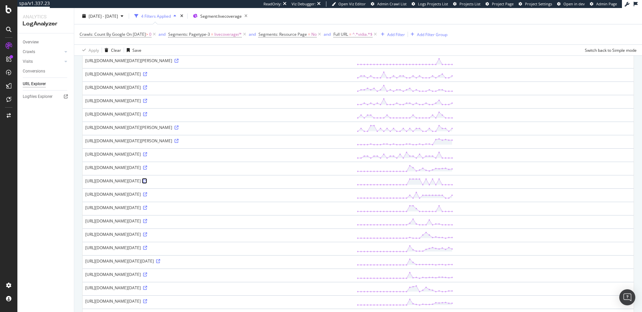
click at [147, 183] on icon at bounding box center [145, 181] width 4 height 4
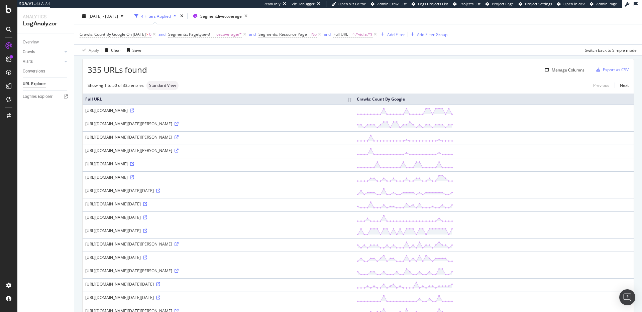
scroll to position [0, 0]
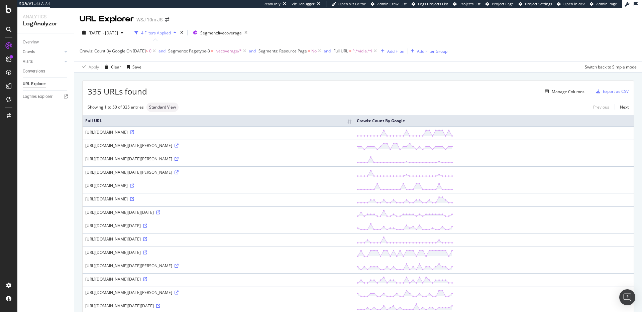
click at [348, 52] on span "Full URL" at bounding box center [340, 51] width 15 height 6
click at [363, 78] on input "vidia" at bounding box center [378, 79] width 63 height 11
paste input "https://www.wsj.com/livecoverage/nvidia-earnings-stock-market-today-08-27-2025"
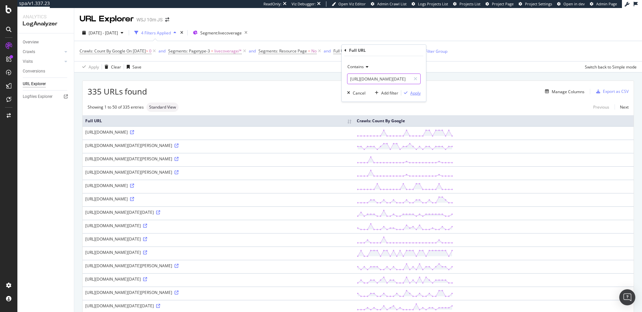
scroll to position [0, 96]
type input "https://www.wsj.com/livecoverage/nvidia-earnings-stock-market-today-08-27-2025"
click at [418, 92] on div "Apply" at bounding box center [415, 93] width 10 height 6
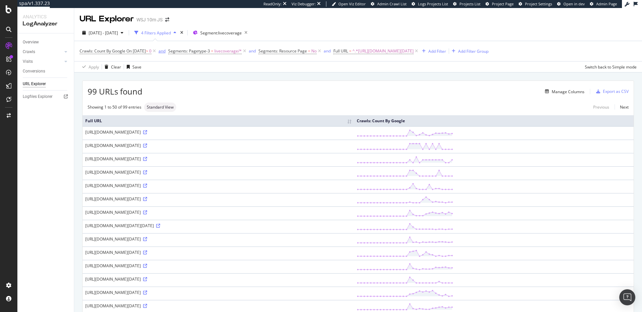
click at [157, 51] on icon at bounding box center [154, 51] width 6 height 7
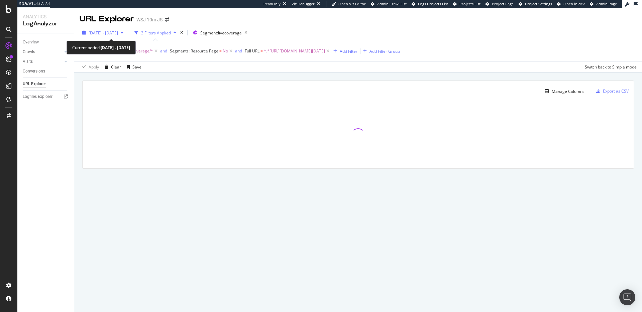
click at [103, 32] on span "2025 Aug. 11th - Sep. 9th" at bounding box center [103, 33] width 29 height 6
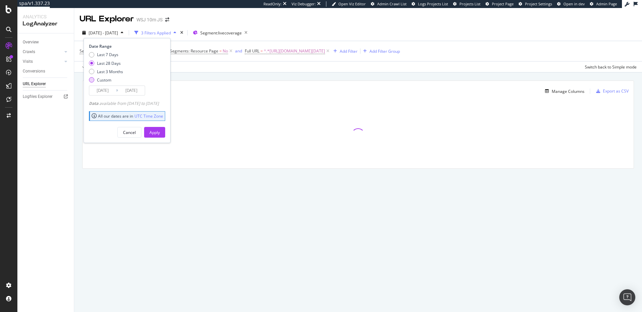
click at [95, 81] on div "Custom" at bounding box center [106, 80] width 34 height 6
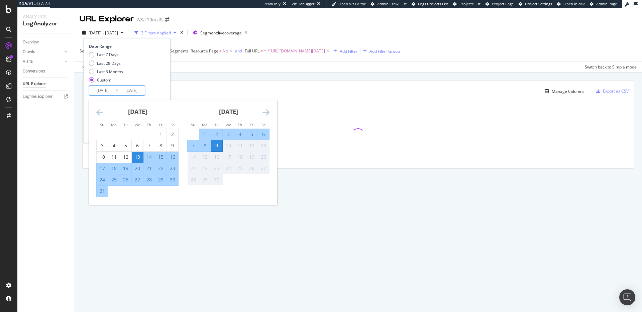
click at [110, 92] on input "2025/08/13" at bounding box center [102, 90] width 27 height 9
click at [100, 180] on div "24" at bounding box center [102, 179] width 11 height 7
type input "2025/08/24"
click at [127, 181] on div "26" at bounding box center [125, 179] width 11 height 7
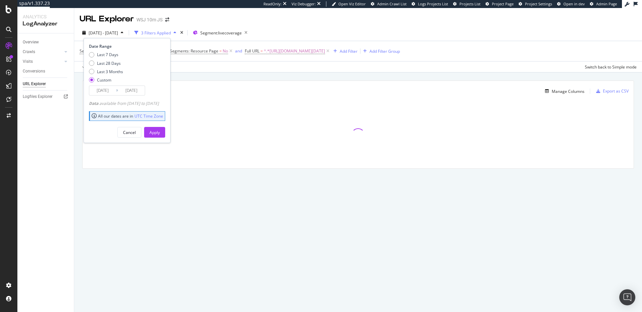
type input "2025/08/26"
click at [160, 130] on div "Apply" at bounding box center [154, 133] width 10 height 6
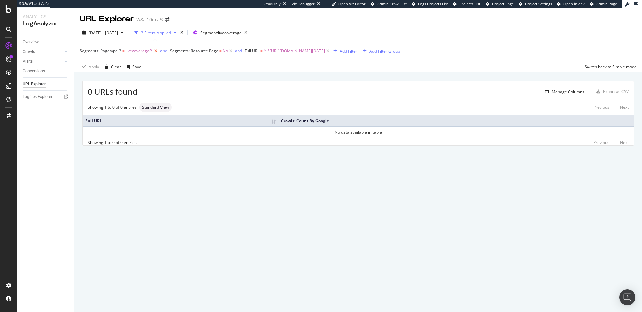
click at [155, 52] on icon at bounding box center [156, 51] width 6 height 7
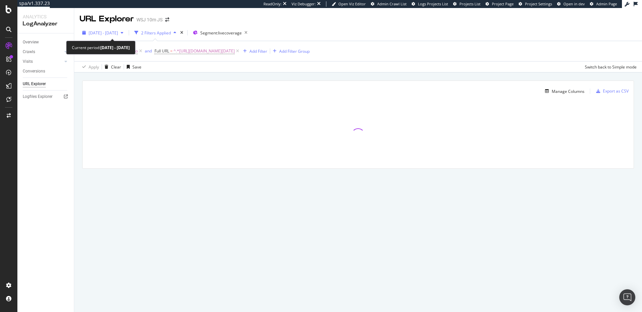
click at [118, 34] on span "2025 Aug. 24th - Aug. 26th" at bounding box center [103, 33] width 29 height 6
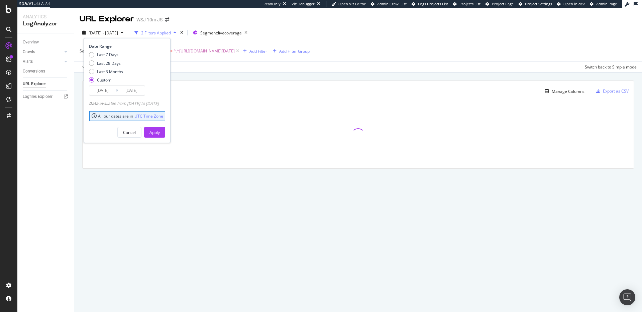
click at [100, 89] on input "2025/08/24" at bounding box center [102, 90] width 27 height 9
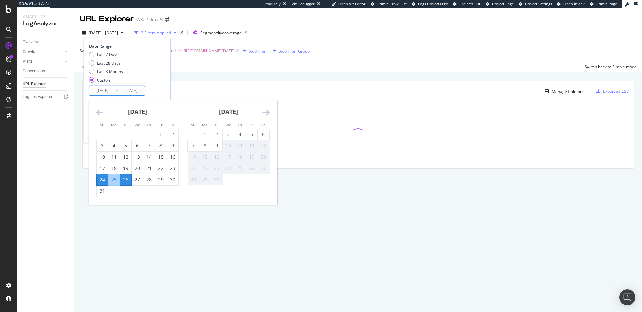
click at [125, 180] on div "26" at bounding box center [125, 179] width 11 height 7
type input "2025/08/26"
click at [146, 182] on div "28" at bounding box center [148, 179] width 11 height 7
type input "2025/08/28"
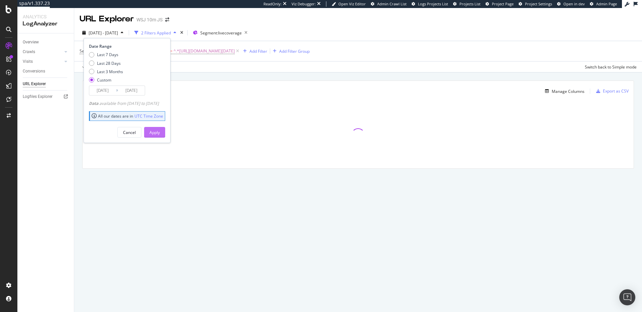
click at [160, 135] on div "Apply" at bounding box center [154, 133] width 10 height 6
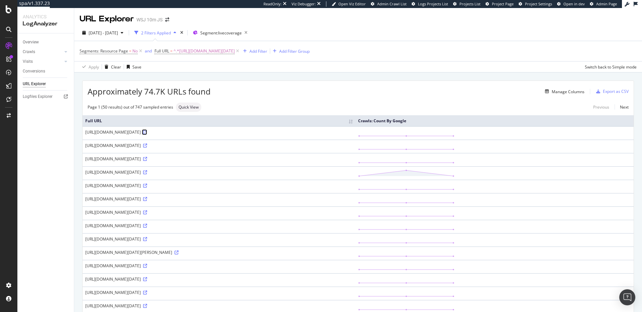
click at [147, 134] on icon at bounding box center [145, 132] width 4 height 4
drag, startPoint x: 333, startPoint y: 132, endPoint x: 82, endPoint y: 133, distance: 251.7
click at [95, 133] on div "https://www.wsj.com/livecoverage/nvidia-earnings-stock-market-today-08-27-2025/…" at bounding box center [218, 132] width 267 height 6
drag, startPoint x: 85, startPoint y: 131, endPoint x: 333, endPoint y: 133, distance: 247.7
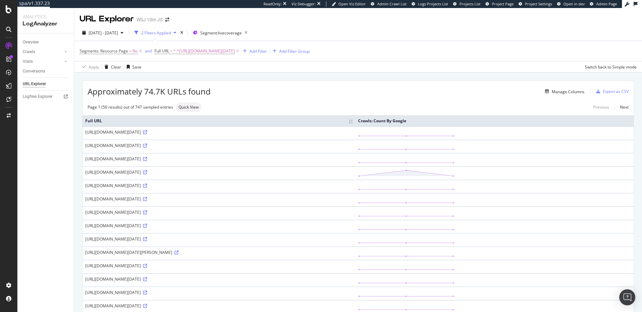
click at [333, 133] on div "https://www.wsj.com/livecoverage/nvidia-earnings-stock-market-today-08-27-2025/…" at bounding box center [218, 132] width 267 height 6
click at [147, 148] on icon at bounding box center [145, 146] width 4 height 4
click at [267, 50] on div "Add Filter" at bounding box center [258, 51] width 18 height 6
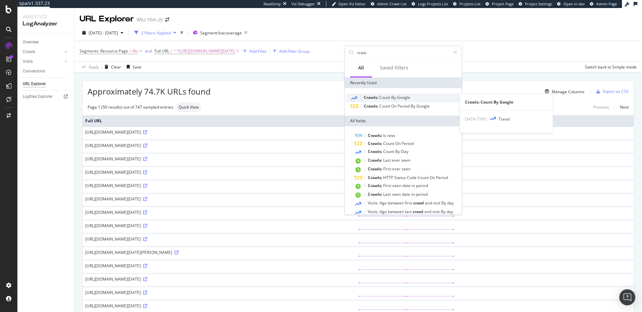
type input "craw"
click at [392, 98] on span "By" at bounding box center [394, 98] width 6 height 6
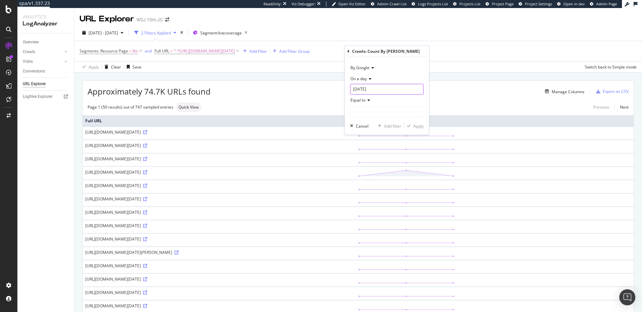
click at [373, 87] on input "2025-08-26" at bounding box center [387, 89] width 74 height 11
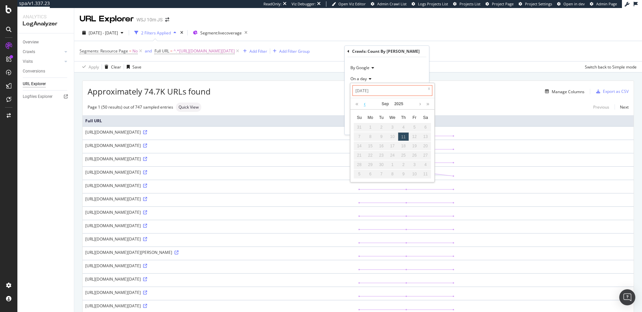
click at [365, 104] on link at bounding box center [364, 103] width 5 height 11
click at [394, 163] on div "27" at bounding box center [392, 164] width 11 height 9
type input "2025-08-27"
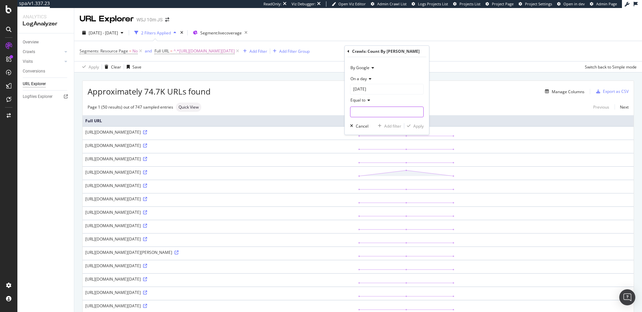
click at [397, 115] on input "number" at bounding box center [387, 112] width 74 height 11
click at [358, 100] on span "Equal to" at bounding box center [357, 100] width 15 height 6
click at [369, 146] on span "Greater than" at bounding box center [365, 149] width 24 height 6
click at [384, 113] on input "number" at bounding box center [387, 112] width 74 height 11
type input "0"
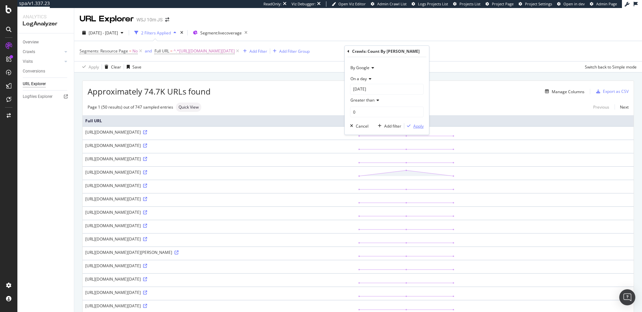
click at [418, 124] on div "Apply" at bounding box center [418, 126] width 10 height 6
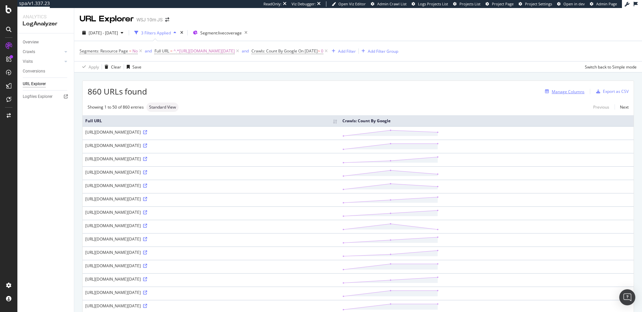
click at [568, 92] on div "Manage Columns" at bounding box center [568, 92] width 33 height 6
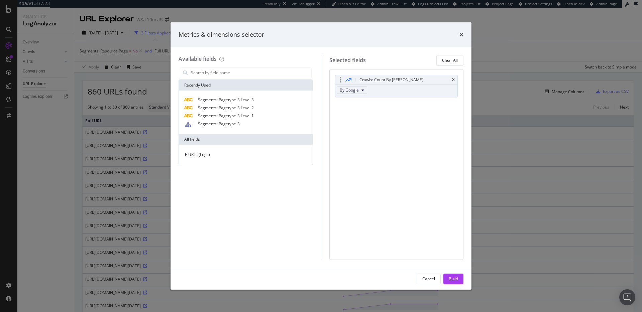
click at [354, 91] on span "By Google" at bounding box center [349, 90] width 19 height 6
click at [196, 159] on div "URLs (Logs)" at bounding box center [246, 155] width 134 height 20
click at [196, 159] on div "URLs (Logs)" at bounding box center [245, 154] width 131 height 9
click at [205, 162] on span "URL Scheme" at bounding box center [203, 164] width 23 height 6
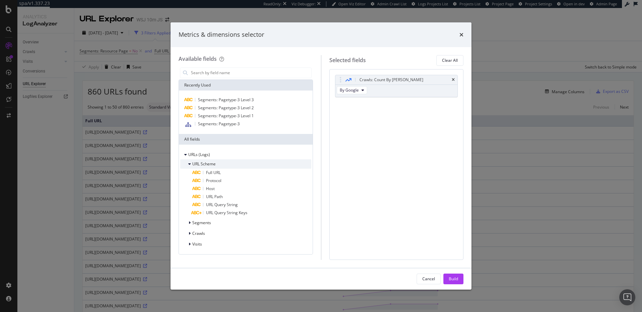
click at [205, 162] on span "URL Scheme" at bounding box center [203, 164] width 23 height 6
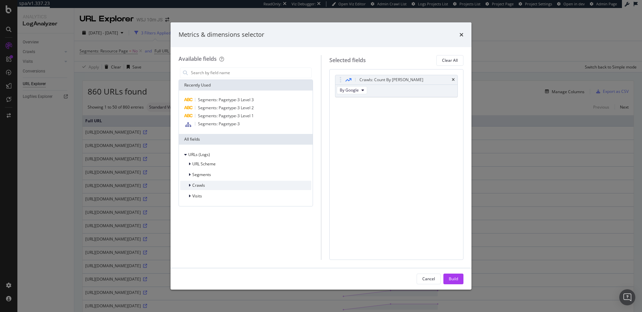
click at [200, 187] on span "Crawls" at bounding box center [198, 186] width 13 height 6
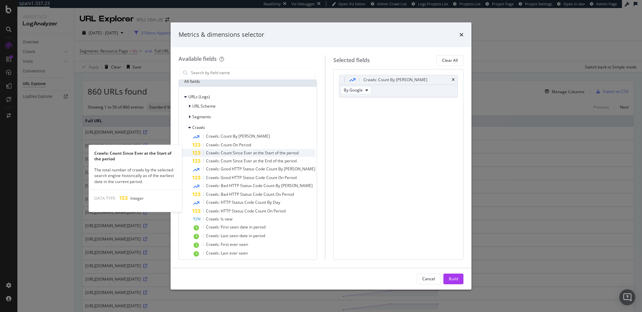
scroll to position [62, 0]
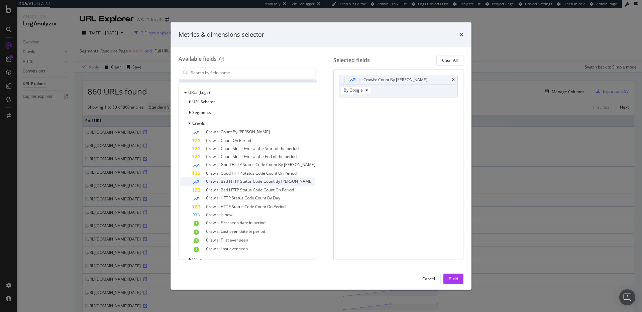
click at [263, 182] on span "Crawls: Bad HTTP Status Code Count By Day" at bounding box center [259, 182] width 107 height 6
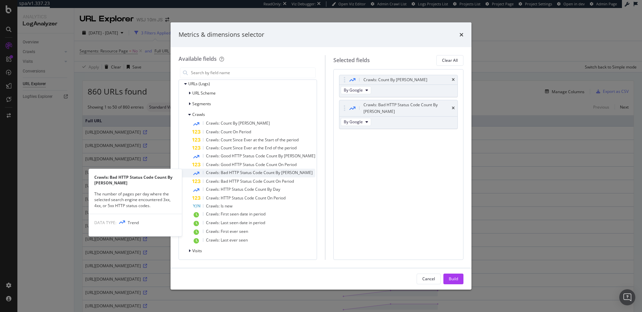
scroll to position [72, 0]
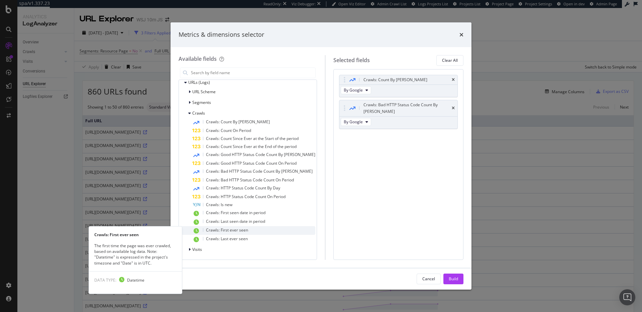
click at [247, 232] on span "Crawls: First ever seen" at bounding box center [227, 230] width 42 height 6
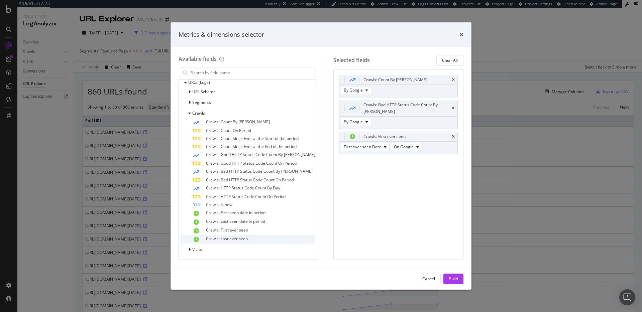
click at [245, 239] on span "Crawls: Last ever seen" at bounding box center [227, 239] width 42 height 6
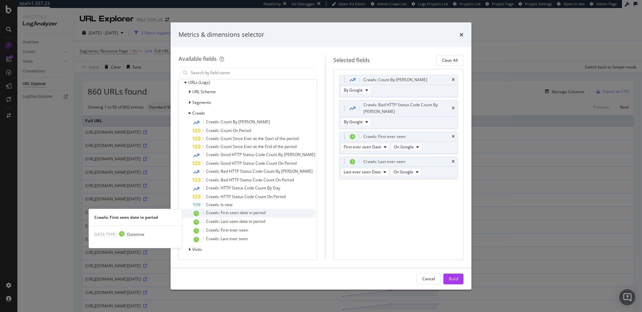
click at [257, 213] on span "Crawls: First seen date in period" at bounding box center [236, 213] width 60 height 6
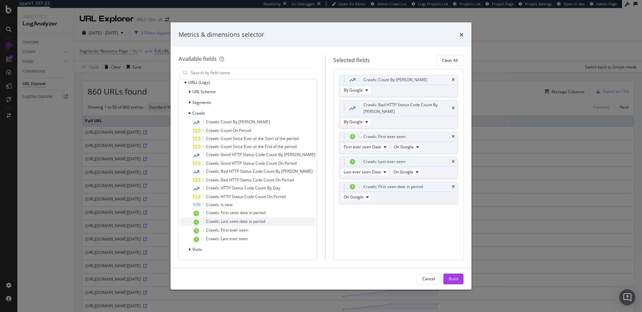
click at [256, 225] on div "Crawls: Last seen date in period" at bounding box center [253, 222] width 123 height 9
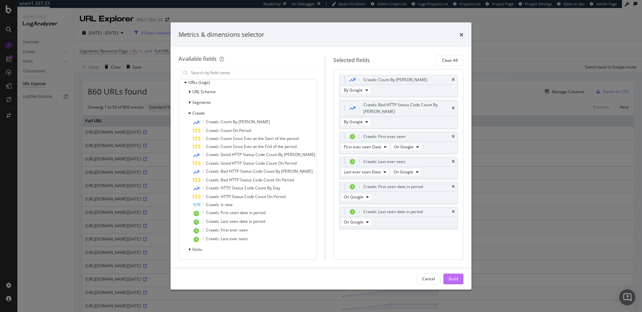
click at [450, 274] on button "Build" at bounding box center [453, 279] width 20 height 11
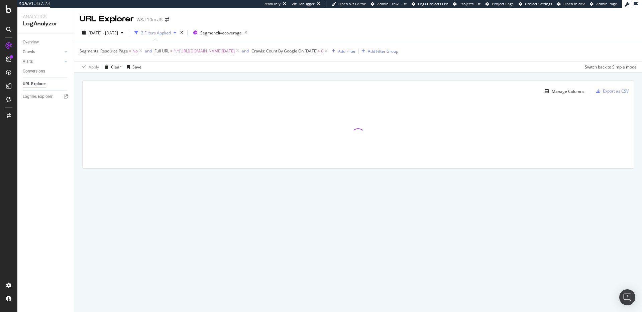
click at [318, 50] on span "On 2025-08-27" at bounding box center [307, 51] width 19 height 6
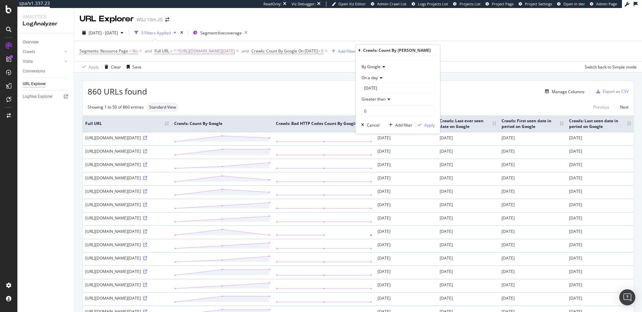
click at [380, 77] on icon at bounding box center [380, 78] width 5 height 4
click at [386, 107] on span "Any day of the period" at bounding box center [383, 109] width 39 height 6
click at [427, 113] on div "Apply" at bounding box center [429, 115] width 10 height 6
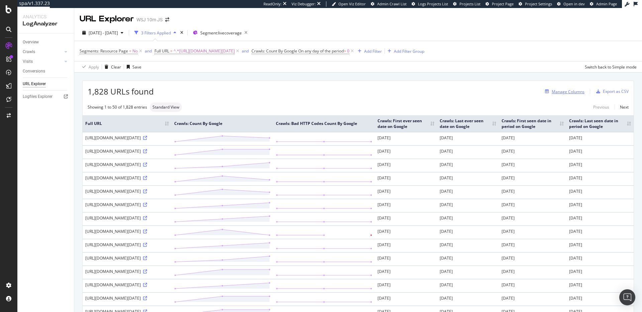
click at [563, 91] on div "Manage Columns" at bounding box center [568, 92] width 33 height 6
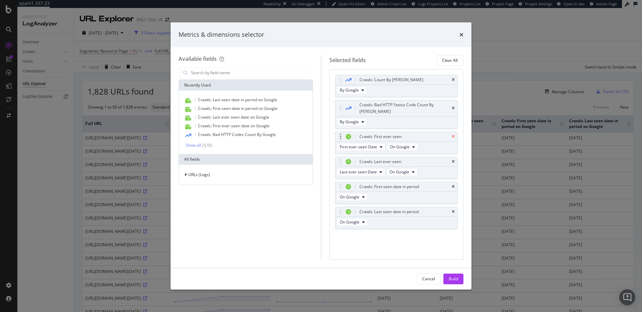
click at [453, 135] on icon "times" at bounding box center [453, 137] width 3 height 4
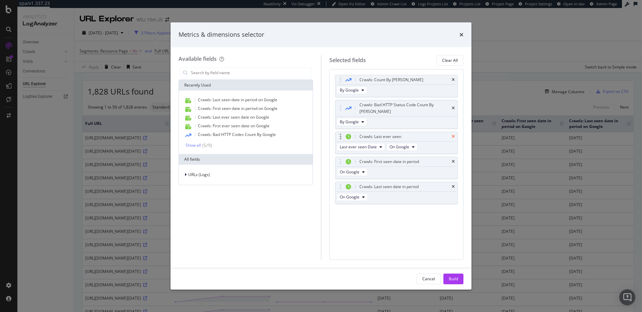
click at [453, 135] on icon "times" at bounding box center [453, 137] width 3 height 4
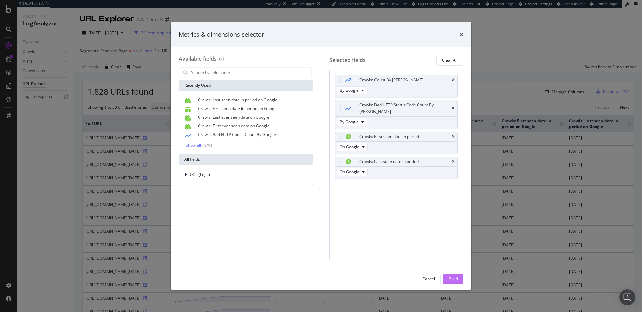
click at [454, 278] on div "Build" at bounding box center [453, 279] width 9 height 6
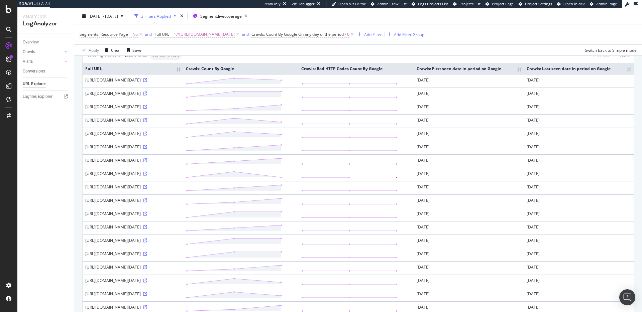
scroll to position [14, 0]
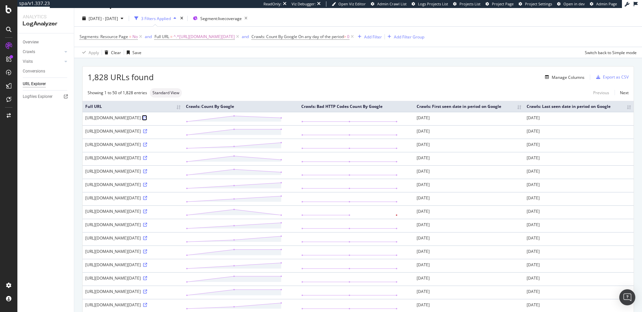
click at [147, 120] on icon at bounding box center [145, 118] width 4 height 4
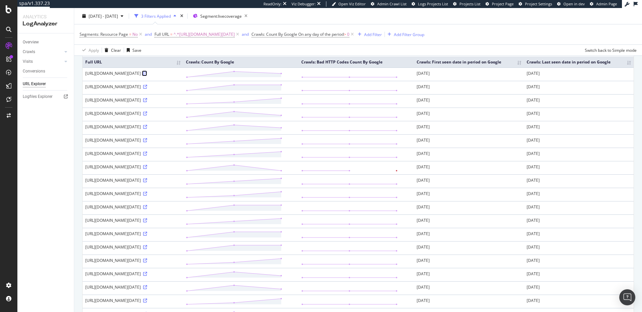
scroll to position [252, 0]
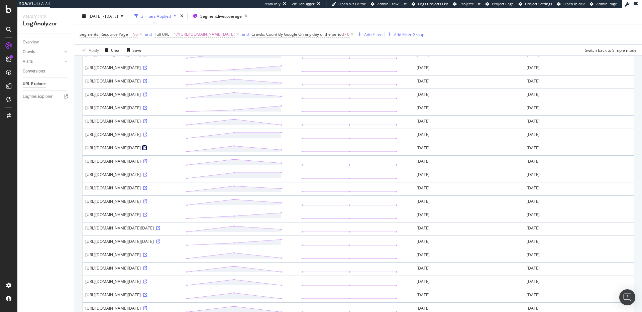
click at [147, 150] on icon at bounding box center [145, 148] width 4 height 4
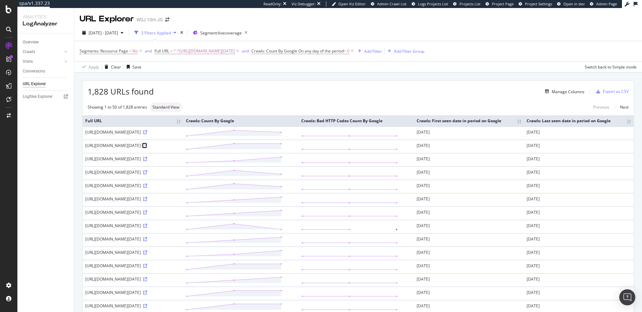
click at [147, 148] on icon at bounding box center [145, 146] width 4 height 4
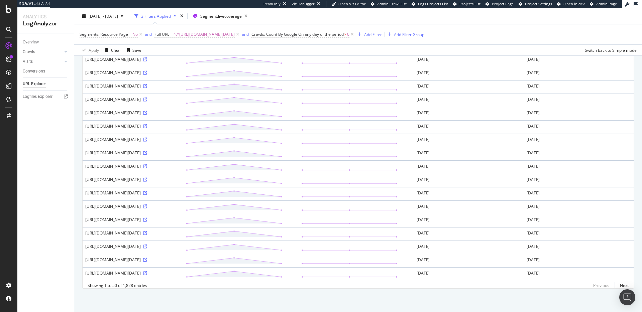
scroll to position [572, 0]
drag, startPoint x: 102, startPoint y: 217, endPoint x: 83, endPoint y: 201, distance: 24.0
click at [83, 107] on td "[URL][DOMAIN_NAME][DATE]" at bounding box center [133, 100] width 101 height 13
copy div "[URL][DOMAIN_NAME][DATE]"
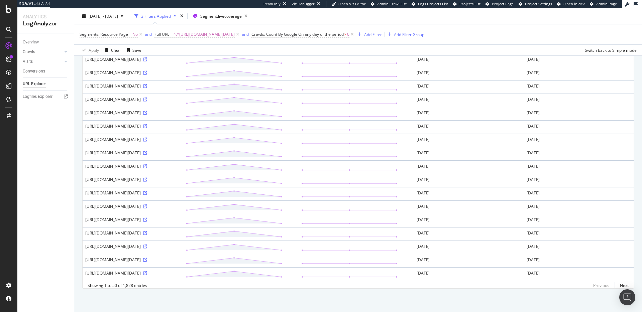
drag, startPoint x: 138, startPoint y: 213, endPoint x: 149, endPoint y: 213, distance: 11.4
click at [149, 230] on div "https://www.wsj.com/livecoverage/nvidia-earnings-stock-market-today-08-27-2025/…" at bounding box center [132, 233] width 95 height 6
copy div "gaa_at"
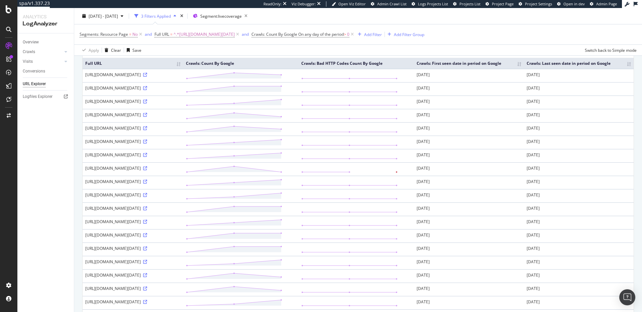
scroll to position [0, 0]
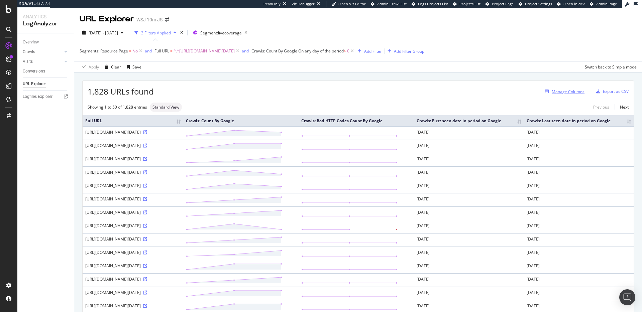
click at [552, 93] on div "Manage Columns" at bounding box center [568, 92] width 33 height 6
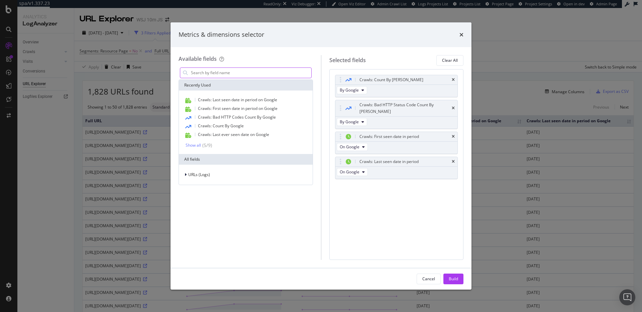
click at [255, 71] on input "modal" at bounding box center [250, 73] width 121 height 10
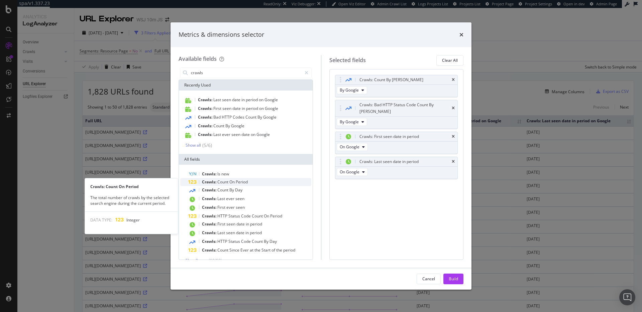
type input "crawls"
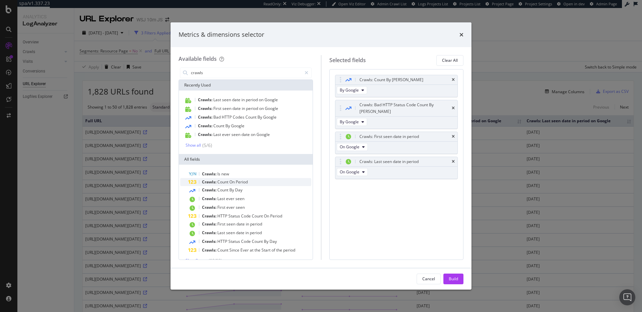
click at [248, 178] on div "Crawls: Count On Period" at bounding box center [249, 182] width 123 height 8
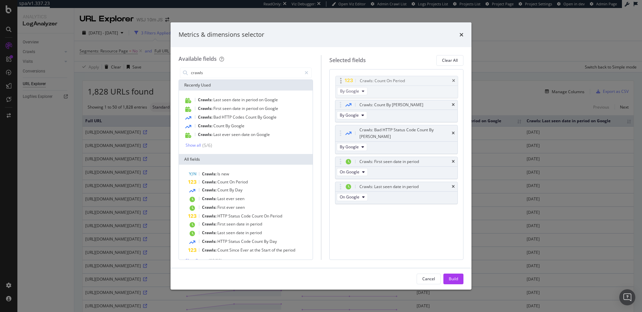
drag, startPoint x: 378, startPoint y: 179, endPoint x: 378, endPoint y: 79, distance: 100.3
click at [378, 79] on body "spa/v1.337.23 ReadOnly: Viz Debugger: Open Viz Editor Admin Crawl List Logs Pro…" at bounding box center [321, 156] width 642 height 312
click at [450, 279] on div "Build" at bounding box center [453, 279] width 9 height 6
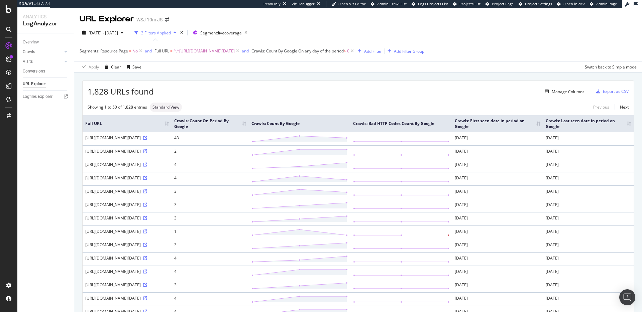
click at [249, 129] on th "Crawls: Count On Period By Google" at bounding box center [209, 123] width 77 height 17
click at [249, 128] on th "Crawls: Count On Period By Google" at bounding box center [209, 123] width 77 height 17
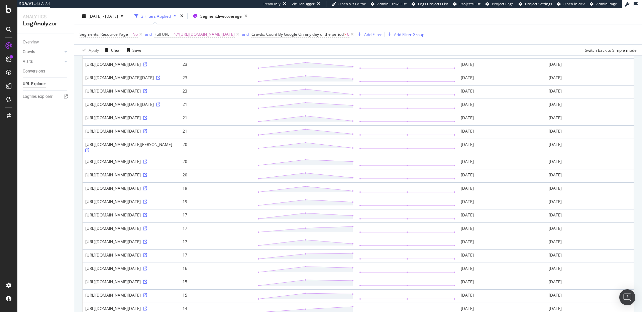
scroll to position [48, 0]
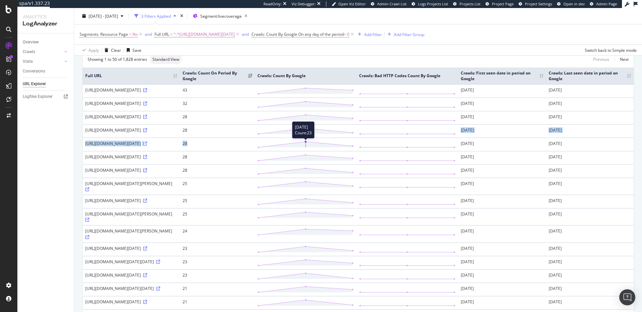
drag, startPoint x: 391, startPoint y: 161, endPoint x: 392, endPoint y: 165, distance: 3.7
click at [424, 37] on div "Add Filter Add Filter Group" at bounding box center [389, 34] width 69 height 8
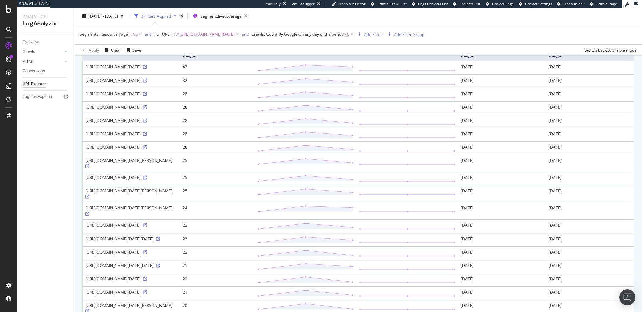
scroll to position [0, 0]
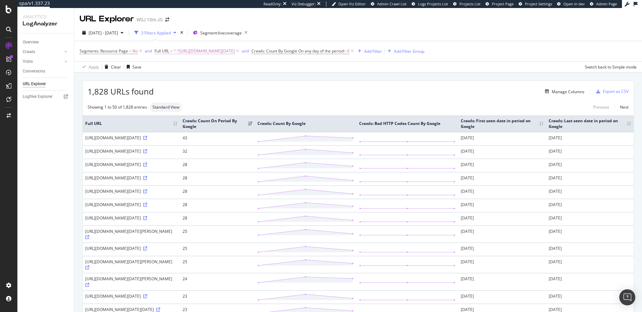
click at [235, 52] on span "^.*https://www.wsj.com/livecoverage/nvidia-earnings-stock-market-today-08-27-20…" at bounding box center [203, 50] width 61 height 9
click at [164, 67] on span "Contains" at bounding box center [168, 67] width 16 height 6
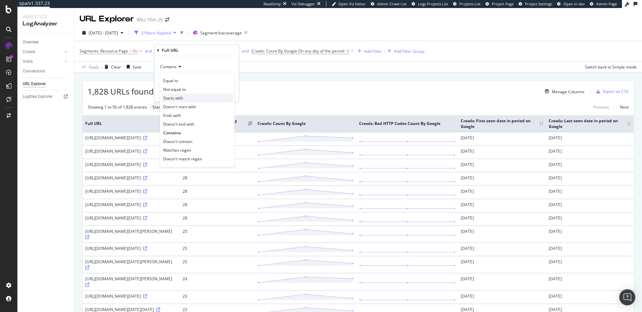
click at [175, 95] on span "Starts with" at bounding box center [173, 98] width 20 height 6
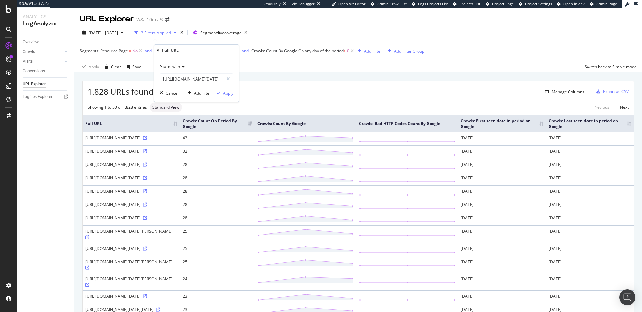
click at [225, 94] on div "Apply" at bounding box center [228, 93] width 10 height 6
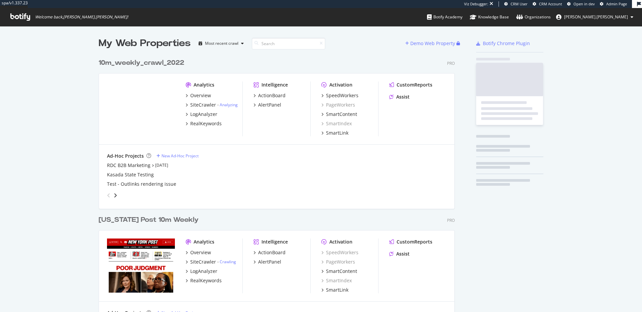
scroll to position [1979, 356]
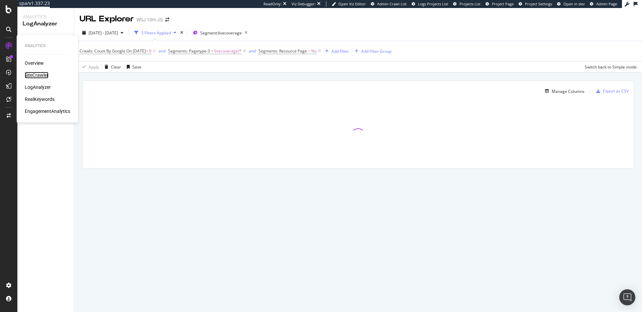
click at [44, 76] on div "SiteCrawler" at bounding box center [37, 75] width 24 height 7
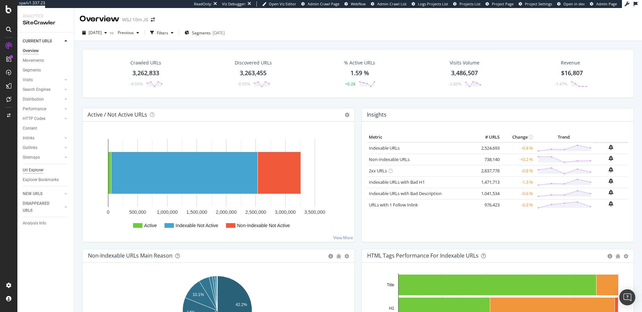
click at [34, 169] on div "Url Explorer" at bounding box center [33, 170] width 21 height 7
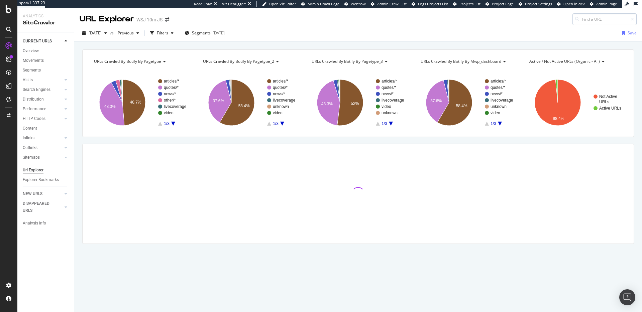
click at [596, 18] on input at bounding box center [604, 19] width 64 height 12
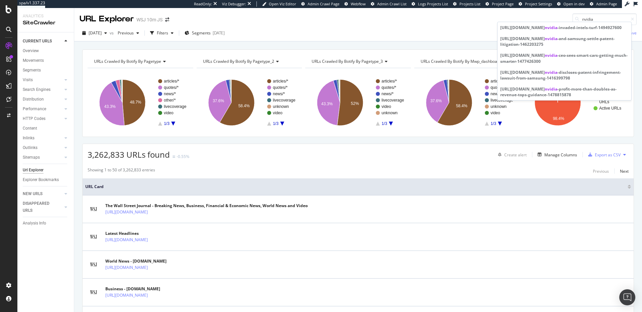
type input "nvidia"
click at [500, 15] on div "URL Explorer WSJ 10m JS nvidia" at bounding box center [358, 16] width 568 height 17
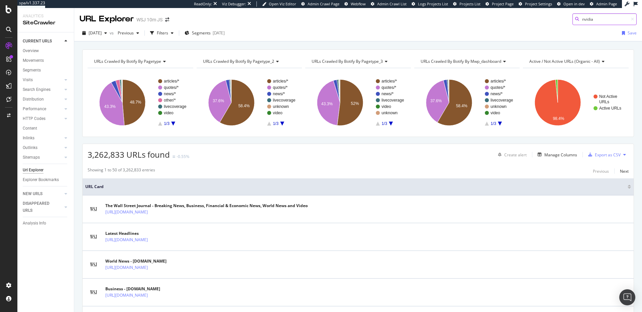
click at [603, 19] on input "nvidia" at bounding box center [604, 19] width 64 height 12
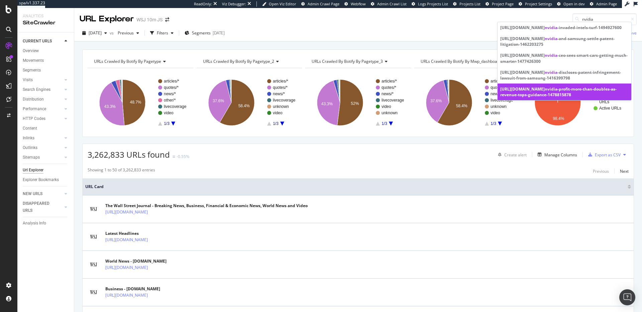
click at [586, 96] on div "[URL][DOMAIN_NAME] nvidia -profit-more-than-doubles-as-revenue-tops-guidance-14…" at bounding box center [564, 91] width 128 height 11
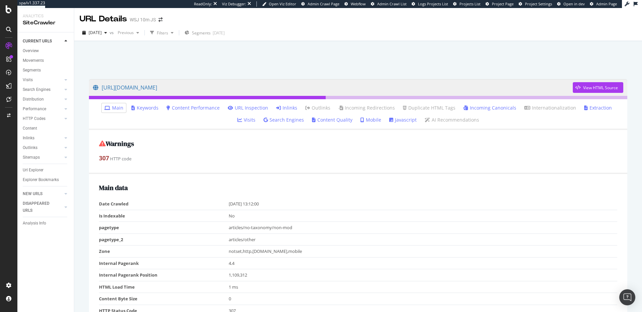
scroll to position [9, 0]
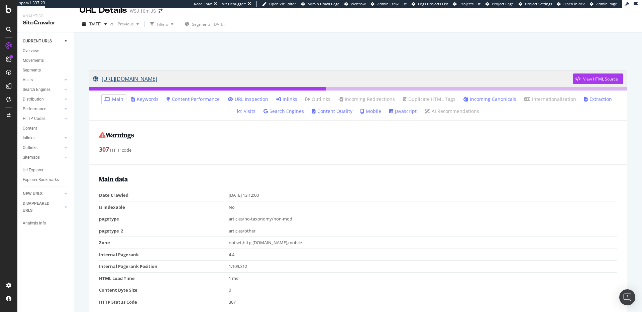
click at [343, 79] on link "[URL][DOMAIN_NAME]" at bounding box center [333, 79] width 480 height 17
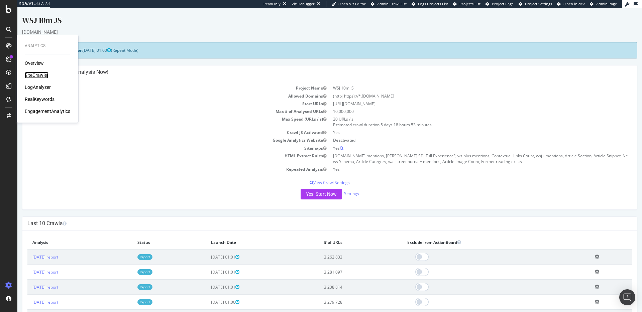
click at [36, 73] on div "SiteCrawler" at bounding box center [37, 75] width 24 height 7
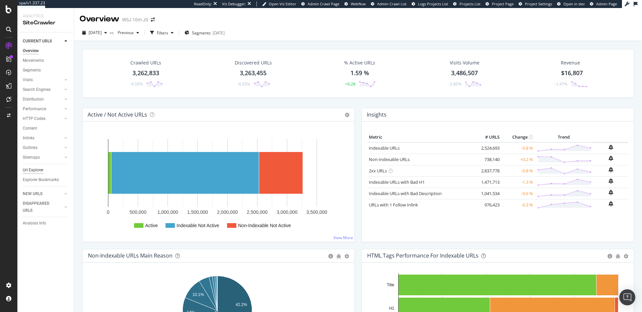
click at [43, 168] on div "Url Explorer" at bounding box center [33, 170] width 21 height 7
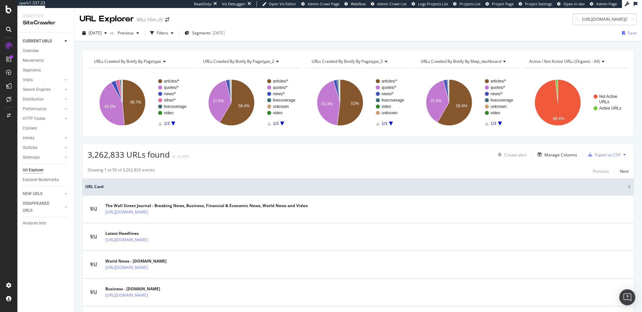
scroll to position [0, 712]
type input "[URL][DOMAIN_NAME][DATE]"
